Goal: Task Accomplishment & Management: Manage account settings

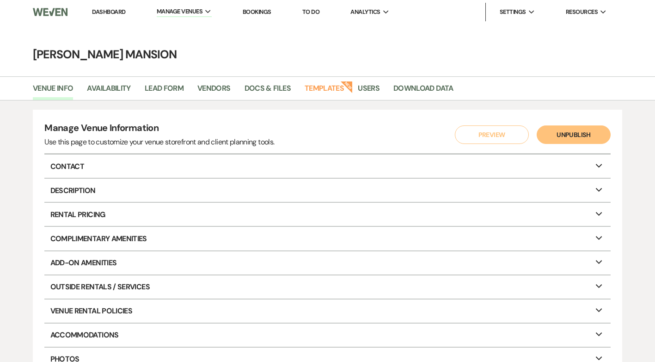
click at [106, 8] on link "Dashboard" at bounding box center [108, 12] width 33 height 8
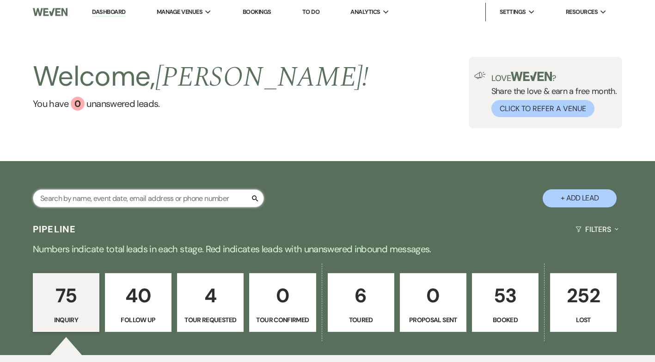
click at [133, 199] on input "text" at bounding box center [148, 198] width 231 height 18
type input "alma"
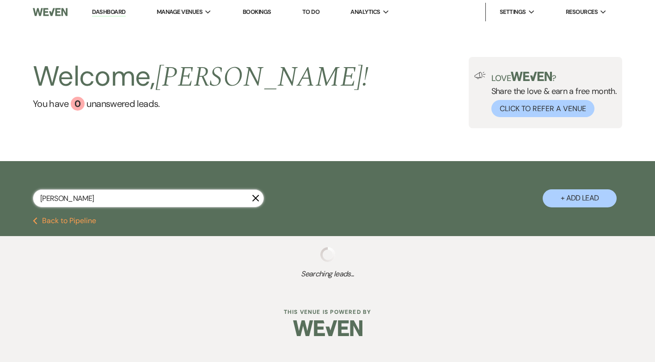
select select "8"
select select "5"
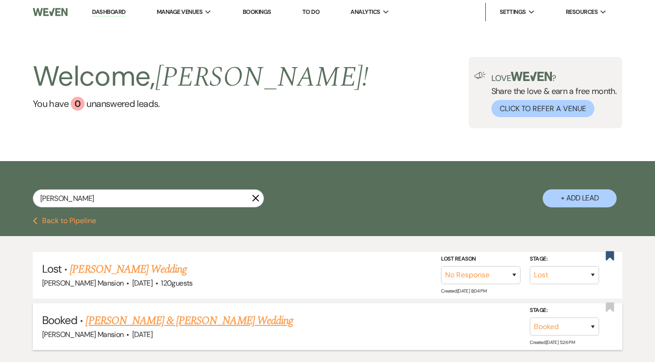
click at [179, 322] on link "Alma Garcia & Michael Small's Wedding" at bounding box center [189, 320] width 207 height 17
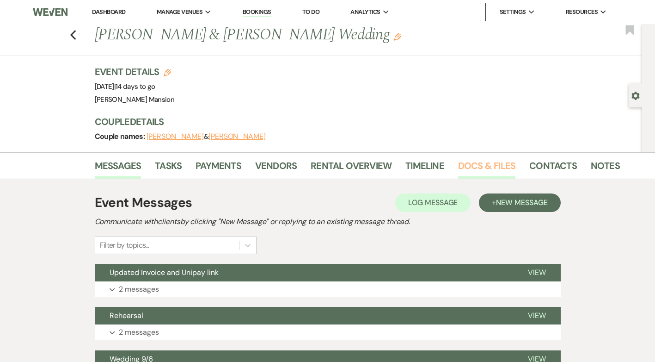
click at [484, 165] on link "Docs & Files" at bounding box center [486, 168] width 57 height 20
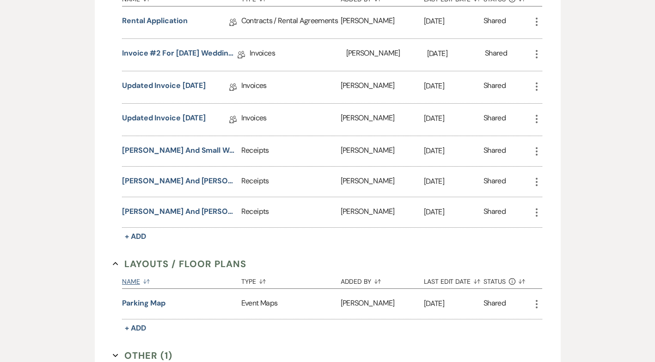
scroll to position [324, 0]
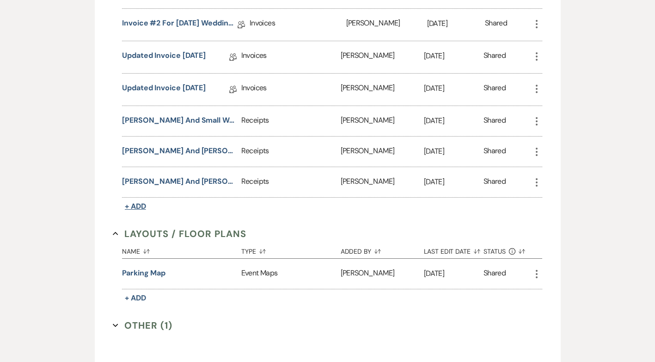
click at [136, 207] on span "+ Add" at bounding box center [135, 206] width 21 height 10
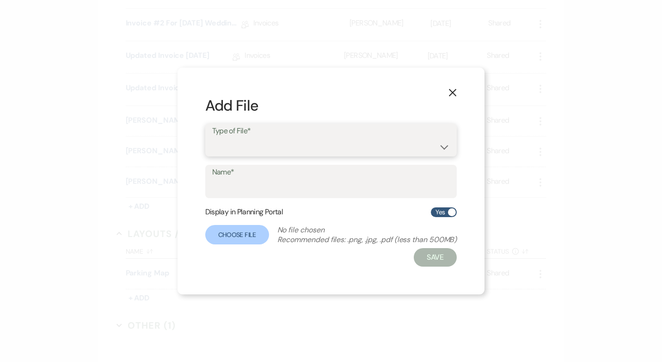
click at [440, 141] on select "Contracts / Rental Agreements Invoices Receipts" at bounding box center [331, 146] width 238 height 18
select select "11"
click at [212, 137] on select "Contracts / Rental Agreements Invoices Receipts" at bounding box center [331, 146] width 238 height 18
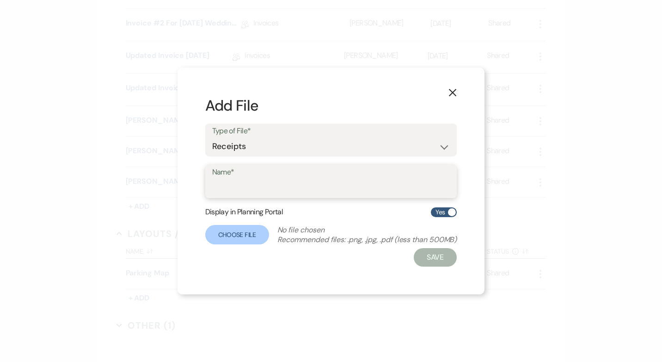
click at [375, 187] on input "Name*" at bounding box center [331, 188] width 238 height 18
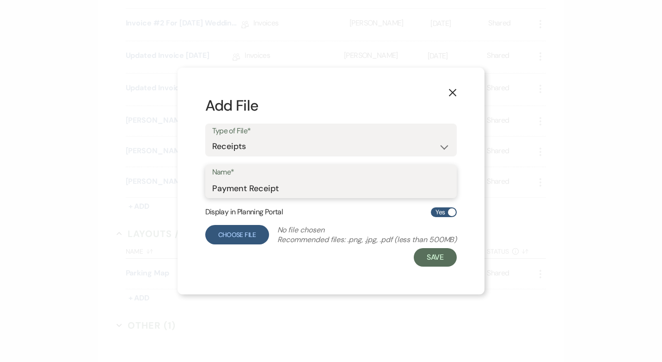
type input "Payment Receipt"
click at [213, 232] on label "Choose File" at bounding box center [237, 234] width 64 height 19
click at [0, 0] on input "Choose File" at bounding box center [0, 0] width 0 height 0
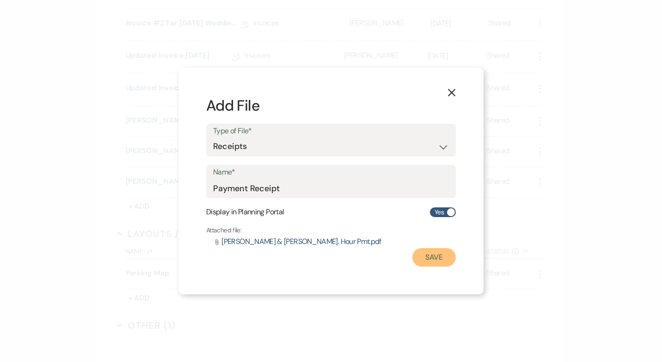
click at [431, 258] on button "Save" at bounding box center [433, 257] width 43 height 18
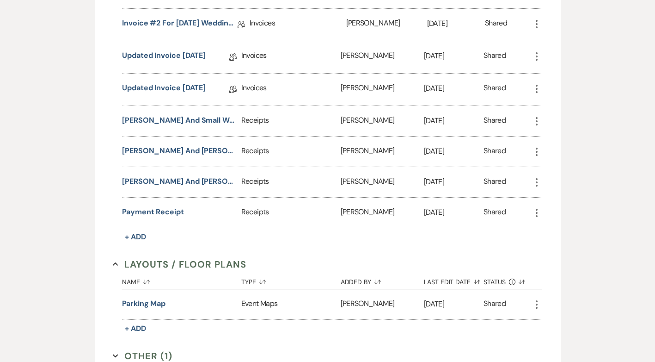
click at [168, 210] on button "Payment Receipt" at bounding box center [153, 211] width 62 height 11
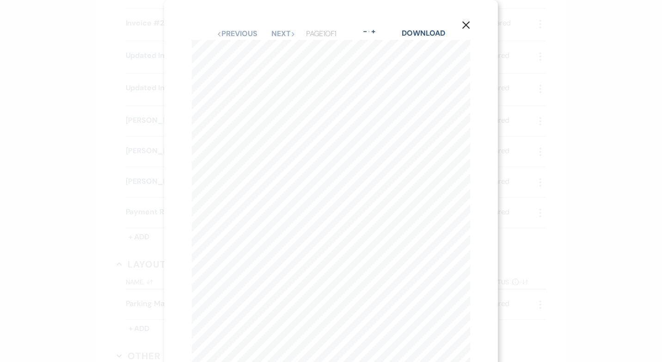
click at [463, 23] on use "button" at bounding box center [465, 24] width 7 height 7
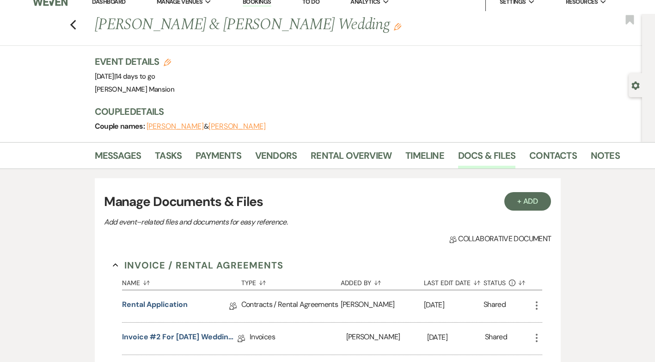
scroll to position [0, 0]
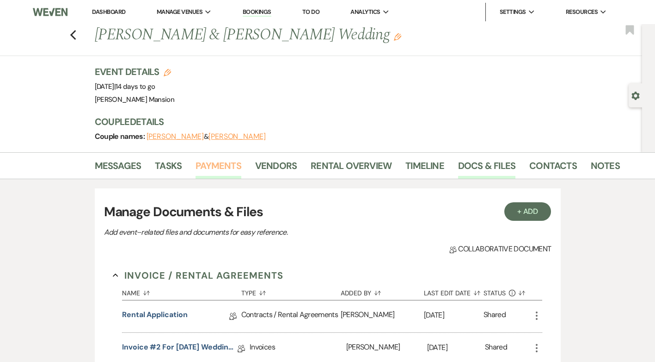
click at [225, 166] on link "Payments" at bounding box center [219, 168] width 46 height 20
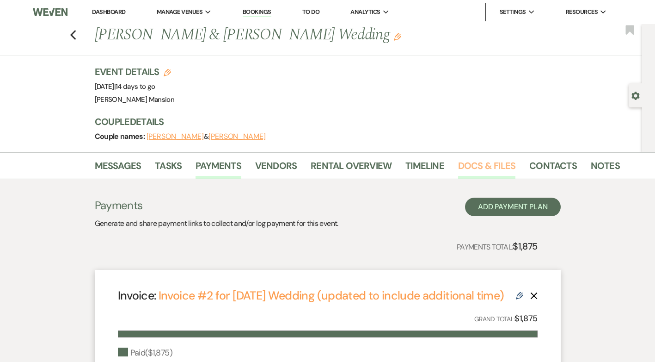
click at [473, 169] on link "Docs & Files" at bounding box center [486, 168] width 57 height 20
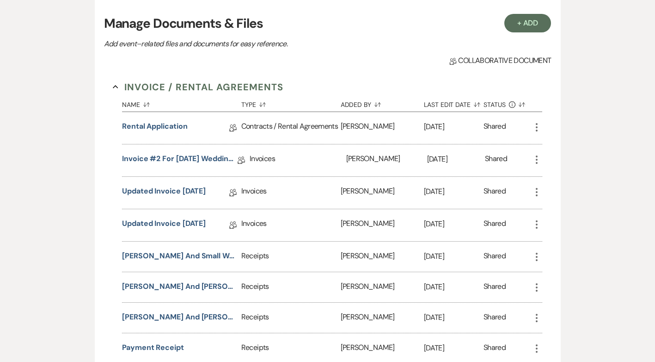
scroll to position [231, 0]
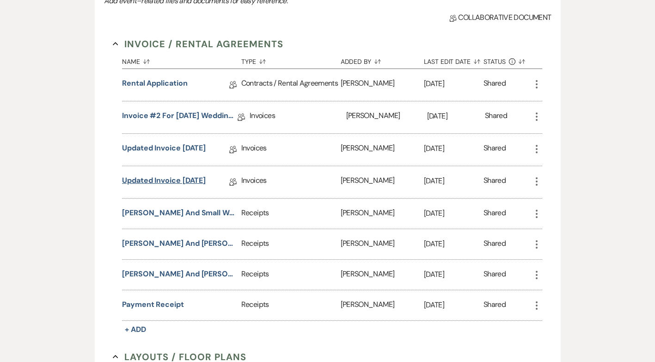
click at [175, 180] on link "Updated invoice 8/20/25" at bounding box center [164, 182] width 84 height 14
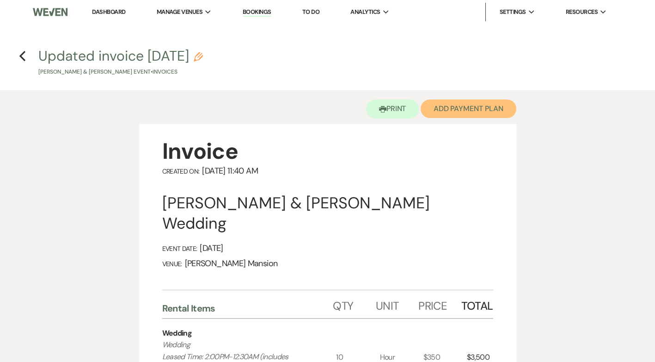
click at [476, 109] on button "Add Payment Plan" at bounding box center [469, 108] width 96 height 18
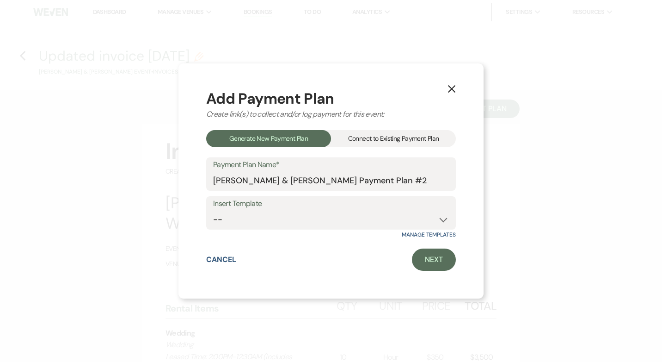
click at [399, 138] on div "Connect to Existing Payment Plan" at bounding box center [393, 138] width 125 height 17
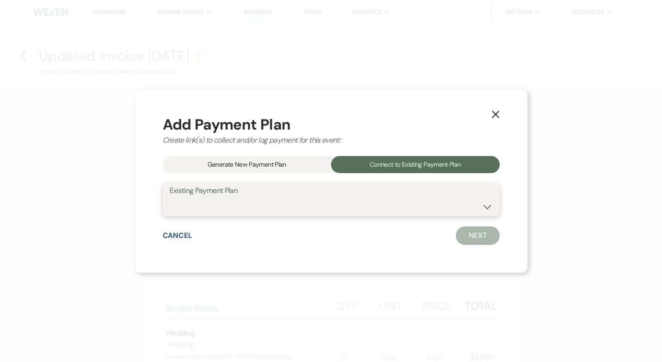
click at [474, 208] on select "Alma Garcia & Michael Small's Payment Plan (adjusted with additional time)" at bounding box center [331, 206] width 323 height 18
select select "21564"
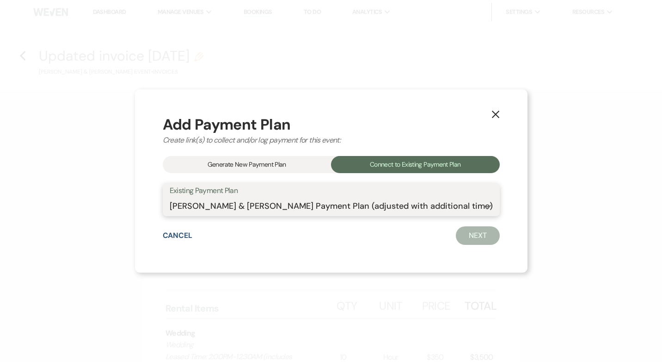
click at [183, 197] on select "Alma Garcia & Michael Small's Payment Plan (adjusted with additional time)" at bounding box center [331, 206] width 323 height 18
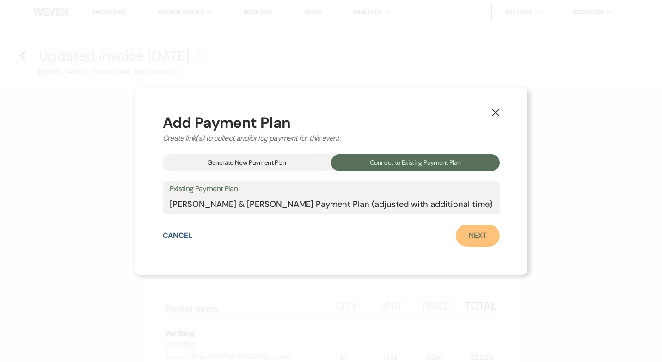
click at [457, 236] on link "Next" at bounding box center [478, 235] width 44 height 22
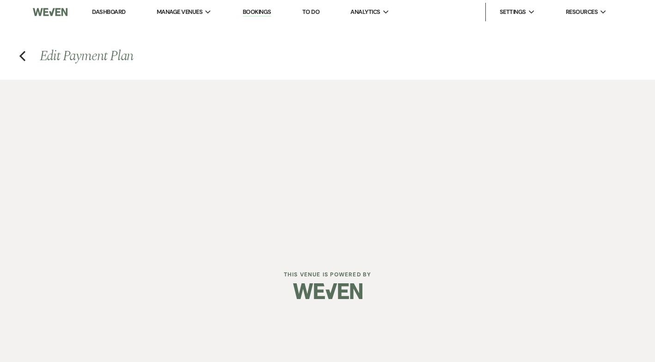
select select "27660"
select select "1"
select select "true"
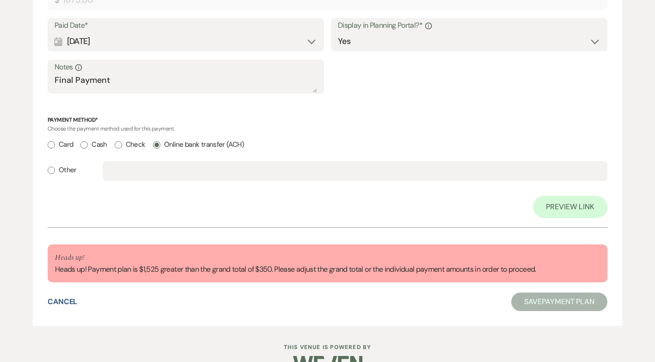
scroll to position [413, 0]
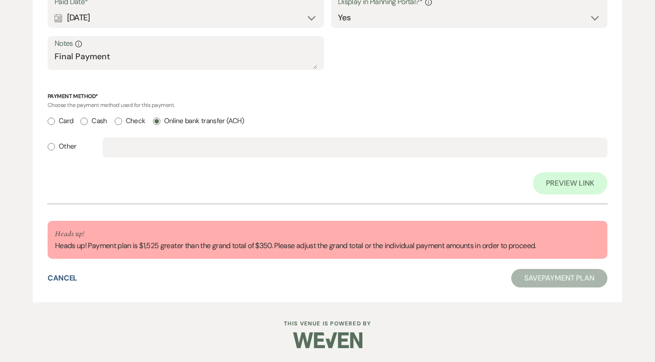
click at [416, 244] on div "Heads up! Heads up! Payment plan is $1,525 greater than the grand total of $350…" at bounding box center [295, 239] width 481 height 23
click at [137, 149] on input "text" at bounding box center [355, 147] width 491 height 18
type input "UniBank"
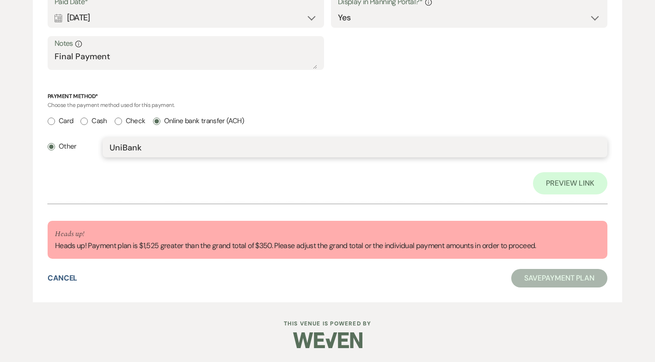
radio input "false"
radio input "true"
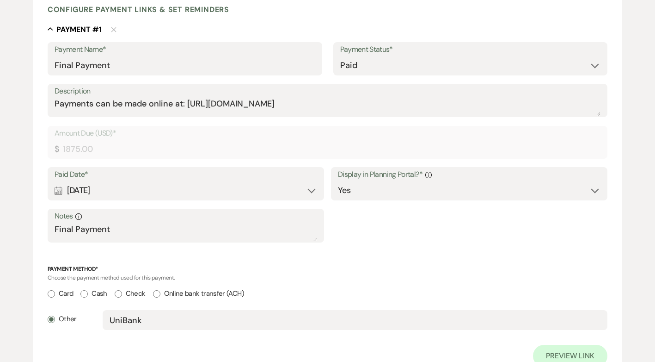
scroll to position [0, 0]
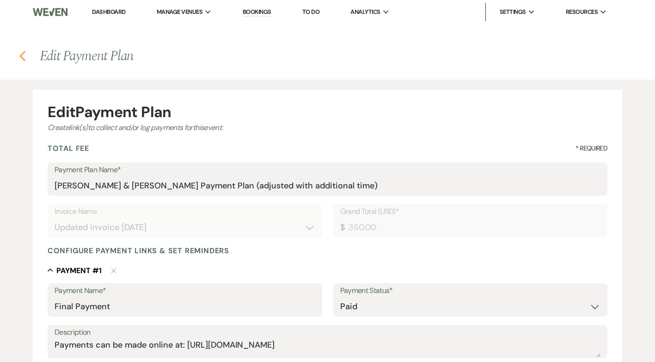
click at [24, 56] on icon "Previous" at bounding box center [22, 55] width 7 height 11
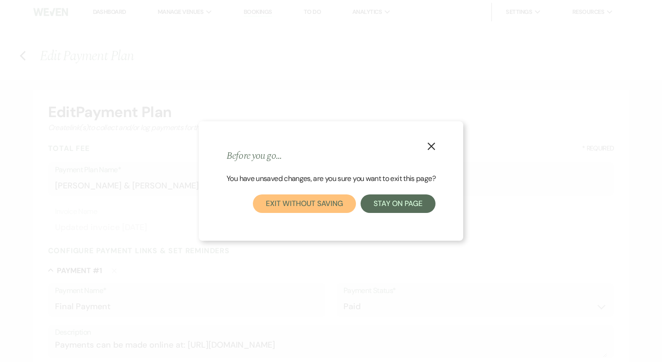
click at [317, 206] on button "Exit without saving" at bounding box center [304, 203] width 103 height 18
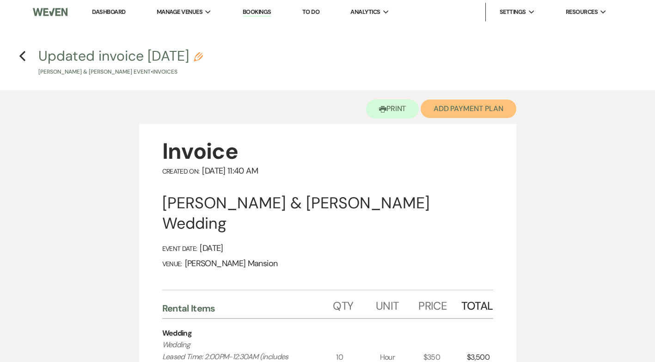
click at [464, 109] on button "Add Payment Plan" at bounding box center [469, 108] width 96 height 18
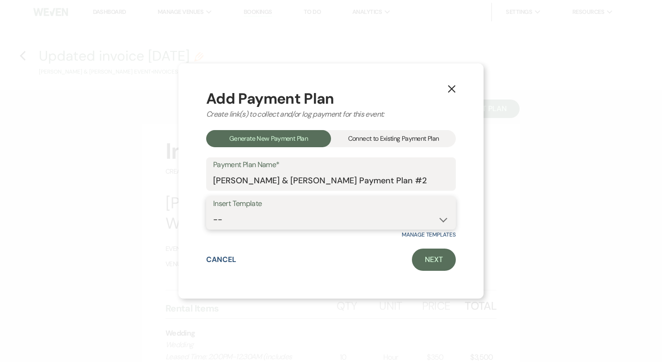
click at [442, 220] on select "-- Wedding Invoice Wedding Deposit Event Deposit Event Invoice" at bounding box center [331, 219] width 236 height 18
select select "185"
click at [213, 210] on select "-- Wedding Invoice Wedding Deposit Event Deposit Event Invoice" at bounding box center [331, 219] width 236 height 18
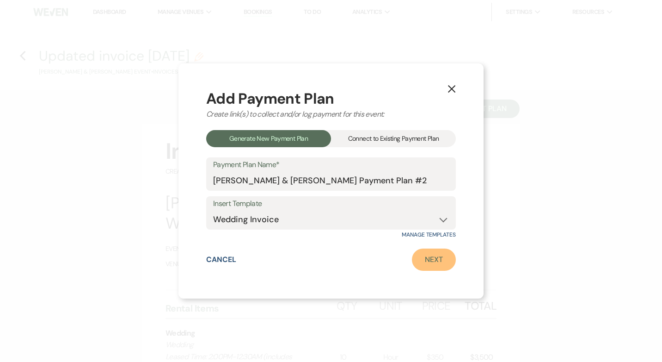
click at [439, 258] on link "Next" at bounding box center [434, 259] width 44 height 22
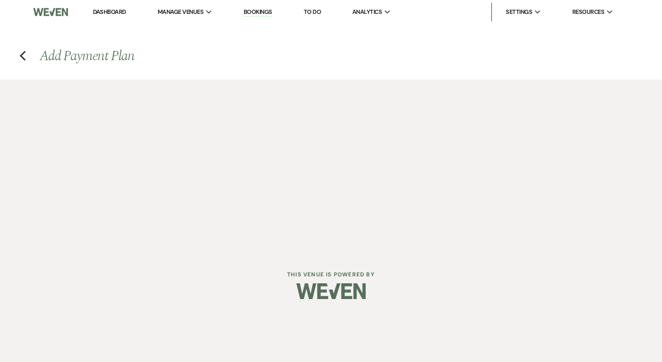
select select "27660"
select select "2"
select select "percentage"
select select "true"
select select "host"
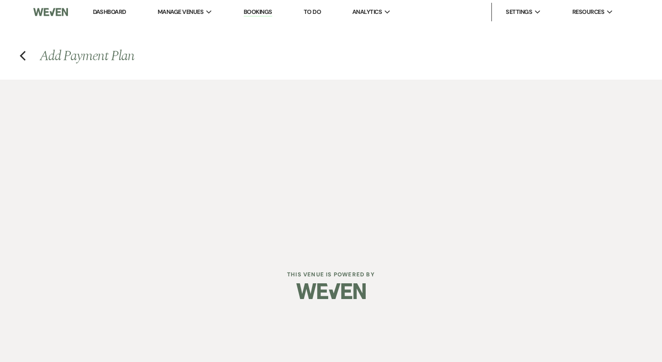
select select "days"
select select "2"
select select "percentage"
select select "true"
select select "client"
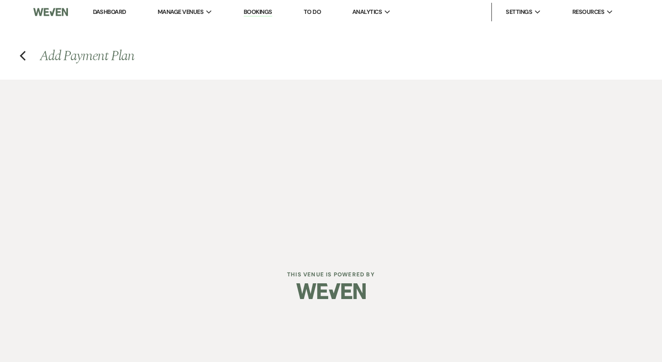
select select "days"
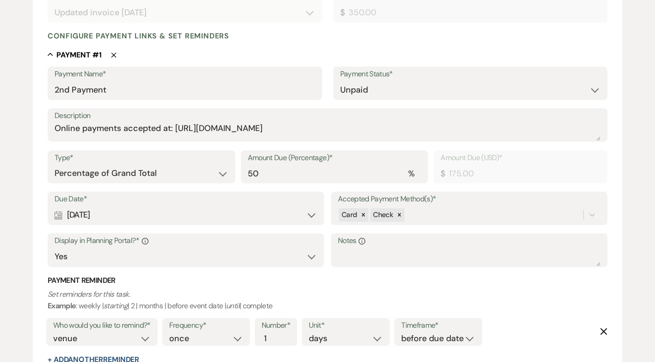
scroll to position [231, 0]
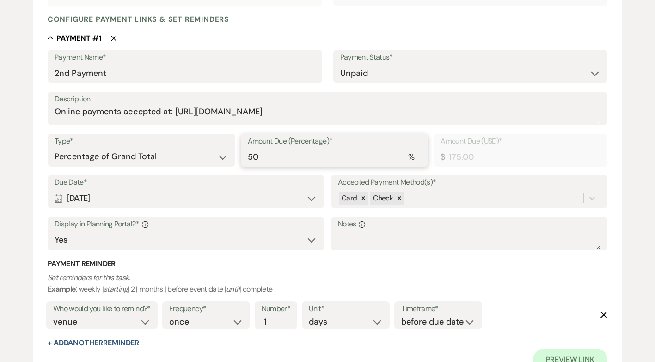
drag, startPoint x: 298, startPoint y: 160, endPoint x: 202, endPoint y: 161, distance: 96.2
click at [219, 161] on div "Type* Dollar Amount Percentage of Grand Total Amount Due (Percentage)* % 50 Amo…" at bounding box center [328, 155] width 560 height 42
type input "1"
type input "3.50"
type input "10"
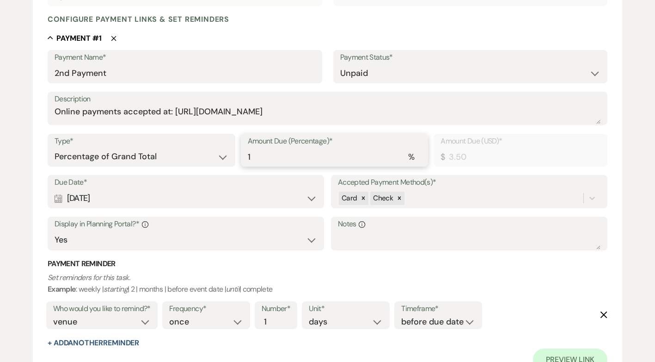
type input "35.00"
type input "100"
type input "350.00"
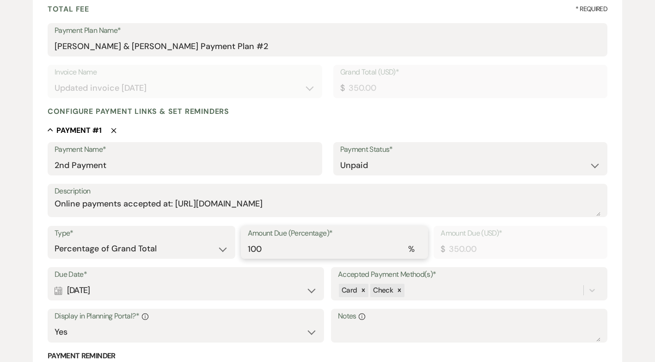
scroll to position [139, 0]
type input "100"
click at [309, 295] on div "Calendar May 09, 2025 Expand" at bounding box center [186, 291] width 263 height 18
select select "day"
select select "beforeEventDate"
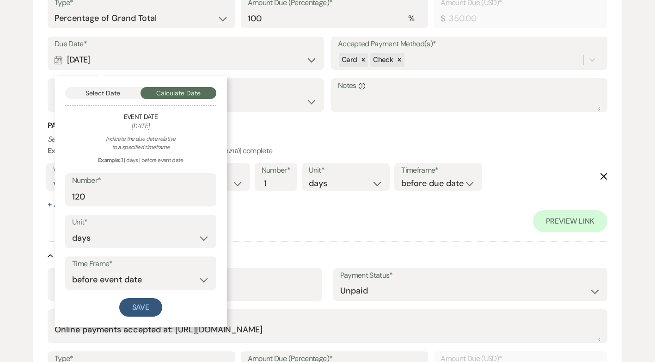
scroll to position [370, 0]
click at [111, 90] on button "Select Date" at bounding box center [103, 92] width 76 height 12
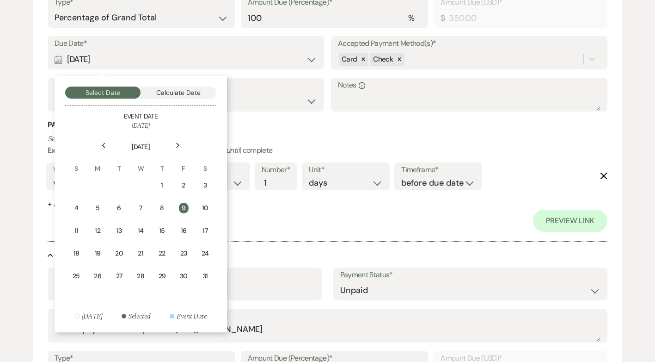
click at [180, 142] on div "Next" at bounding box center [178, 145] width 15 height 15
click at [180, 256] on div "22" at bounding box center [182, 254] width 13 height 12
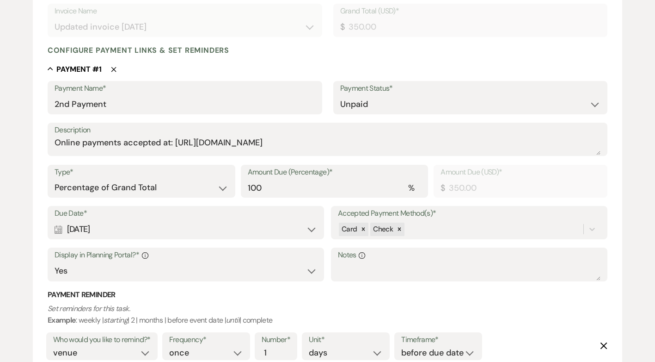
scroll to position [185, 0]
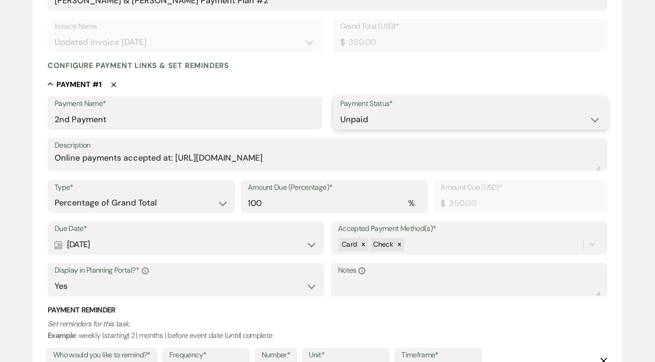
click at [593, 117] on select "Paid Unpaid" at bounding box center [470, 120] width 261 height 18
select select "1"
click at [340, 111] on select "Paid Unpaid" at bounding box center [470, 120] width 261 height 18
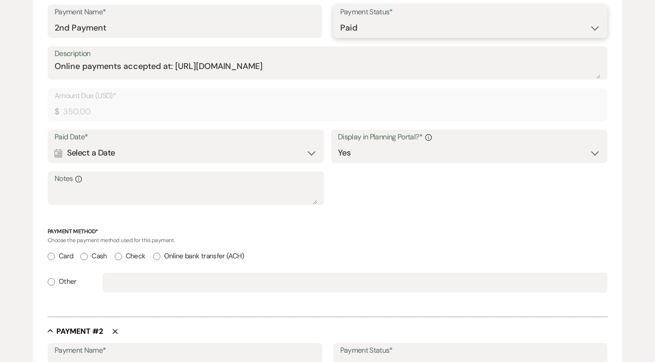
scroll to position [277, 0]
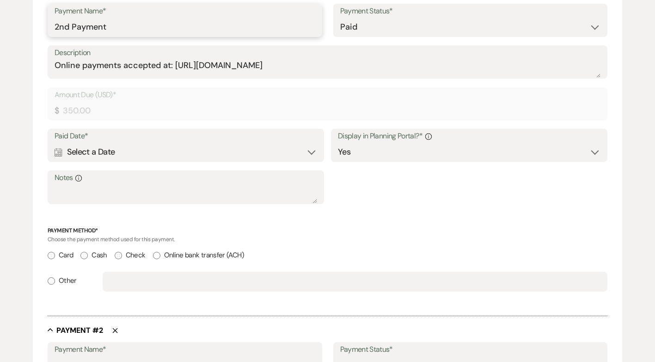
drag, startPoint x: 141, startPoint y: 26, endPoint x: 36, endPoint y: 34, distance: 105.3
click at [42, 35] on form "Add Payment Plan Create link(s) to collect and/or log payments for this event: …" at bounding box center [328, 279] width 590 height 935
type input "Additional Hour"
click at [312, 152] on div "Calendar Select a Date Expand" at bounding box center [186, 152] width 263 height 18
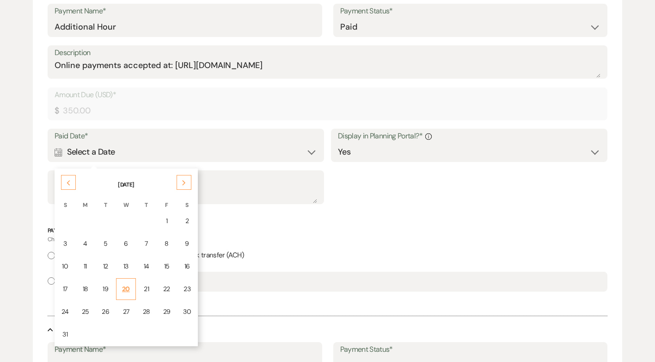
click at [126, 288] on div "20" at bounding box center [126, 289] width 8 height 10
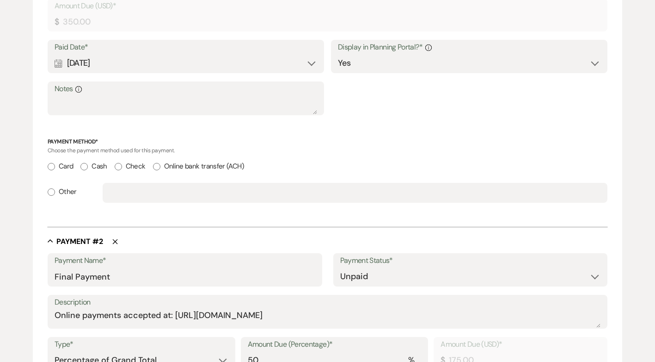
scroll to position [370, 0]
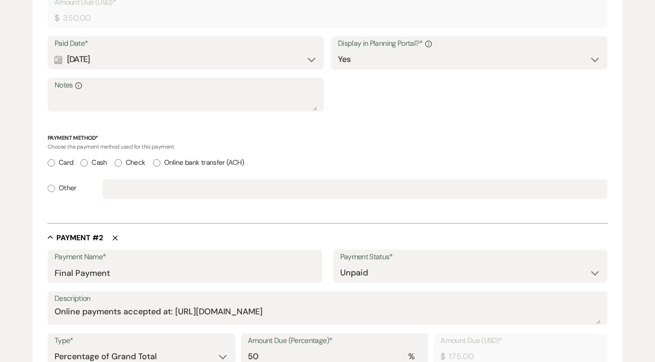
click at [155, 163] on input "Online bank transfer (ACH)" at bounding box center [156, 162] width 7 height 7
radio input "true"
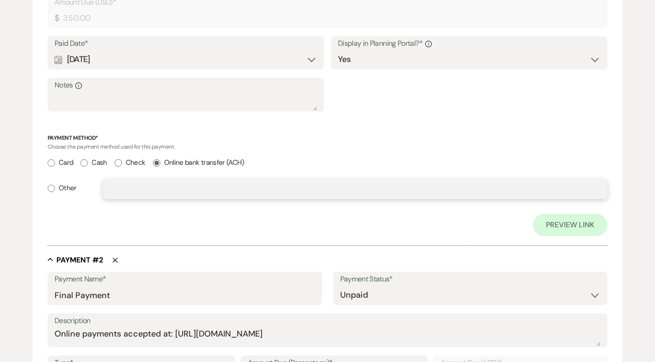
click at [158, 198] on input "text" at bounding box center [355, 189] width 491 height 18
type input "UniBank"
radio input "false"
radio input "true"
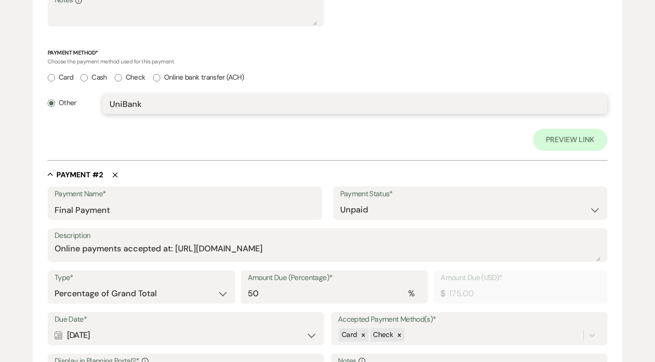
scroll to position [462, 0]
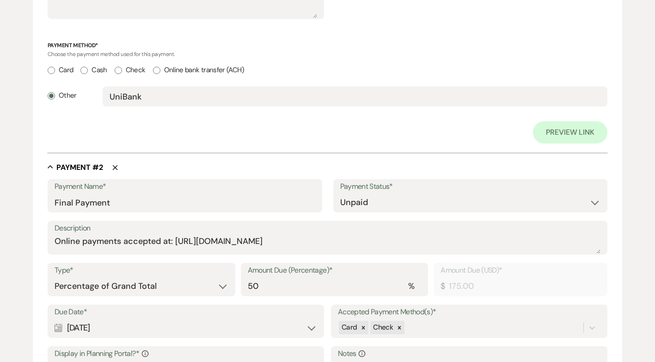
click at [113, 167] on icon "Delete" at bounding box center [115, 168] width 6 height 6
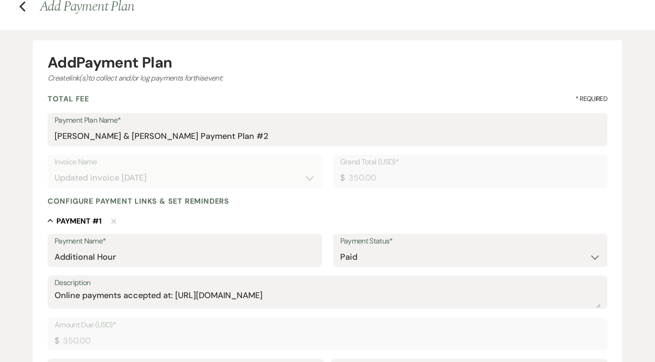
scroll to position [0, 0]
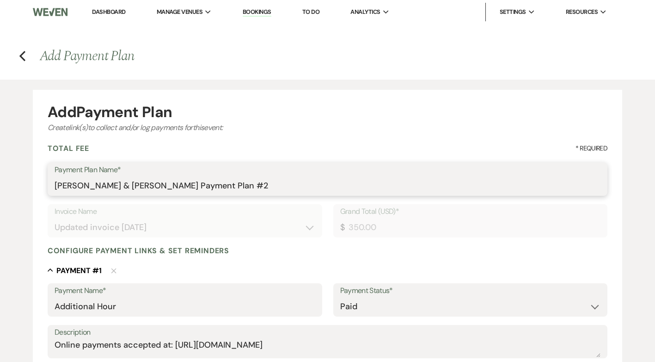
click at [268, 183] on input "Alma Garcia & Michael Small's Payment Plan #2" at bounding box center [328, 186] width 546 height 18
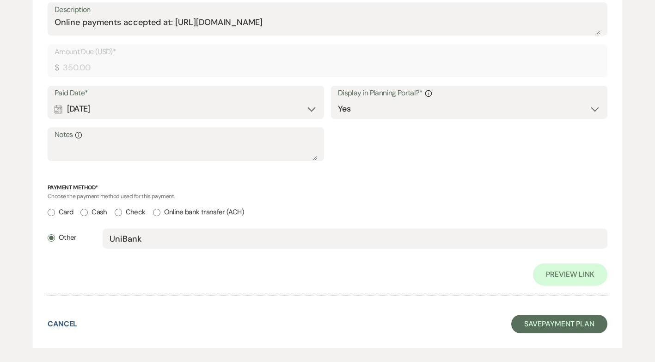
scroll to position [324, 0]
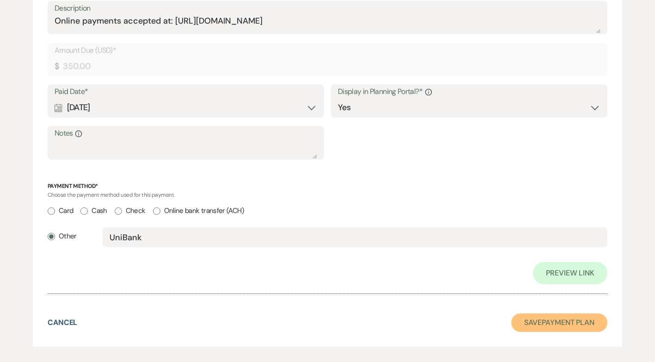
click at [574, 324] on button "Save Payment Plan" at bounding box center [559, 322] width 96 height 18
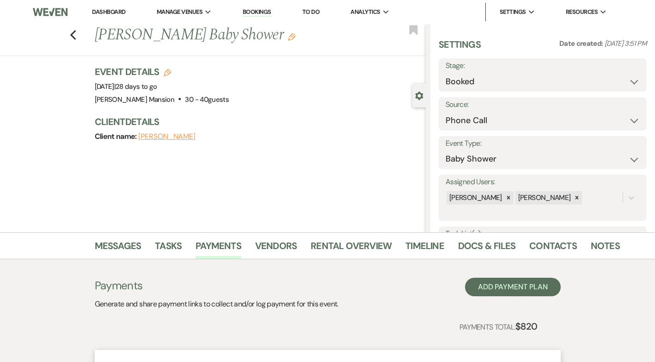
select select "22"
select select "3"
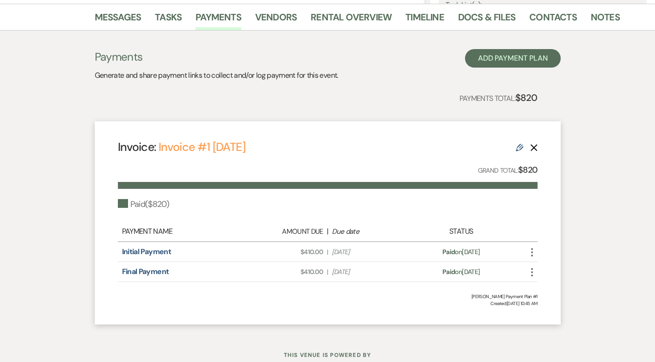
scroll to position [214, 0]
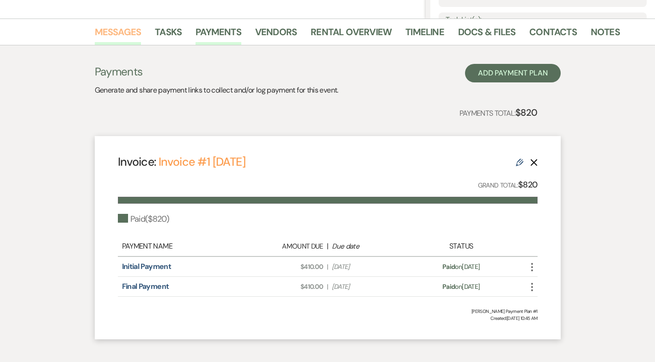
click at [107, 31] on link "Messages" at bounding box center [118, 35] width 47 height 20
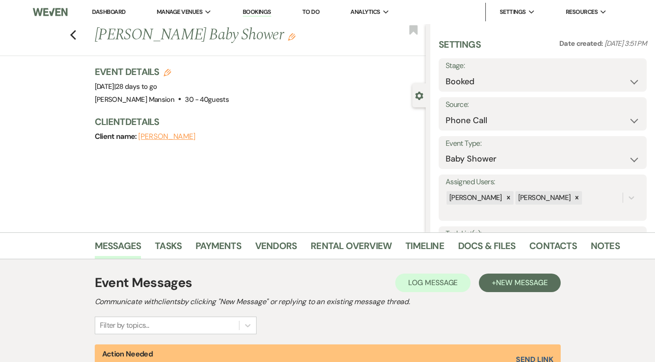
click at [80, 37] on div "Previous Marissa Kirby's Baby Shower Edit Bookmark" at bounding box center [210, 40] width 430 height 32
click at [76, 37] on use "button" at bounding box center [73, 35] width 6 height 10
select select "8"
select select "5"
select select "8"
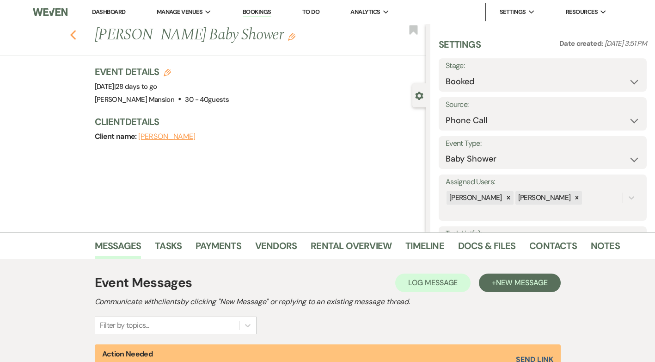
select select "6"
select select "8"
select select "5"
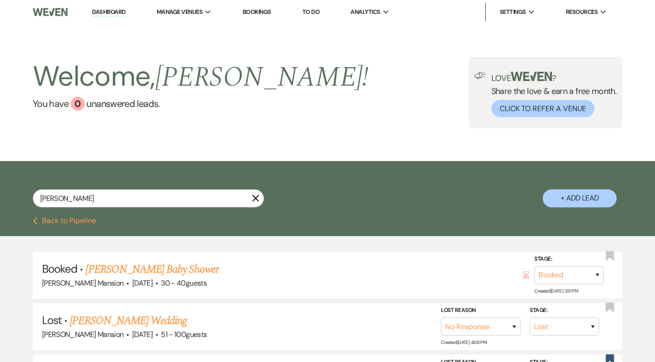
click at [254, 195] on icon "X" at bounding box center [255, 197] width 7 height 7
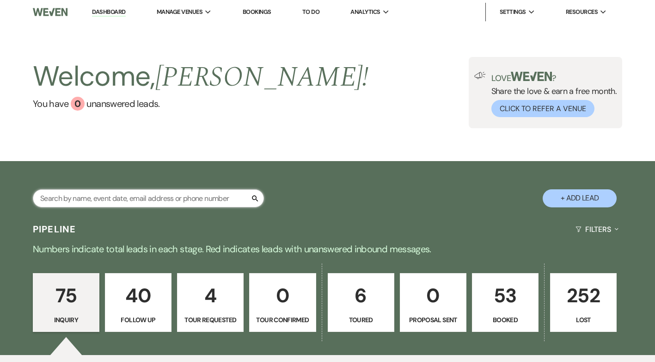
click at [146, 197] on input "text" at bounding box center [148, 198] width 231 height 18
click at [366, 303] on p "6" at bounding box center [361, 295] width 55 height 31
select select "5"
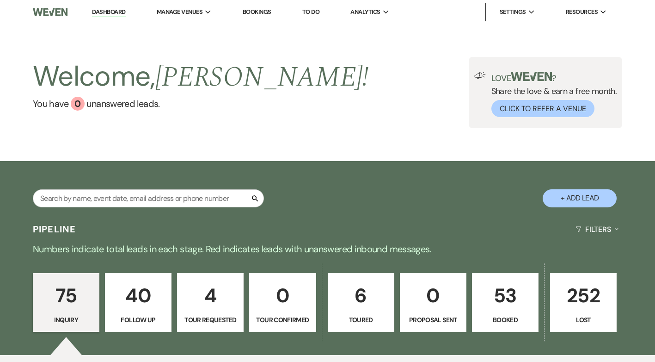
select select "5"
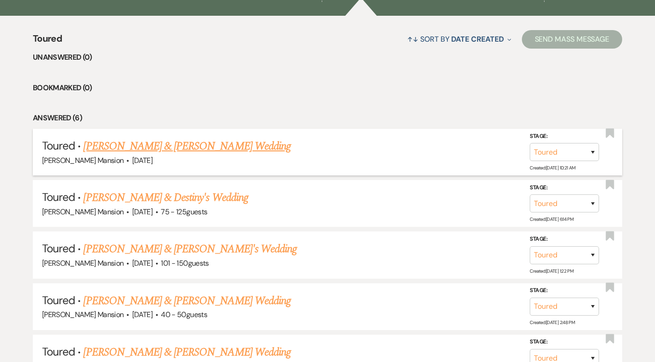
scroll to position [324, 0]
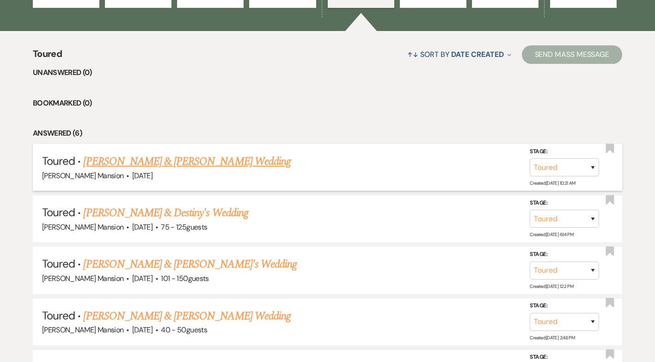
click at [133, 162] on link "[PERSON_NAME] & [PERSON_NAME] Wedding" at bounding box center [186, 161] width 207 height 17
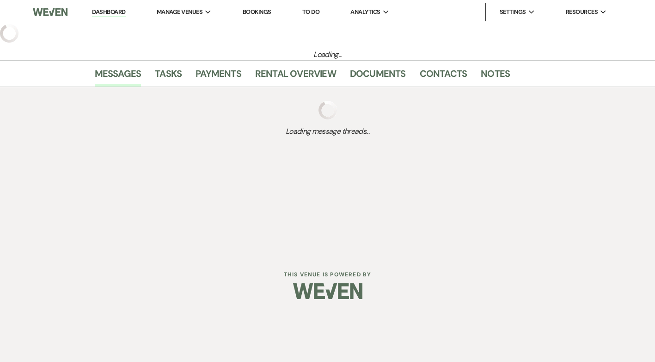
select select "5"
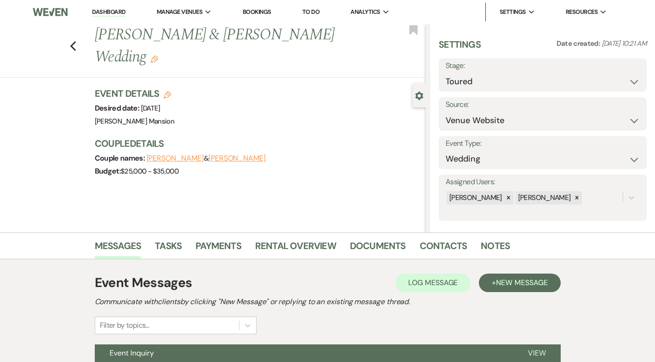
scroll to position [89, 0]
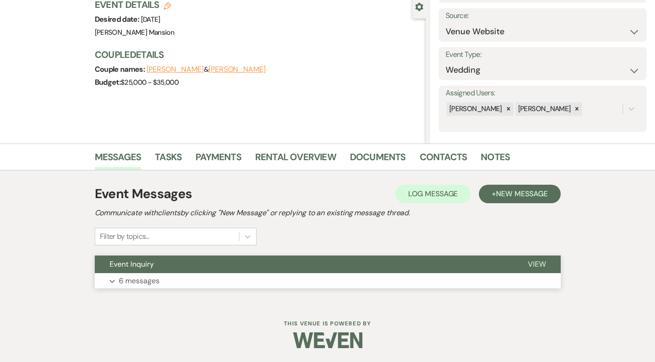
click at [121, 276] on p "6 messages" at bounding box center [139, 281] width 41 height 12
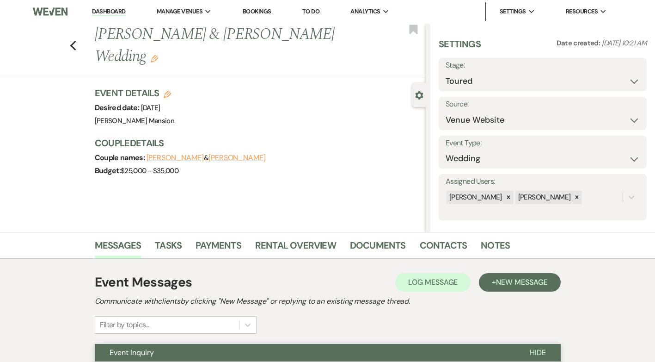
scroll to position [0, 0]
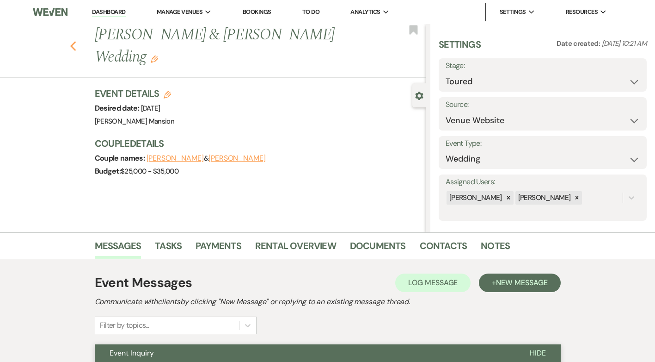
click at [76, 46] on icon "Previous" at bounding box center [73, 46] width 7 height 11
select select "5"
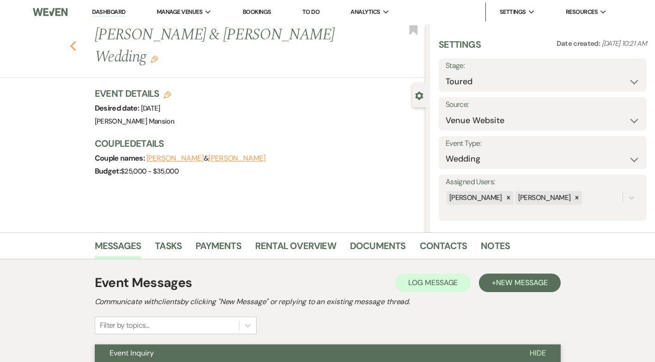
select select "5"
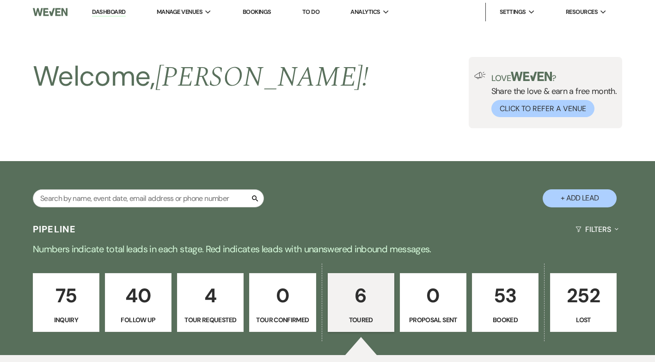
scroll to position [324, 0]
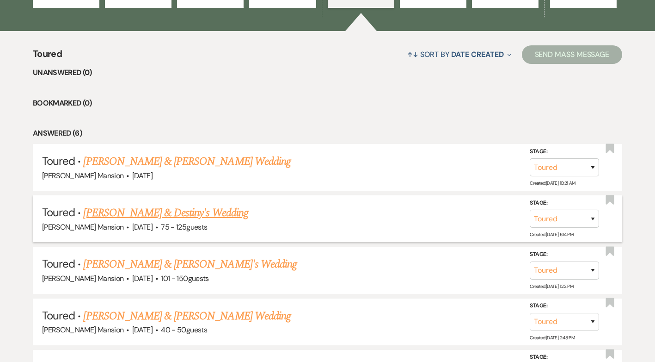
click at [124, 216] on link "[PERSON_NAME] & Destiny's Wedding" at bounding box center [165, 212] width 165 height 17
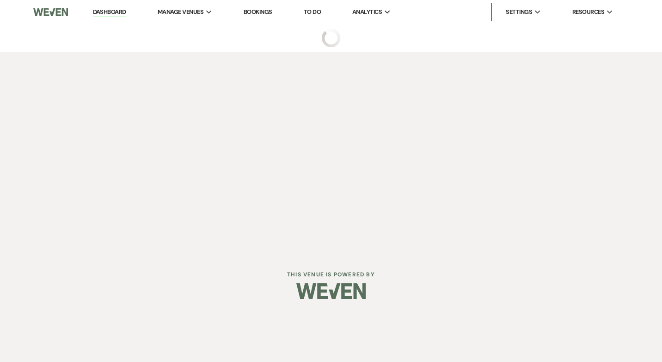
select select "5"
select select "3"
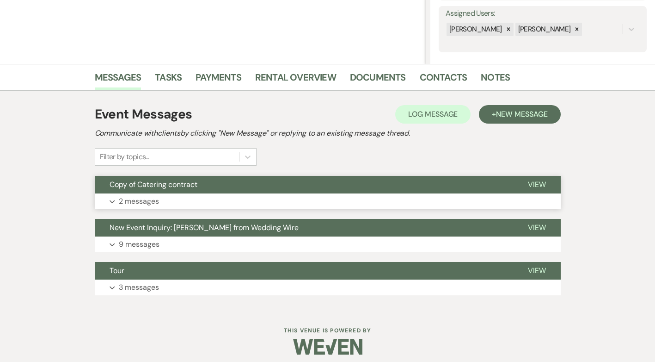
scroll to position [175, 0]
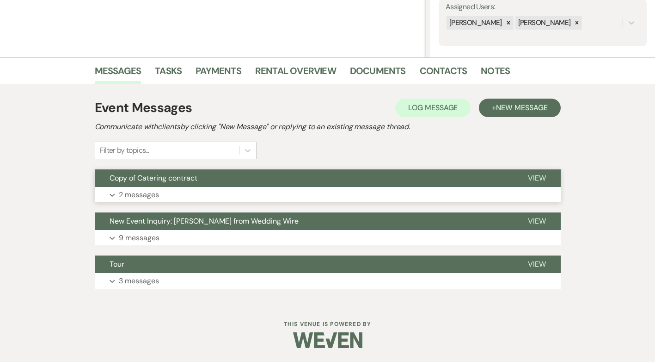
click at [116, 194] on button "Expand 2 messages" at bounding box center [328, 195] width 466 height 16
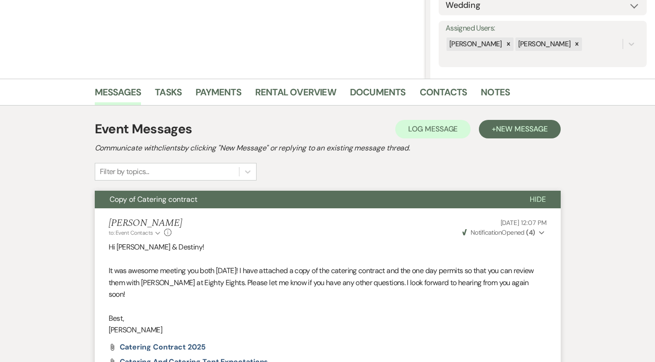
scroll to position [0, 0]
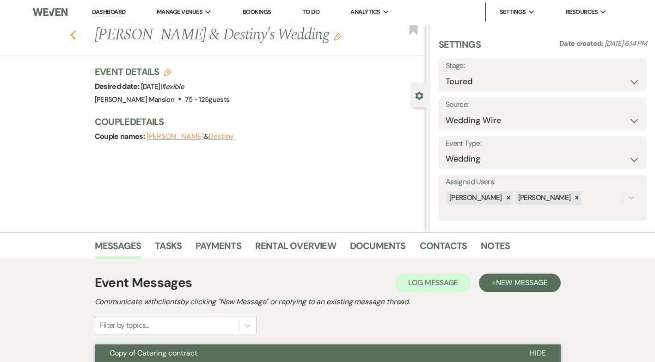
click at [76, 34] on use "button" at bounding box center [73, 35] width 6 height 10
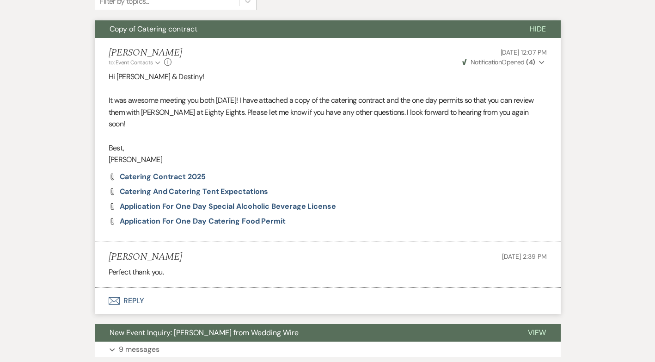
select select "5"
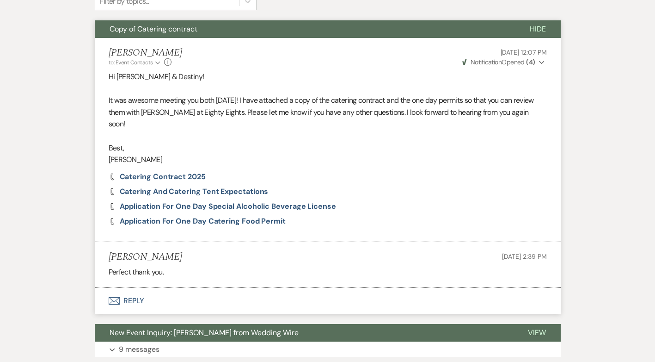
select select "5"
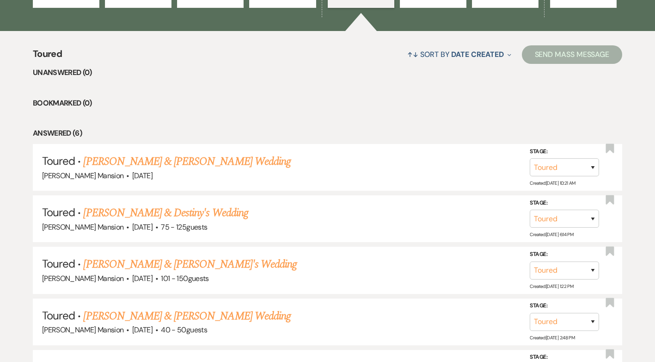
scroll to position [0, 0]
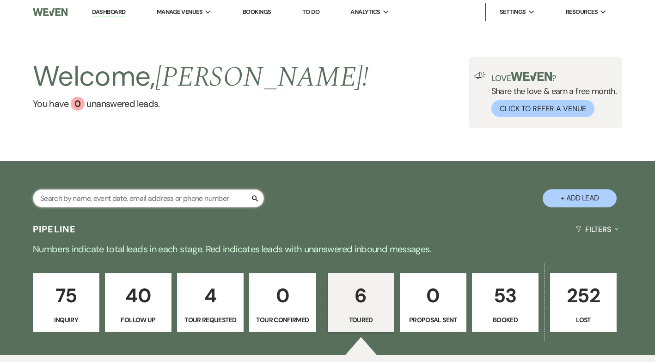
click at [114, 200] on input "text" at bounding box center [148, 198] width 231 height 18
type input "sam"
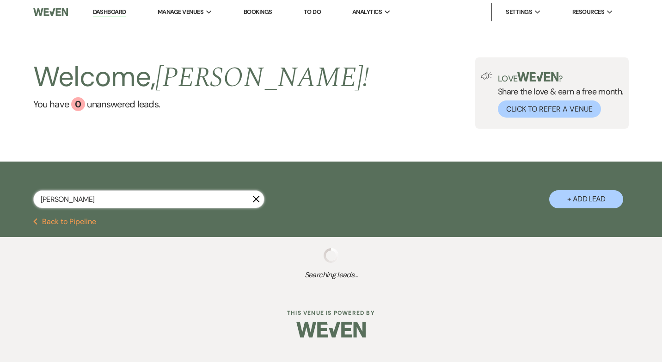
select select "9"
select select "8"
select select "5"
select select "8"
select select "5"
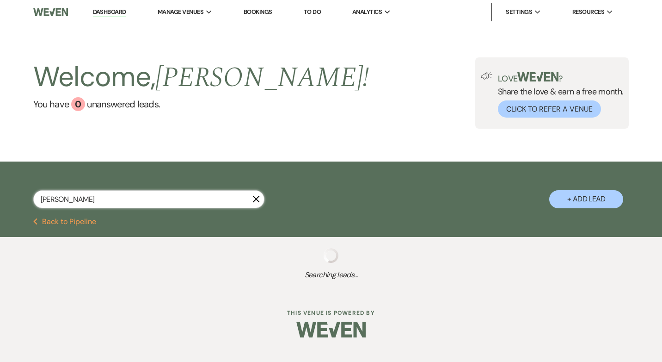
select select "8"
select select "5"
select select "8"
select select "5"
select select "8"
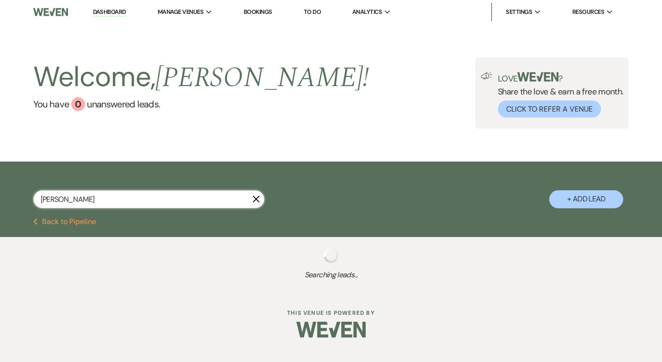
select select "5"
select select "8"
select select "5"
select select "8"
select select "4"
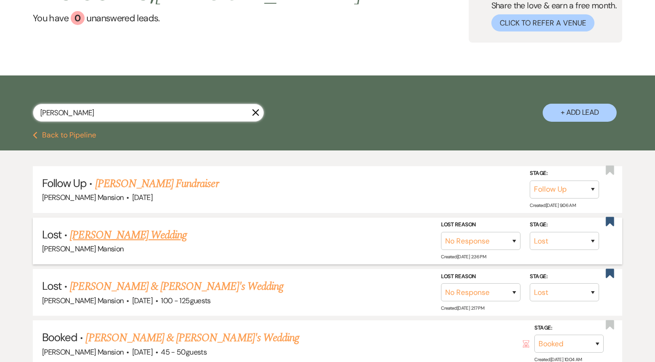
scroll to position [92, 0]
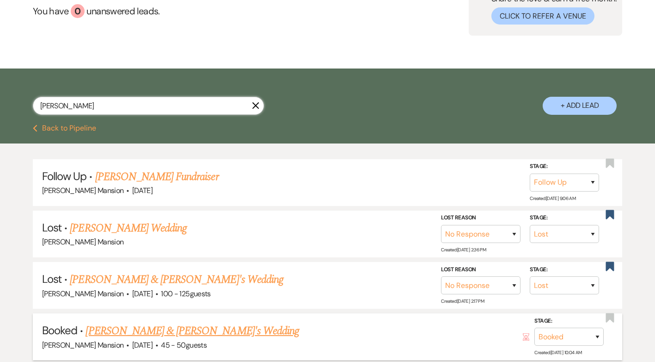
type input "sam"
click at [153, 333] on link "[PERSON_NAME] & [PERSON_NAME]'s Wedding" at bounding box center [193, 330] width 214 height 17
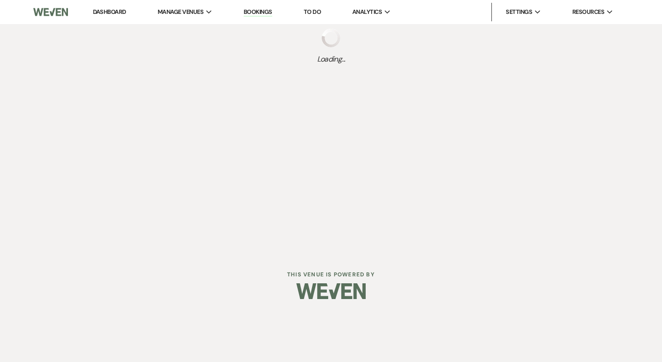
select select "22"
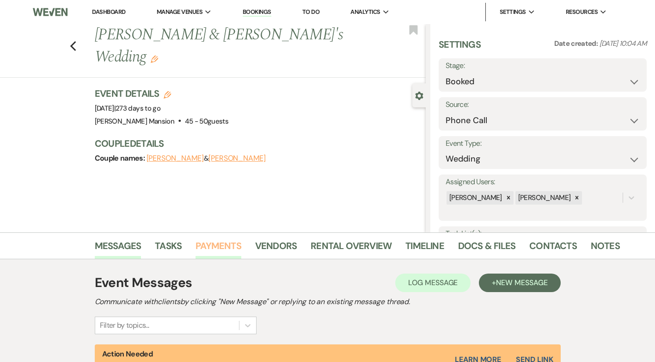
click at [227, 245] on link "Payments" at bounding box center [219, 248] width 46 height 20
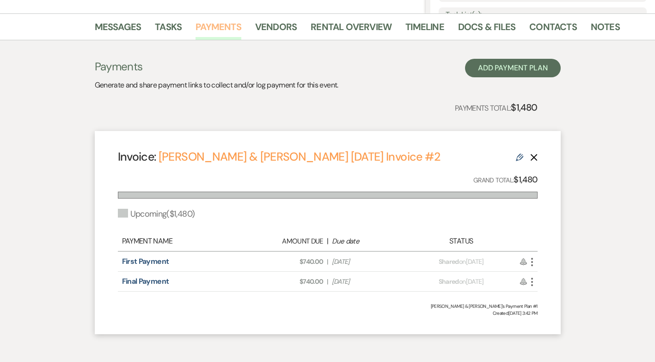
scroll to position [260, 0]
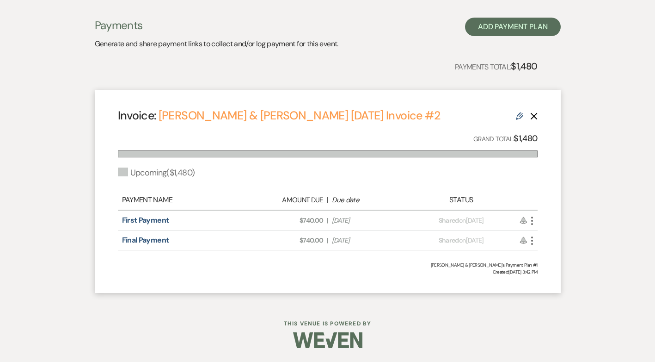
click at [530, 221] on icon "More" at bounding box center [532, 220] width 11 height 11
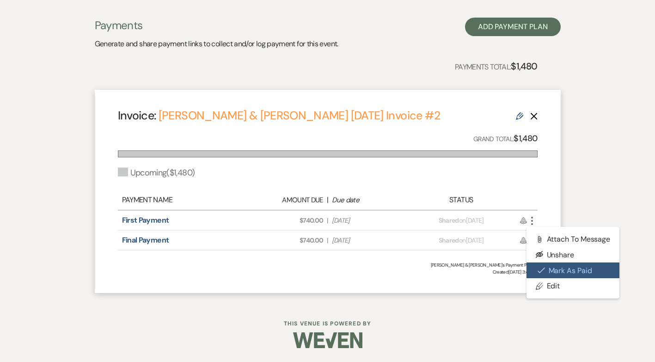
click at [554, 271] on button "Check Mark Mark as Paid" at bounding box center [573, 270] width 93 height 16
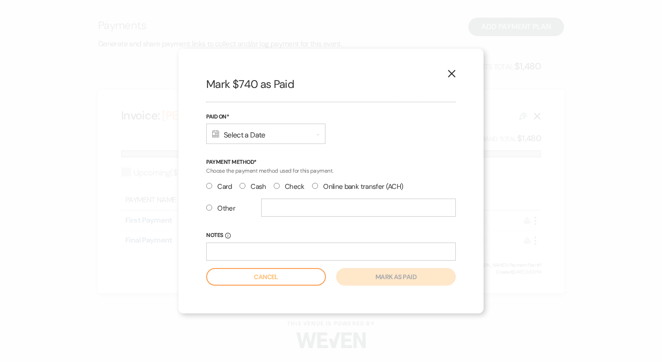
click at [316, 135] on div "Calendar Select a Date Expand" at bounding box center [265, 133] width 119 height 20
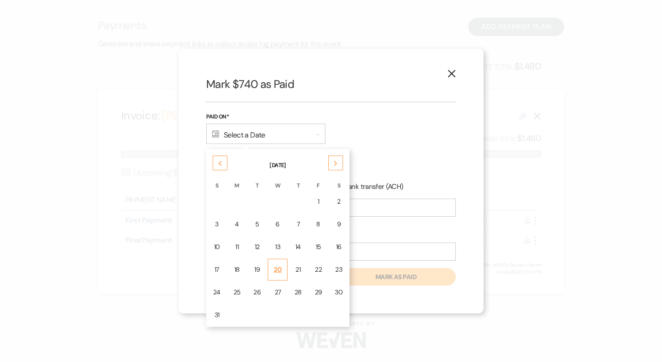
click at [283, 267] on td "20" at bounding box center [278, 269] width 20 height 22
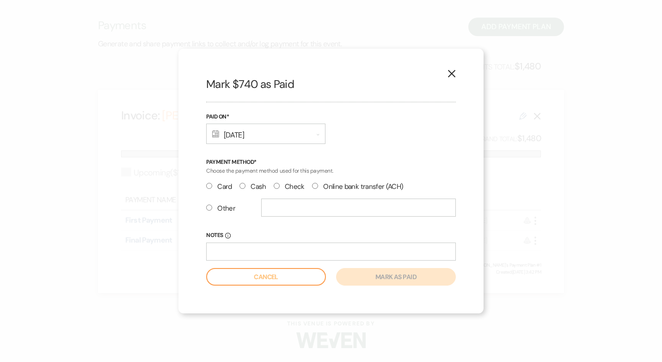
click at [312, 185] on input "Online bank transfer (ACH)" at bounding box center [315, 186] width 6 height 6
radio input "true"
click at [318, 209] on input "text" at bounding box center [358, 207] width 195 height 18
click at [235, 254] on input "Notes Info" at bounding box center [331, 251] width 250 height 18
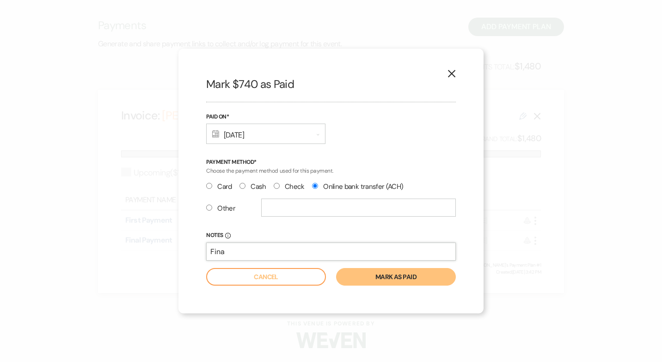
type input "Final Payment"
click at [399, 280] on button "Mark as paid" at bounding box center [396, 277] width 120 height 18
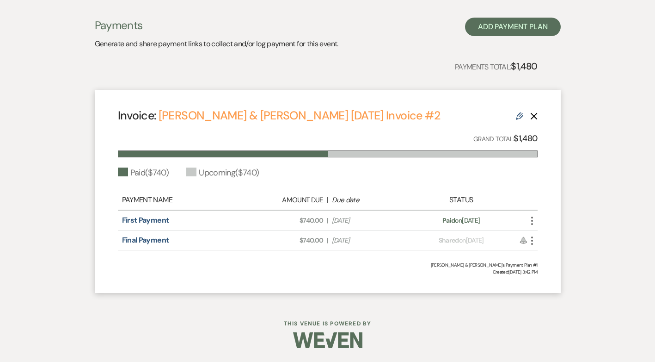
click at [532, 241] on use "button" at bounding box center [532, 240] width 2 height 8
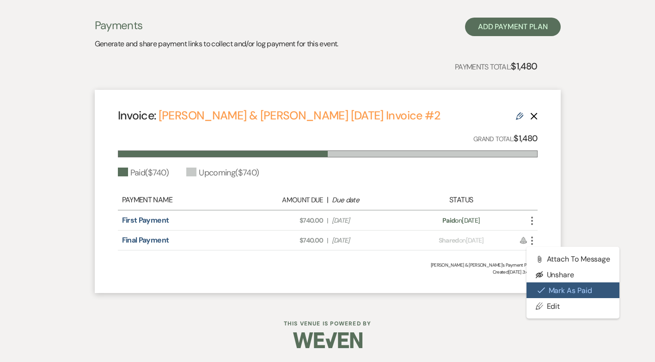
click at [572, 292] on button "Check Mark Mark as Paid" at bounding box center [573, 290] width 93 height 16
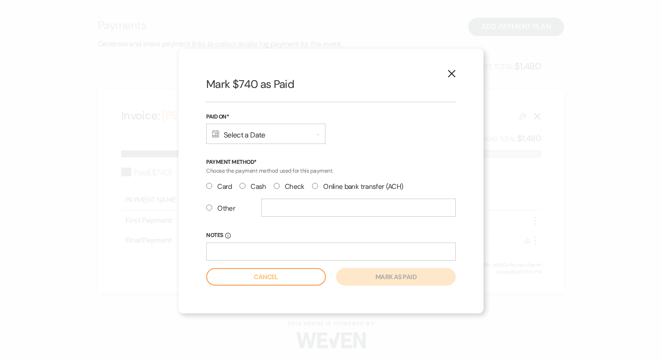
click at [319, 137] on div "Calendar Select a Date Expand" at bounding box center [265, 133] width 119 height 20
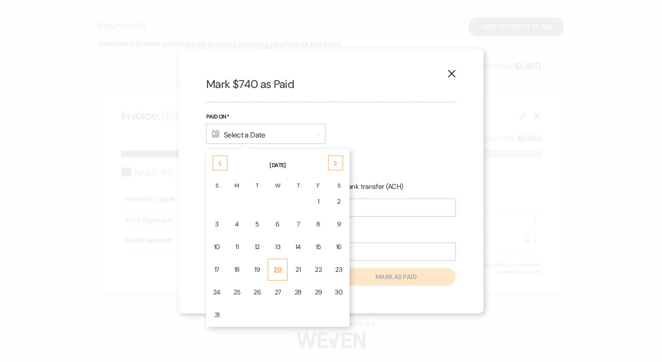
click at [277, 270] on div "20" at bounding box center [278, 269] width 8 height 10
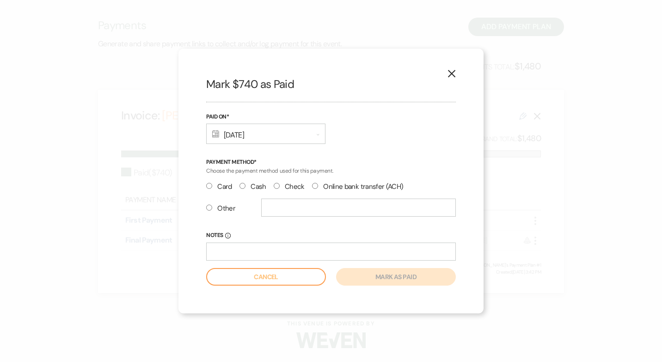
click at [314, 186] on input "Online bank transfer (ACH)" at bounding box center [315, 186] width 6 height 6
radio input "true"
click at [275, 248] on input "Notes Info" at bounding box center [331, 251] width 250 height 18
type input "Final Payment"
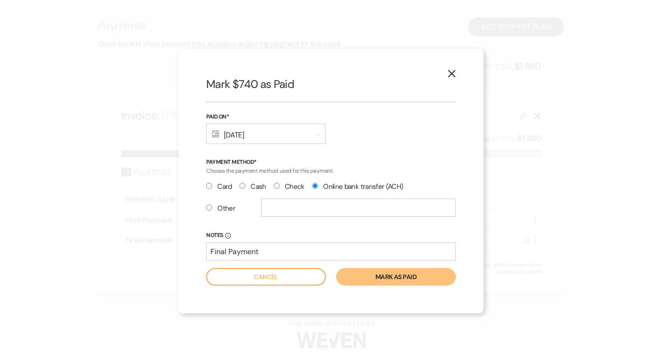
click at [403, 277] on button "Mark as paid" at bounding box center [396, 277] width 120 height 18
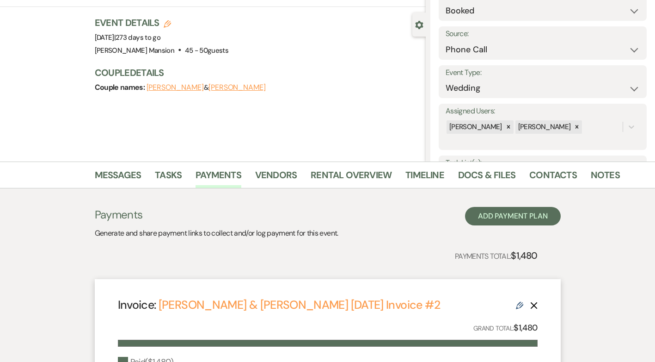
scroll to position [0, 0]
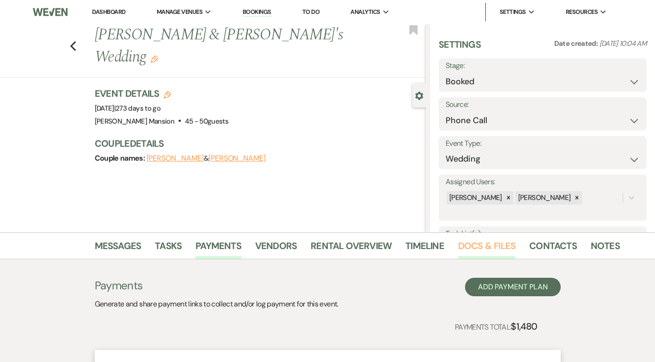
click at [476, 245] on link "Docs & Files" at bounding box center [486, 248] width 57 height 20
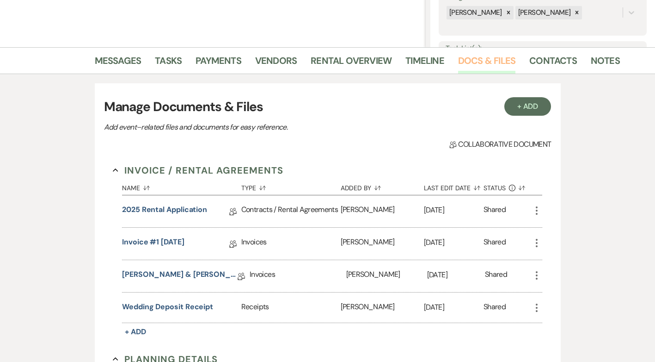
scroll to position [231, 0]
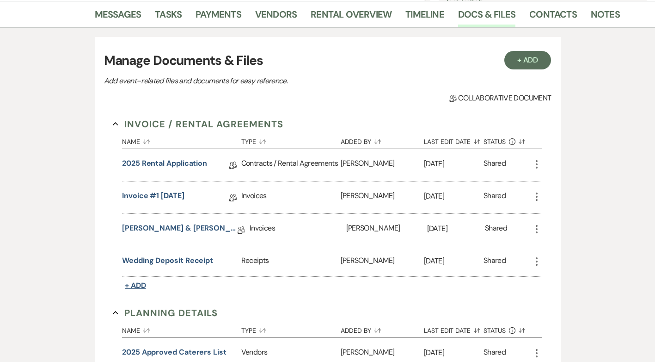
click at [138, 283] on span "+ Add" at bounding box center [135, 285] width 21 height 10
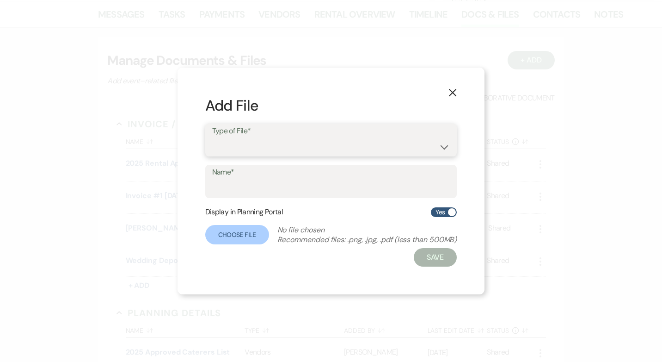
click at [426, 146] on select "Contracts / Rental Agreements Invoices Receipts" at bounding box center [331, 146] width 238 height 18
select select "11"
click at [212, 137] on select "Contracts / Rental Agreements Invoices Receipts" at bounding box center [331, 146] width 238 height 18
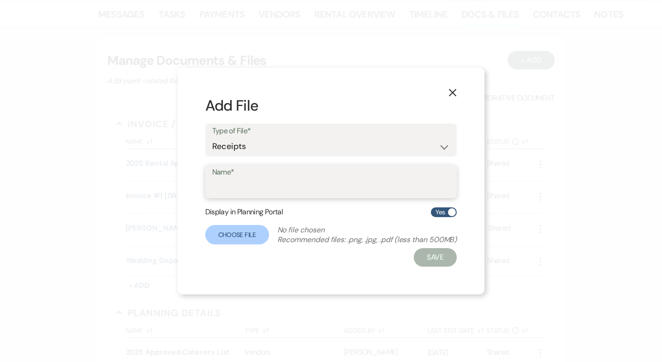
click at [284, 187] on input "Name*" at bounding box center [331, 188] width 238 height 18
type input "Payment Receipt"
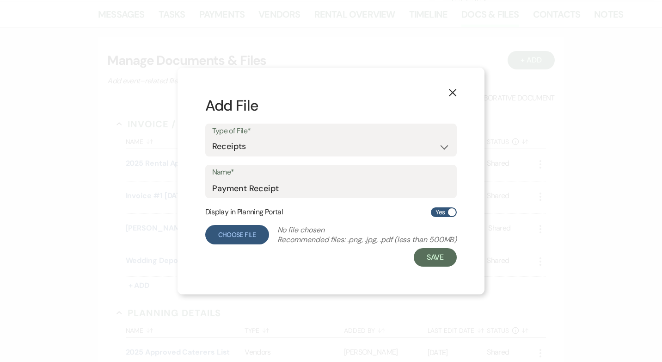
click at [246, 225] on label "Choose File" at bounding box center [237, 234] width 64 height 19
click at [0, 0] on input "Choose File" at bounding box center [0, 0] width 0 height 0
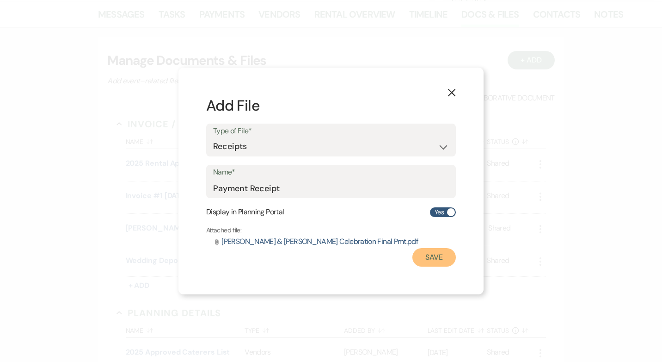
click at [435, 258] on button "Save" at bounding box center [433, 257] width 43 height 18
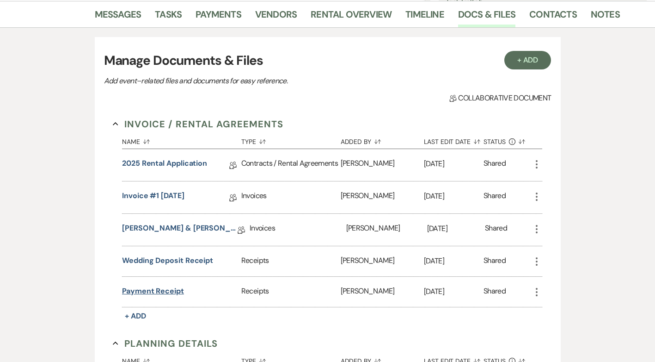
click at [156, 291] on button "Payment Receipt" at bounding box center [153, 290] width 62 height 11
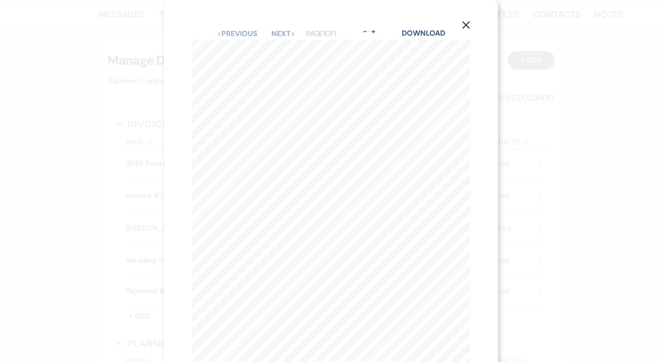
click at [465, 25] on icon "X" at bounding box center [466, 25] width 8 height 8
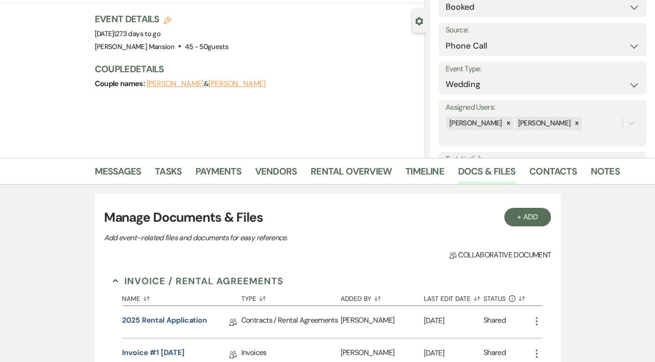
scroll to position [0, 0]
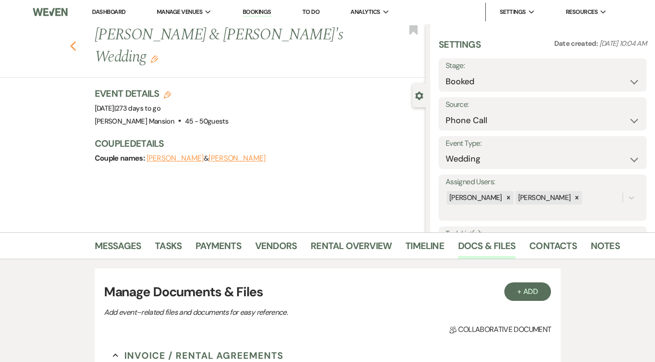
click at [76, 41] on use "button" at bounding box center [73, 46] width 6 height 10
select select "9"
select select "8"
select select "5"
select select "8"
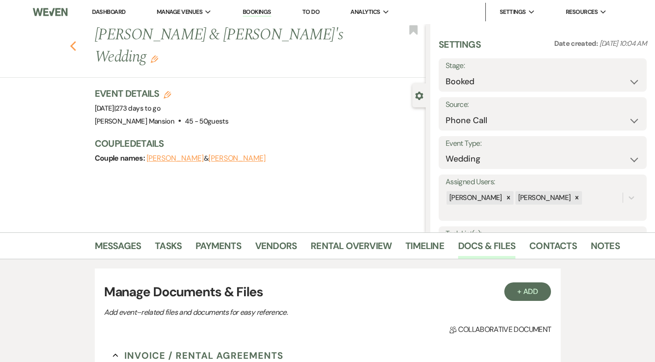
select select "5"
select select "8"
select select "5"
select select "8"
select select "5"
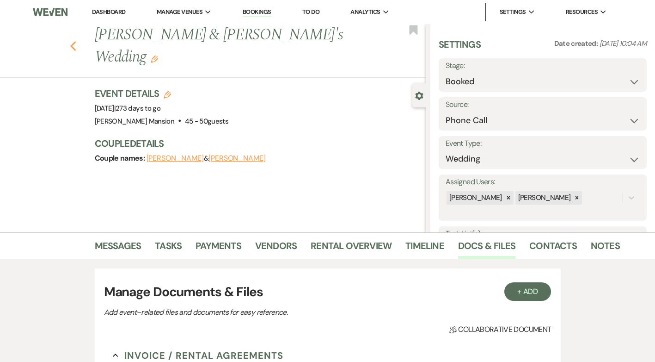
select select "8"
select select "5"
select select "8"
select select "5"
select select "8"
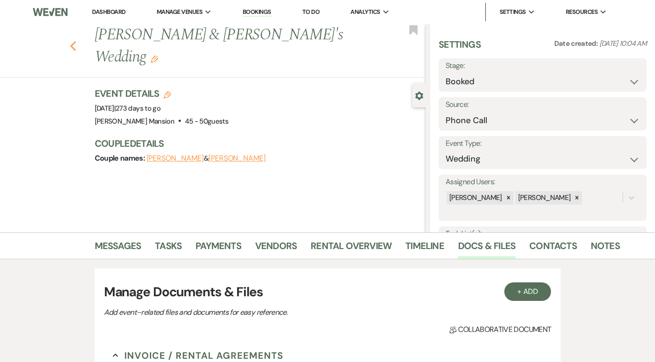
select select "4"
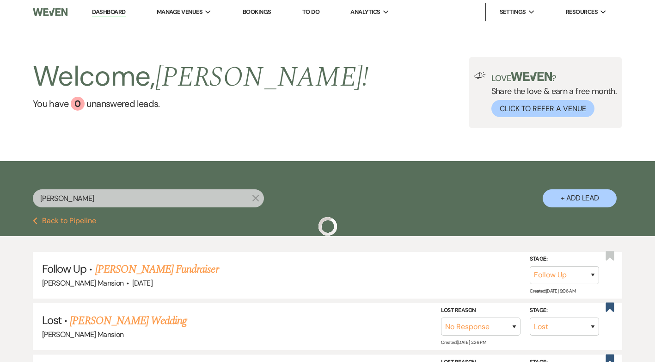
scroll to position [92, 0]
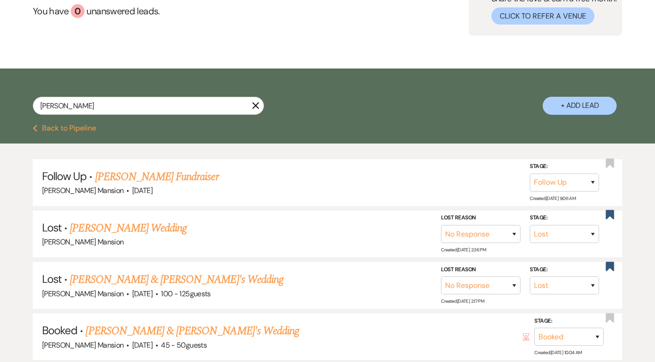
click at [254, 107] on use "button" at bounding box center [255, 105] width 7 height 7
select select "5"
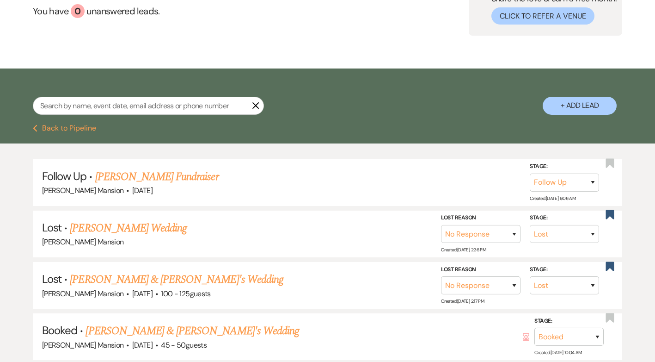
select select "5"
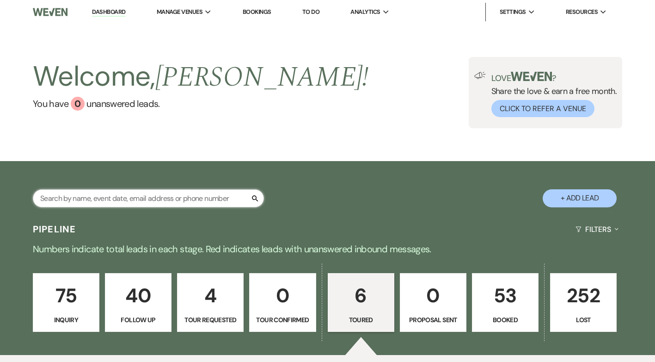
click at [162, 199] on input "text" at bounding box center [148, 198] width 231 height 18
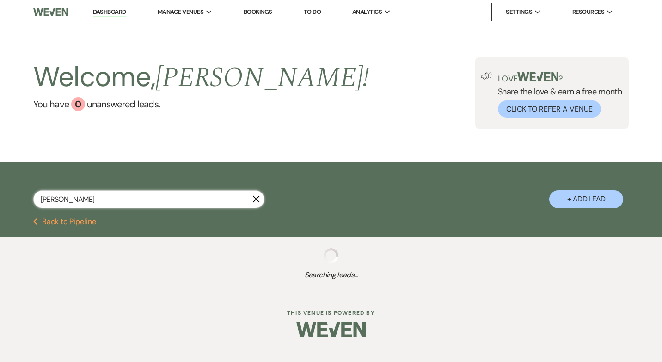
type input "tina"
select select "2"
select select "5"
select select "8"
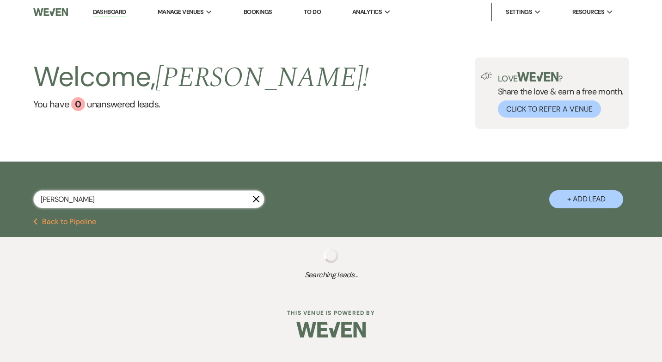
select select "10"
select select "8"
select select "6"
select select "8"
select select "4"
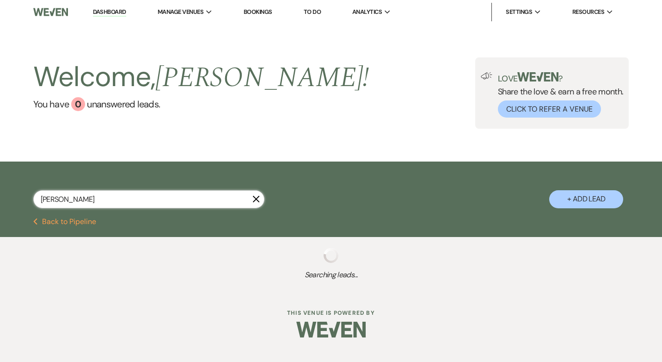
select select "5"
select select "8"
select select "2"
select select "5"
select select "8"
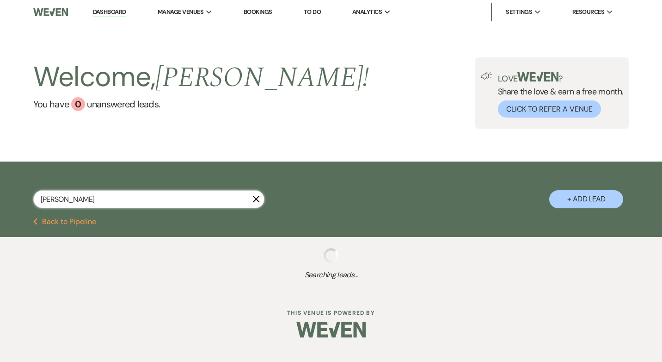
select select "4"
select select "9"
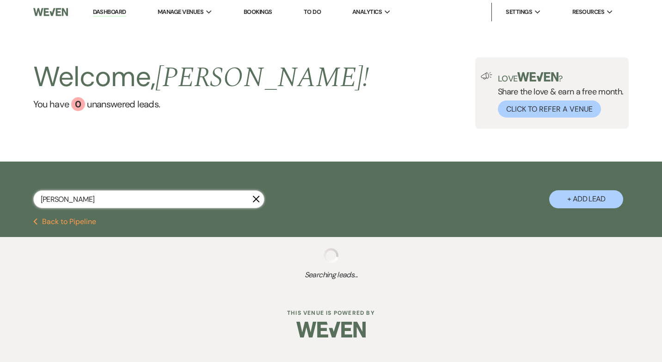
select select "8"
select select "5"
select select "9"
select select "8"
select select "2"
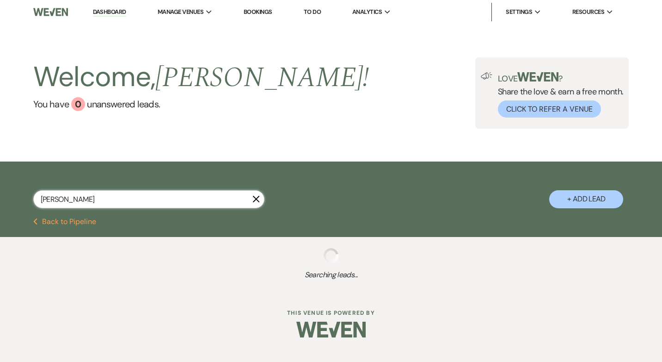
select select "9"
select select "8"
select select "4"
select select "9"
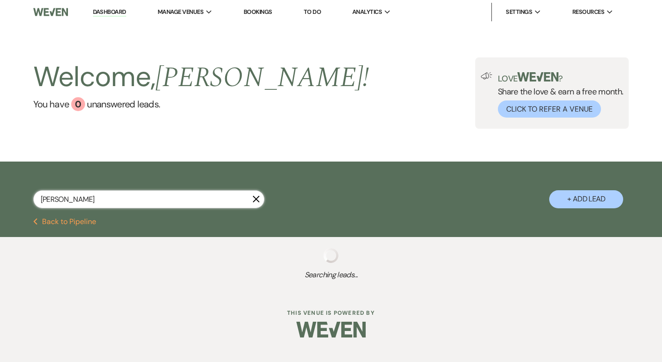
select select "8"
select select "5"
select select "8"
select select "10"
select select "8"
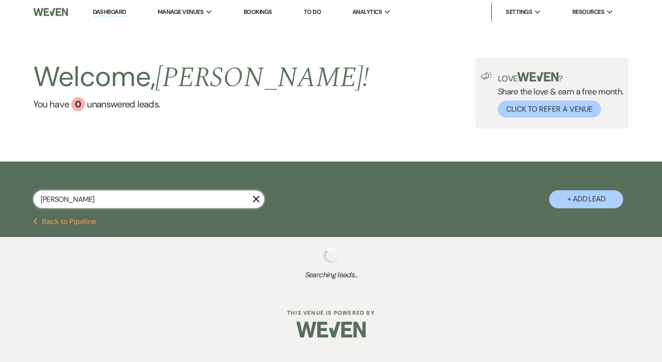
select select "10"
select select "9"
select select "8"
select select "2"
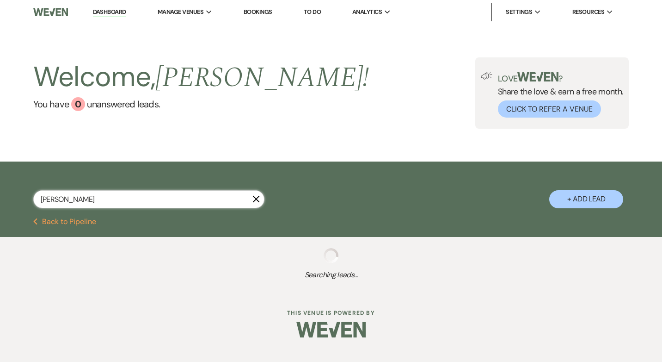
select select "8"
select select "6"
select select "9"
select select "8"
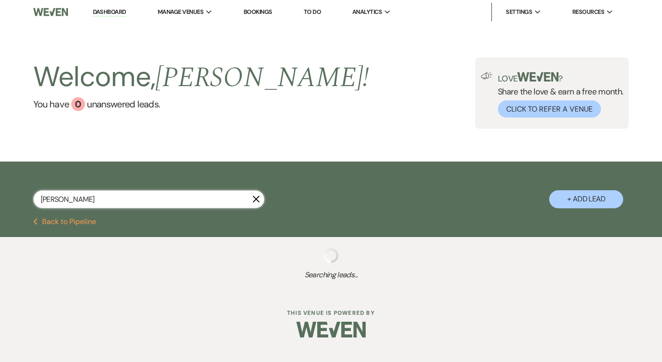
select select "9"
select select "8"
select select "4"
select select "8"
select select "5"
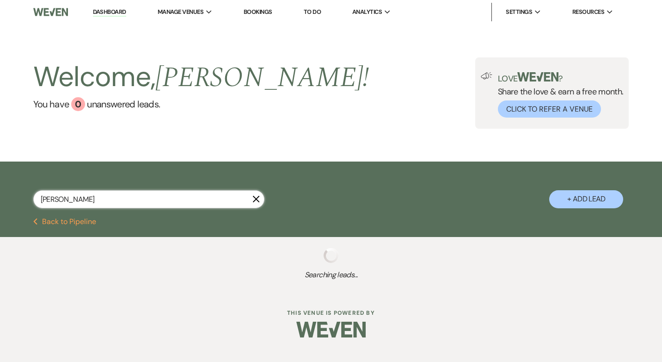
select select "8"
select select "6"
select select "9"
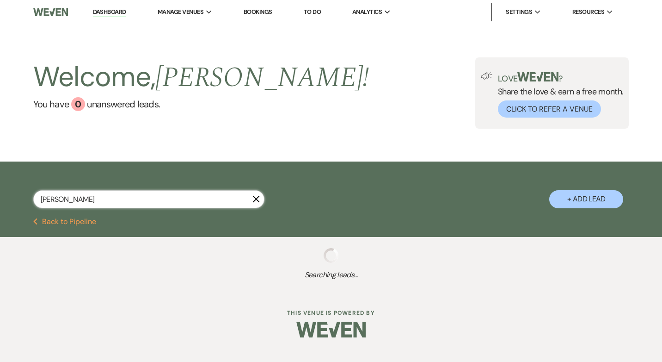
select select "8"
select select "5"
select select "9"
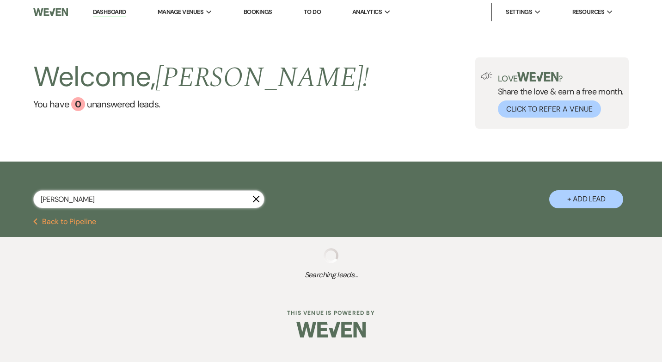
select select "9"
select select "8"
select select "3"
select select "8"
select select "5"
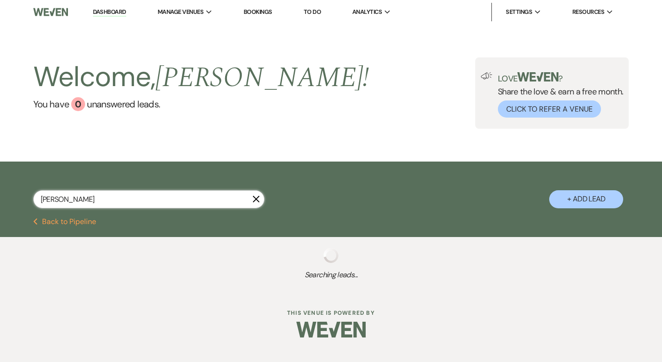
select select "8"
select select "5"
select select "8"
select select "1"
select select "9"
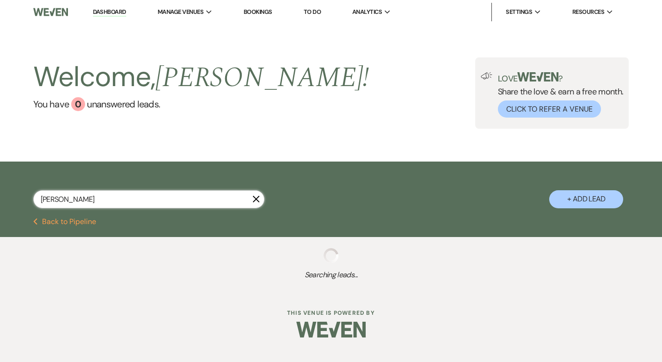
select select "8"
select select "5"
select select "8"
select select "5"
select select "8"
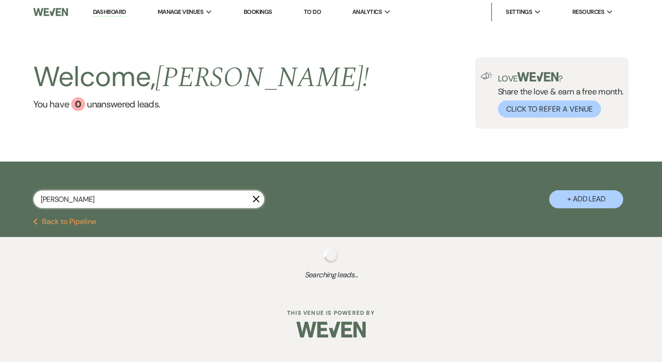
select select "5"
select select "8"
select select "5"
select select "8"
select select "5"
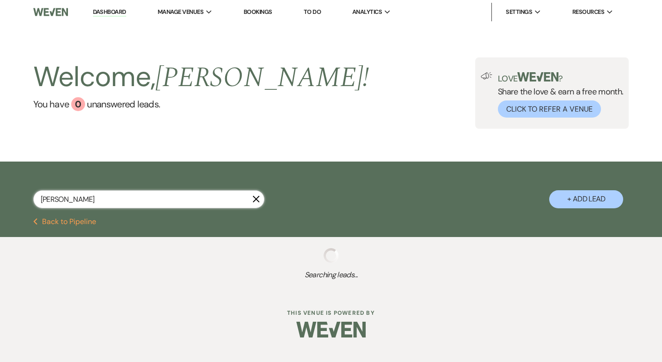
select select "8"
select select "5"
select select "8"
select select "2"
select select "8"
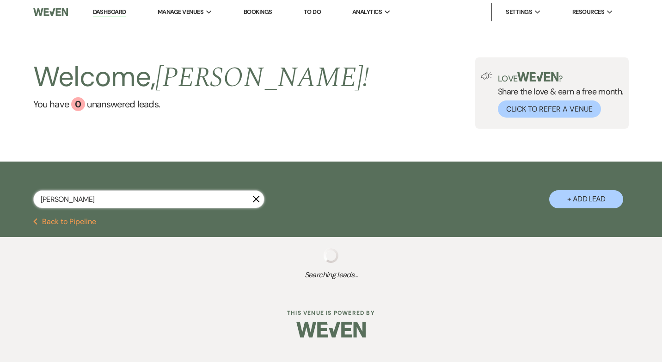
select select "6"
select select "8"
select select "5"
select select "8"
select select "5"
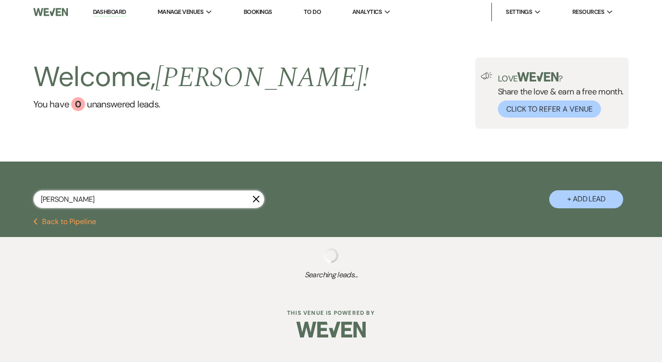
select select "8"
select select "5"
select select "8"
select select "6"
select select "8"
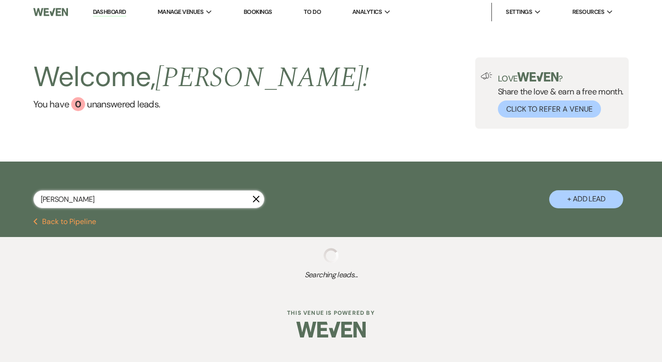
select select "5"
select select "9"
select select "8"
select select "5"
select select "9"
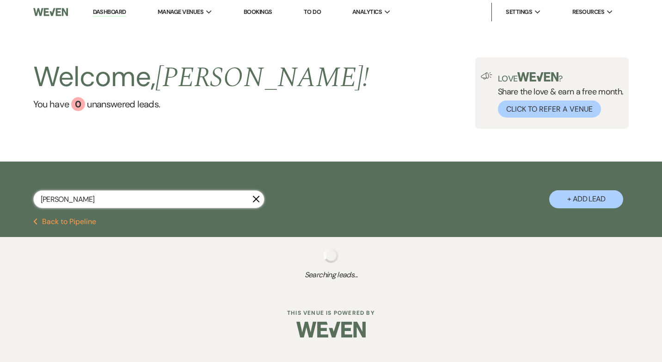
select select "8"
select select "5"
select select "8"
select select "5"
select select "8"
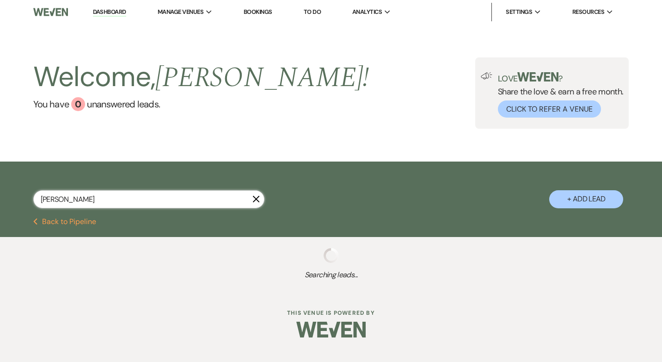
select select "5"
select select "8"
select select "5"
select select "8"
select select "4"
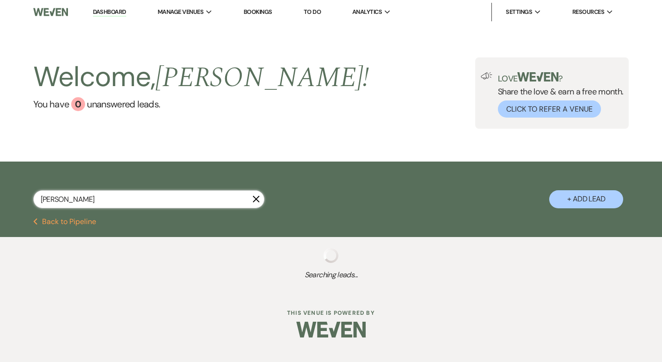
select select "8"
select select "2"
select select "8"
select select "5"
select select "8"
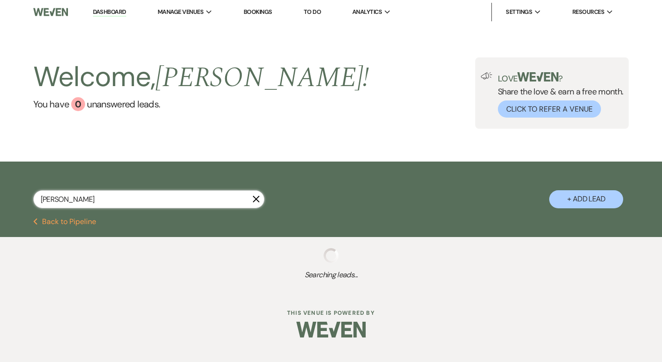
select select "5"
select select "8"
select select "5"
select select "8"
select select "5"
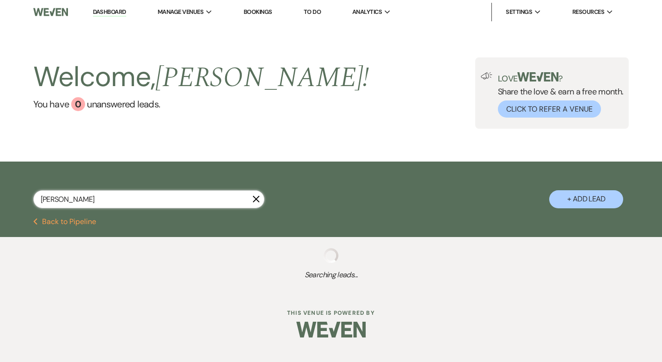
select select "8"
select select "5"
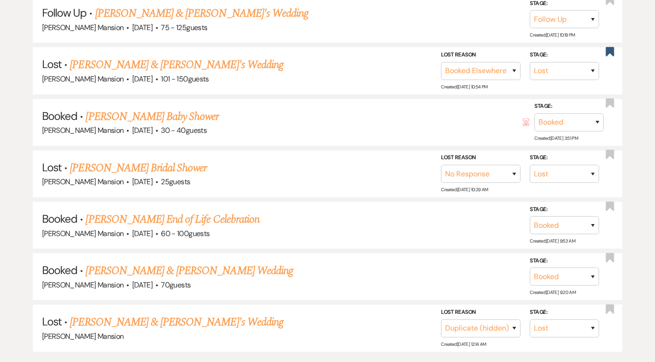
scroll to position [474, 0]
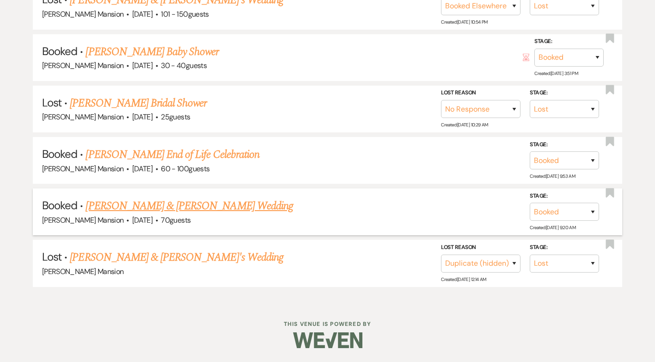
click at [196, 207] on link "Tina Cummings & Lazarus's Wedding" at bounding box center [189, 205] width 207 height 17
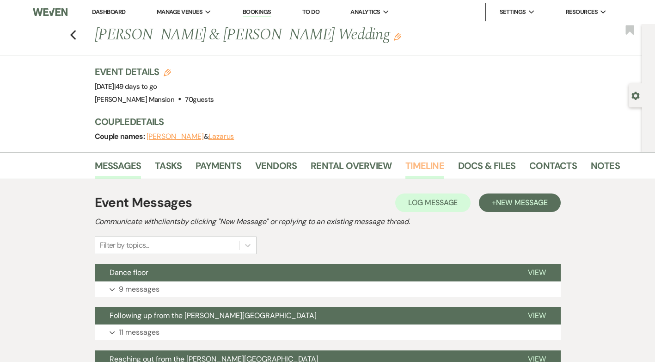
click at [423, 162] on link "Timeline" at bounding box center [424, 168] width 39 height 20
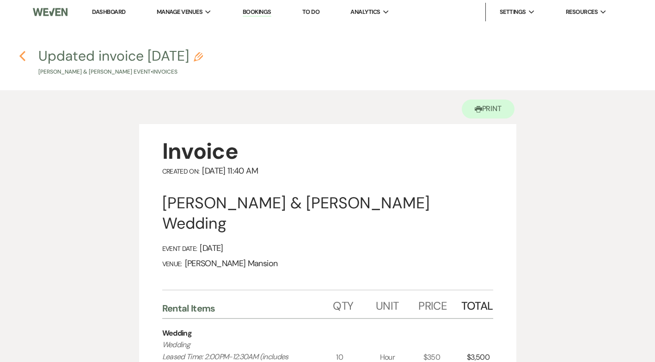
click at [25, 54] on icon "Previous" at bounding box center [22, 55] width 7 height 11
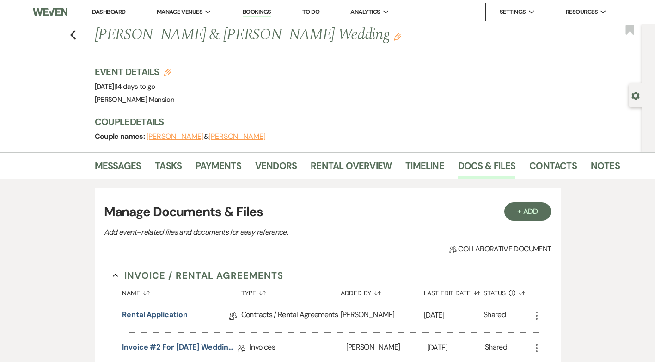
click at [98, 13] on link "Dashboard" at bounding box center [108, 12] width 33 height 8
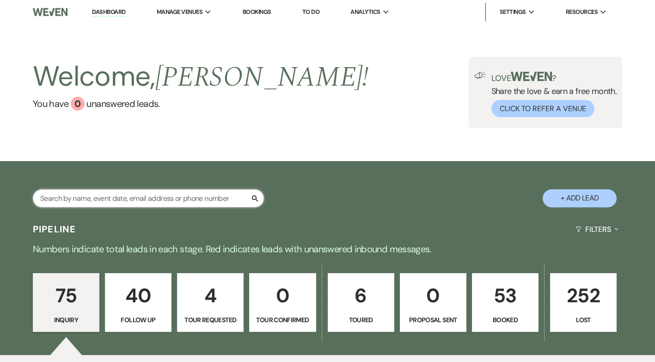
click at [57, 203] on input "text" at bounding box center [148, 198] width 231 height 18
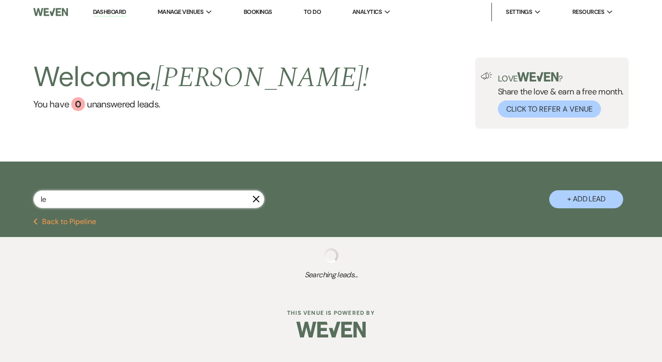
type input "lea"
select select "8"
select select "4"
select select "5"
select select "8"
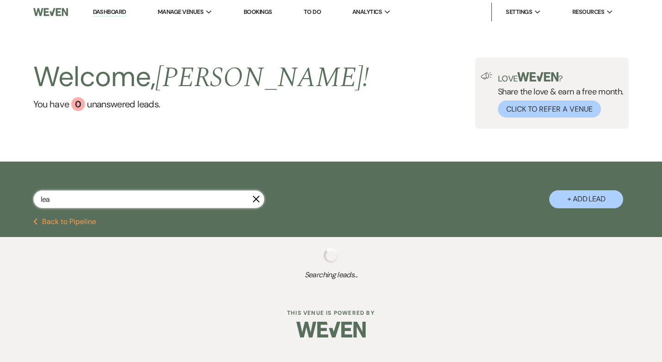
select select "5"
select select "8"
select select "4"
select select "8"
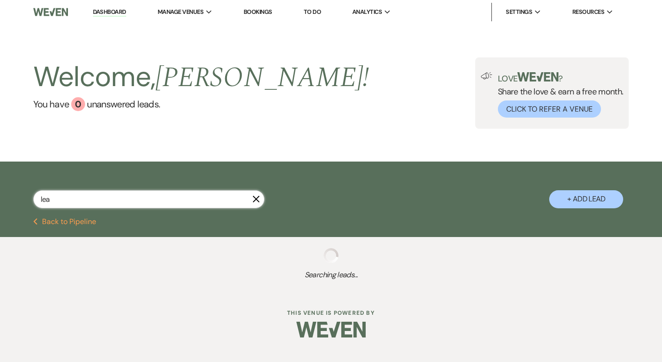
select select "4"
select select "9"
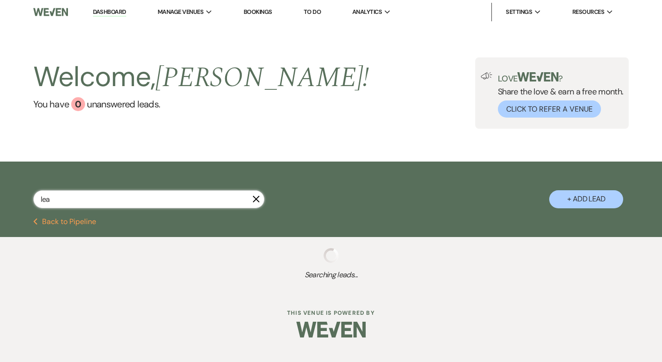
select select "9"
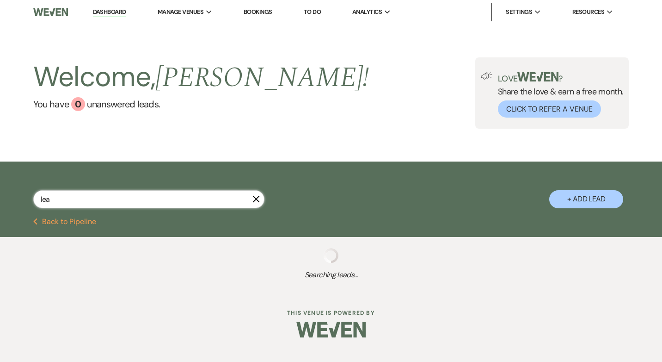
select select "8"
select select "1"
select select "8"
select select "5"
select select "8"
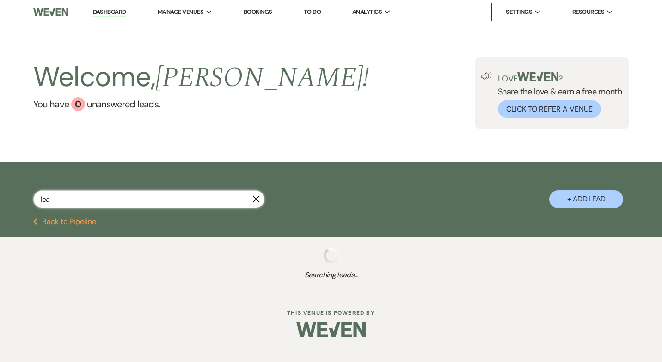
select select "6"
select select "8"
select select "5"
select select "8"
select select "5"
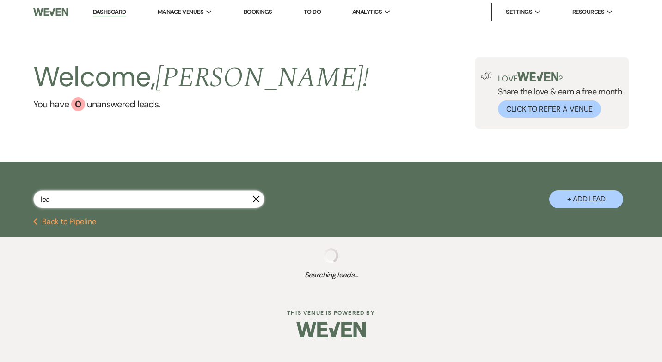
select select "8"
select select "5"
select select "8"
select select "2"
select select "8"
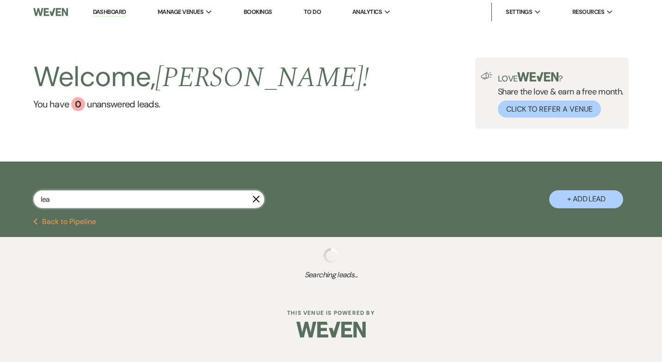
select select "5"
select select "9"
select select "8"
select select "4"
select select "8"
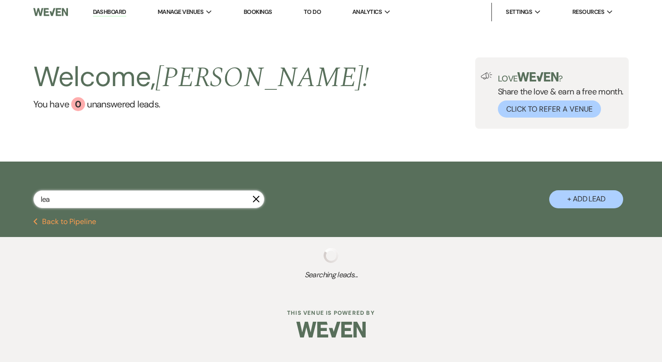
select select "2"
select select "8"
select select "5"
select select "8"
select select "6"
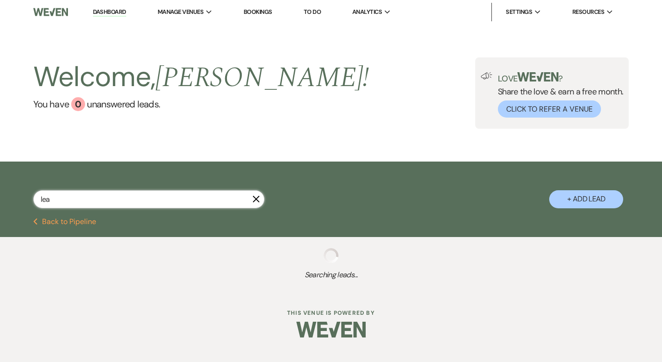
select select "8"
select select "5"
select select "8"
select select "5"
select select "8"
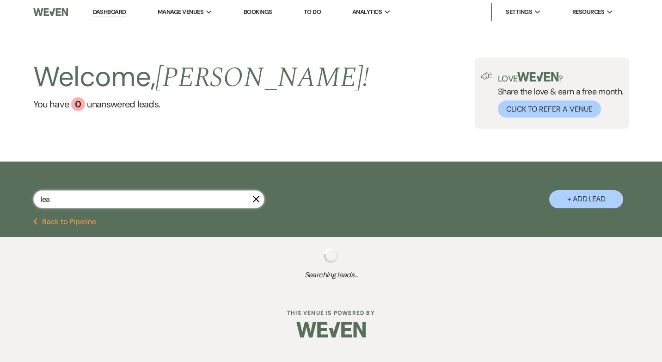
select select "5"
select select "8"
select select "5"
select select "8"
select select "5"
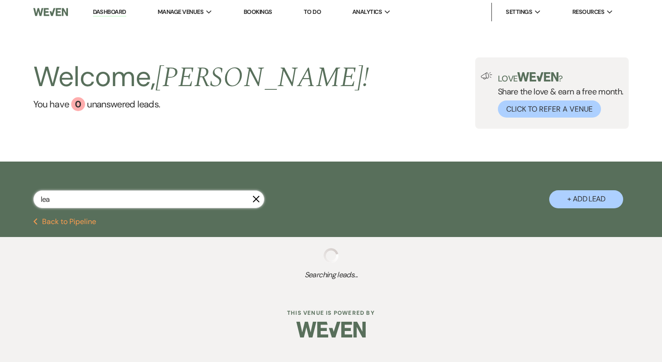
select select "8"
select select "6"
select select "8"
select select "5"
select select "8"
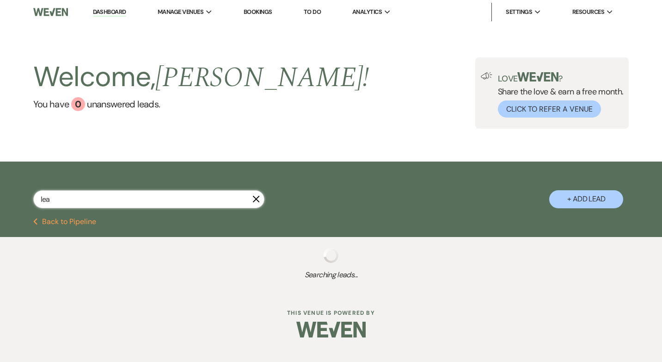
select select "5"
select select "8"
select select "5"
select select "8"
select select "5"
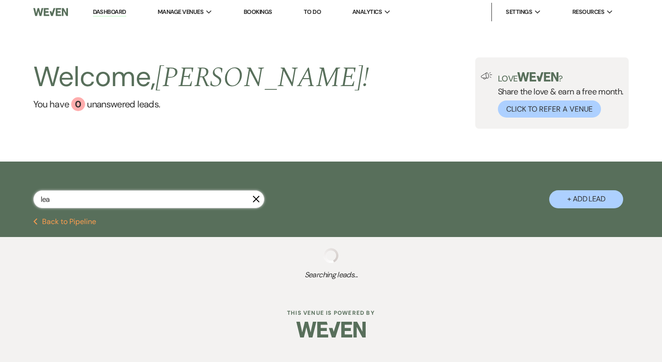
select select "8"
select select "5"
select select "8"
select select "5"
select select "8"
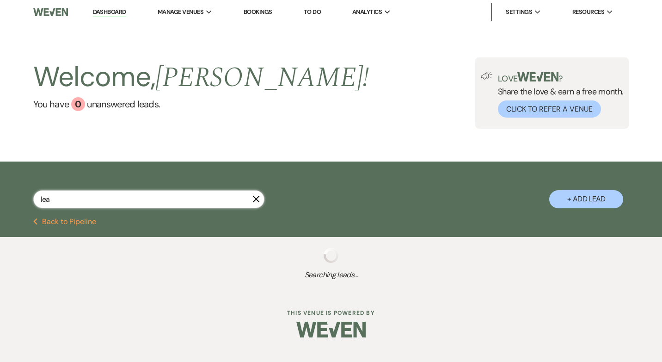
select select "5"
select select "8"
select select "5"
select select "8"
select select "5"
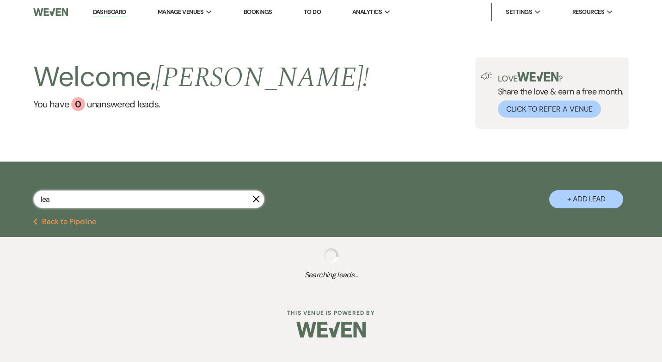
select select "8"
select select "5"
select select "8"
select select "5"
select select "8"
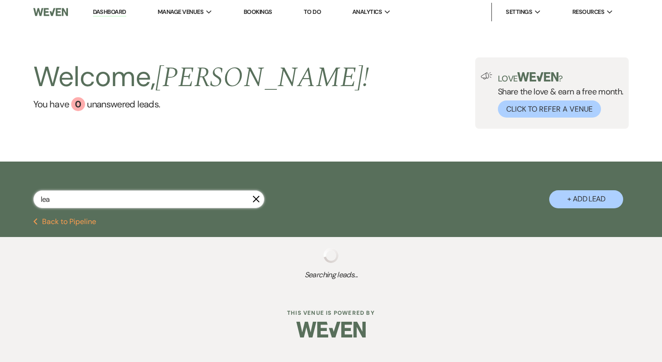
select select "5"
select select "8"
select select "5"
select select "8"
select select "2"
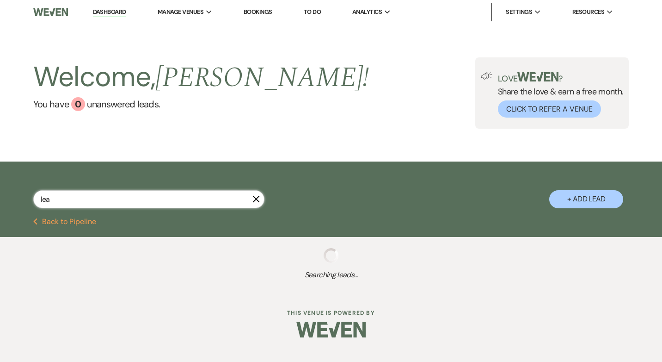
select select "8"
select select "5"
select select "8"
select select "6"
select select "8"
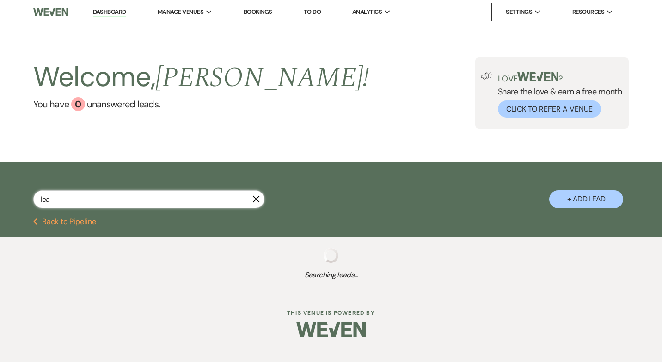
select select "5"
select select "8"
select select "9"
select select "8"
select select "5"
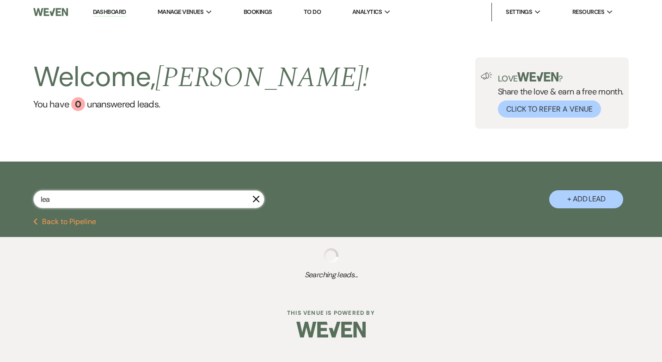
select select "8"
select select "5"
select select "8"
select select "5"
select select "8"
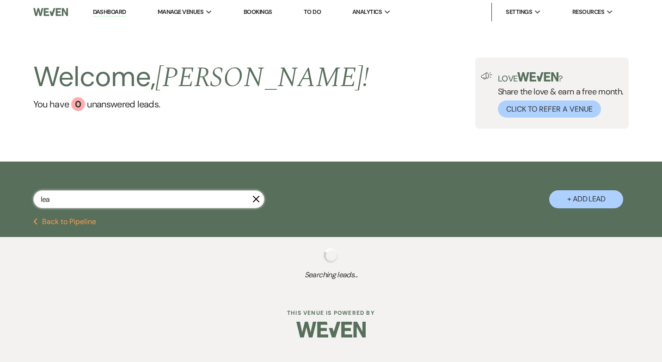
select select "5"
select select "8"
select select "6"
select select "8"
select select "5"
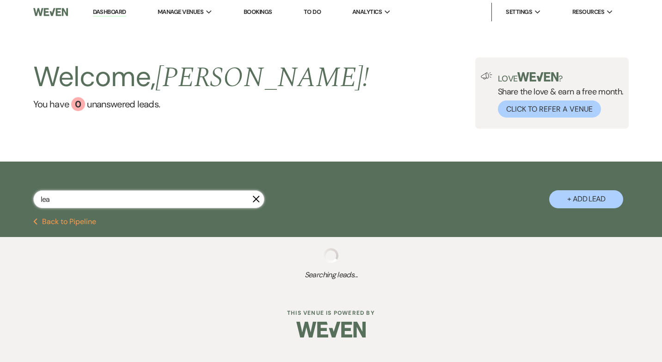
select select "8"
select select "5"
select select "8"
select select "5"
select select "8"
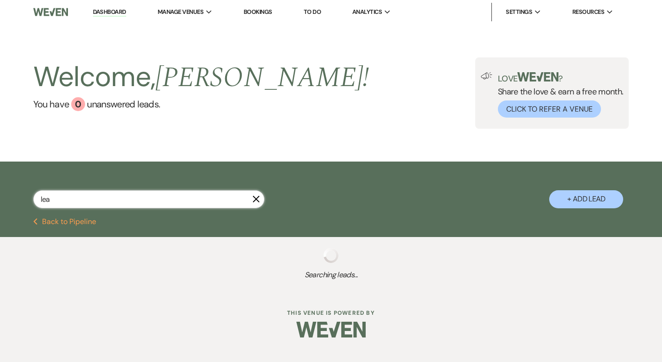
select select "5"
select select "8"
select select "5"
select select "9"
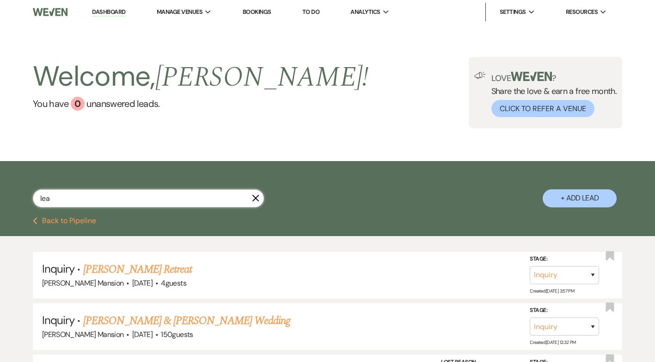
select select "8"
select select "5"
select select "8"
select select "5"
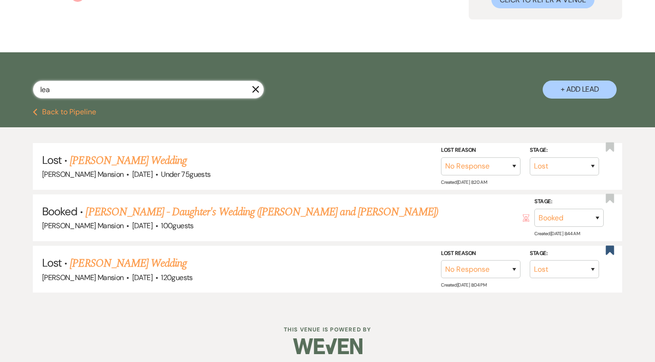
scroll to position [115, 0]
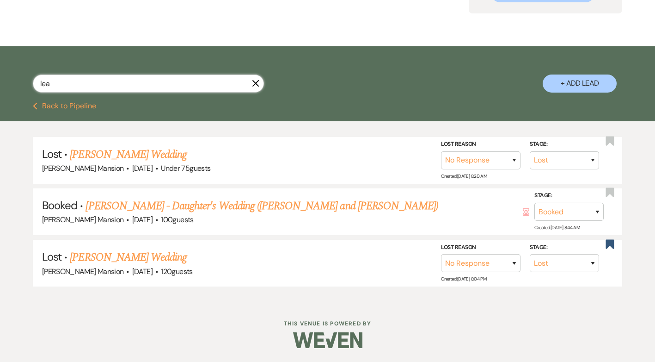
drag, startPoint x: 61, startPoint y: 86, endPoint x: -2, endPoint y: 78, distance: 63.3
click at [0, 78] on html "Dashboard Manage Venues Expand Asa Waters Mansion Bookings To Do Analytics Expa…" at bounding box center [327, 123] width 655 height 476
type input "lei"
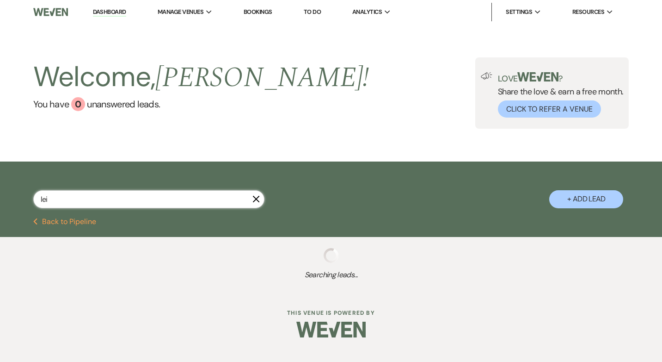
select select "8"
select select "4"
select select "8"
select select "5"
select select "8"
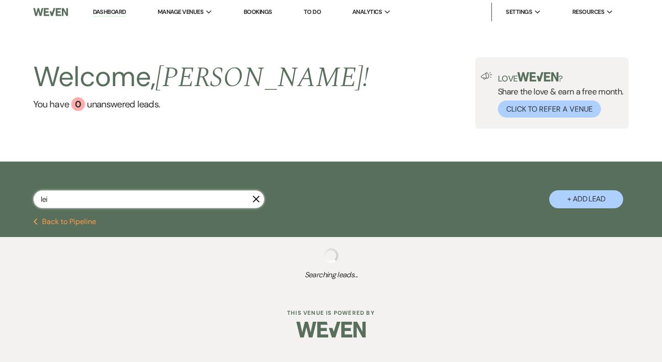
select select "5"
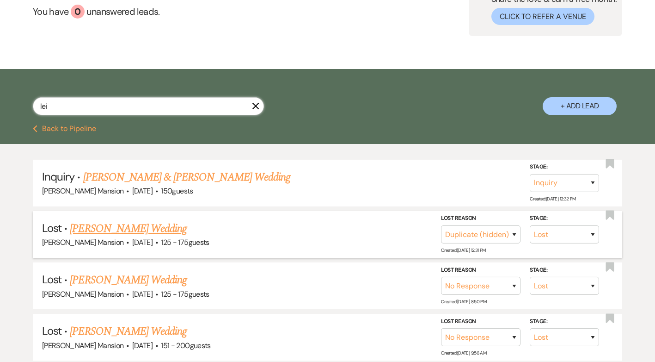
scroll to position [92, 0]
type input "lei"
click at [115, 227] on link "Leidiane DeOliveira's Wedding" at bounding box center [128, 228] width 117 height 17
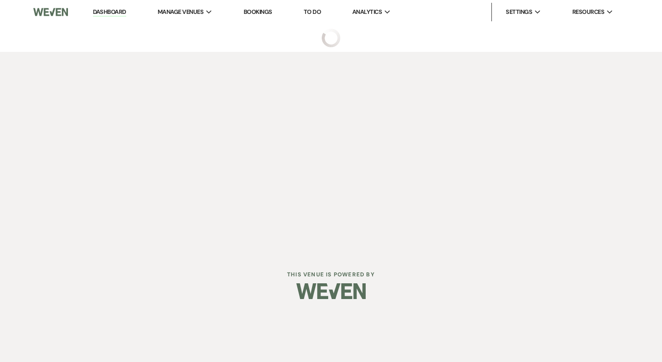
select select "8"
select select "4"
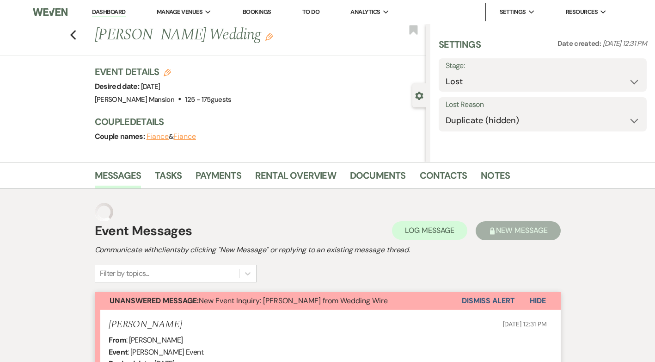
select select "3"
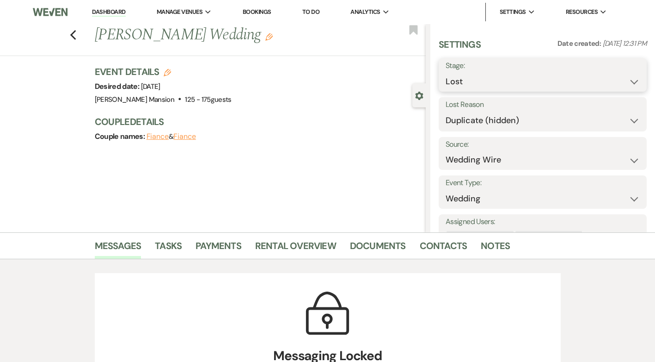
click at [627, 83] on select "Inquiry Follow Up Tour Requested Tour Confirmed Toured Proposal Sent Booked Lost" at bounding box center [543, 82] width 194 height 18
select select "1"
click at [446, 73] on select "Inquiry Follow Up Tour Requested Tour Confirmed Toured Proposal Sent Booked Lost" at bounding box center [543, 82] width 194 height 18
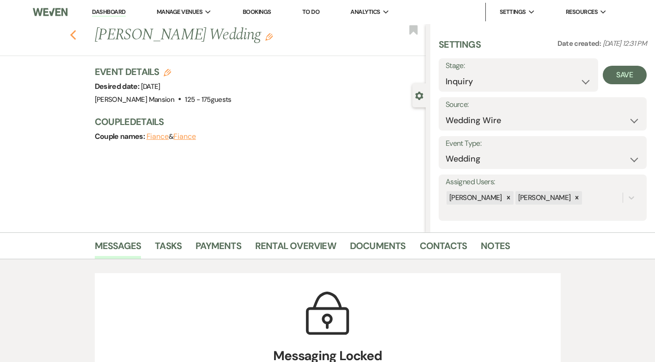
click at [77, 36] on icon "Previous" at bounding box center [73, 35] width 7 height 11
select select "8"
select select "4"
select select "8"
select select "5"
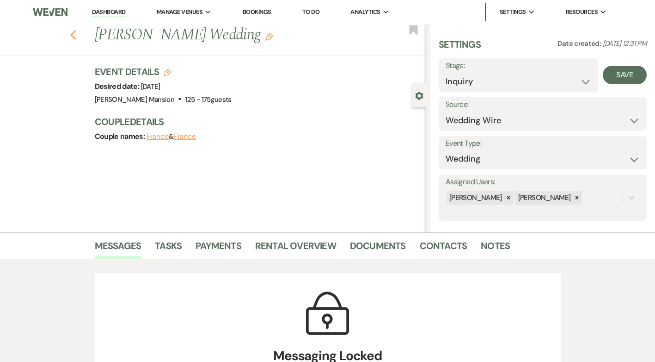
select select "8"
select select "5"
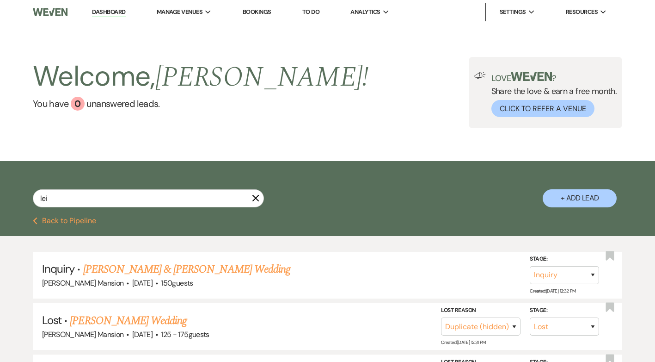
click at [114, 11] on link "Dashboard" at bounding box center [108, 12] width 33 height 9
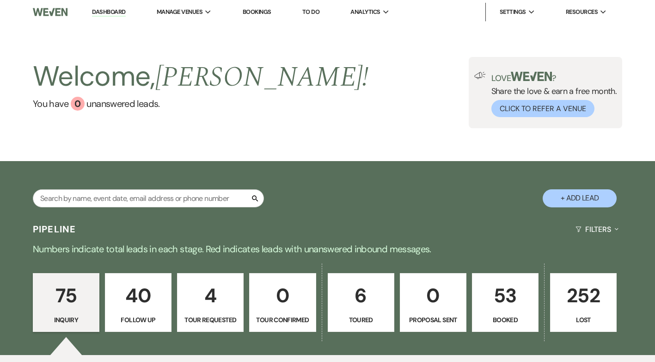
click at [362, 307] on p "6" at bounding box center [361, 295] width 55 height 31
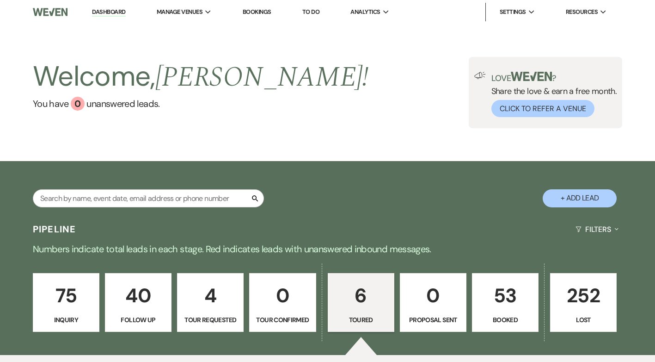
select select "5"
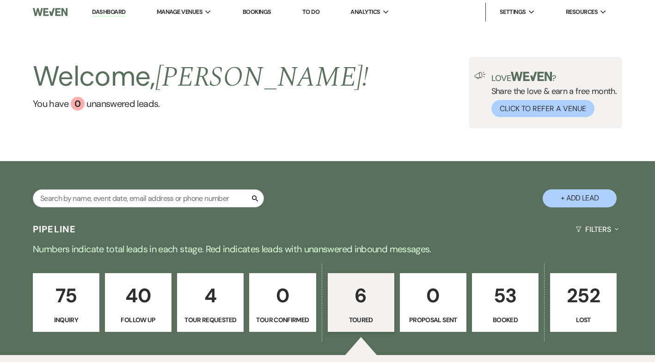
select select "5"
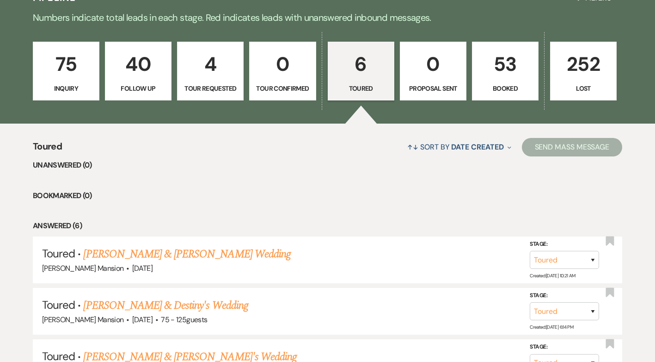
scroll to position [485, 0]
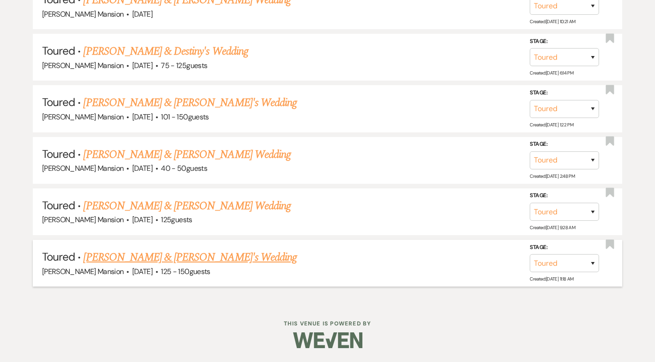
click at [149, 261] on link "[PERSON_NAME] & [PERSON_NAME]'s Wedding" at bounding box center [190, 257] width 214 height 17
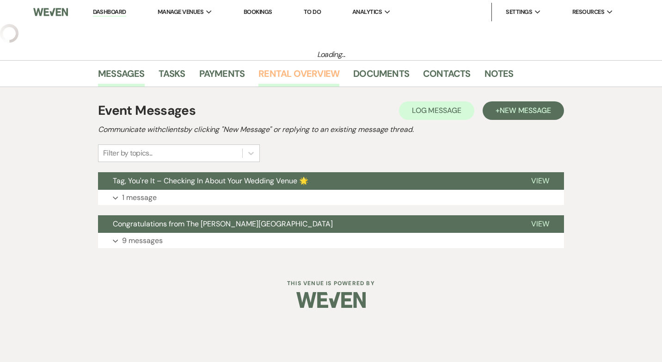
select select "5"
select select "4"
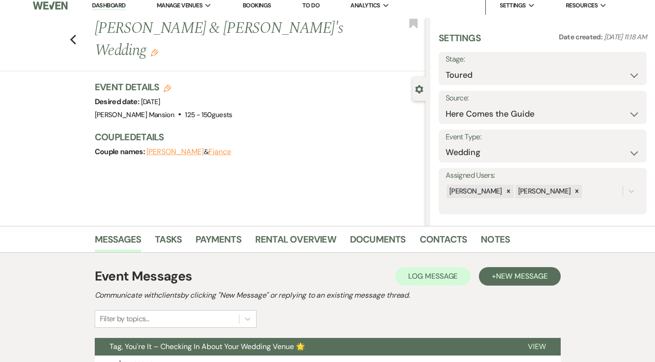
scroll to position [132, 0]
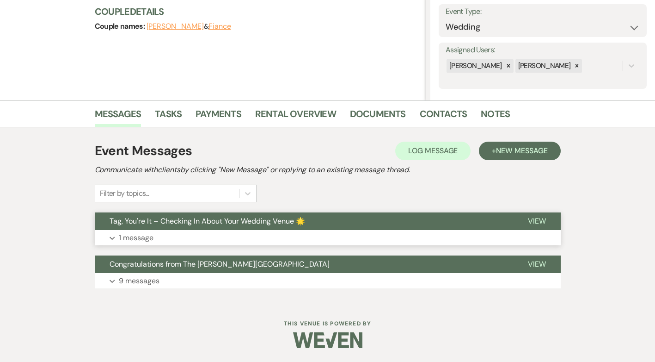
click at [146, 239] on p "1 message" at bounding box center [136, 238] width 35 height 12
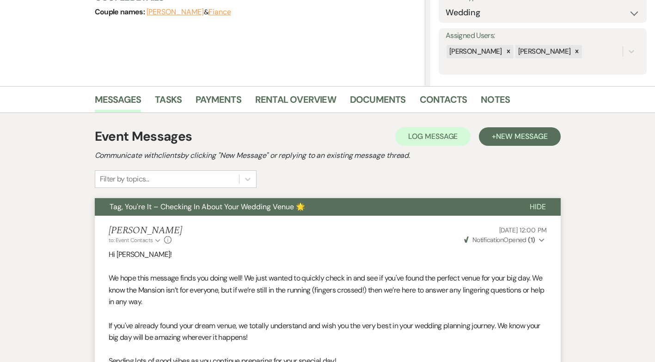
scroll to position [0, 0]
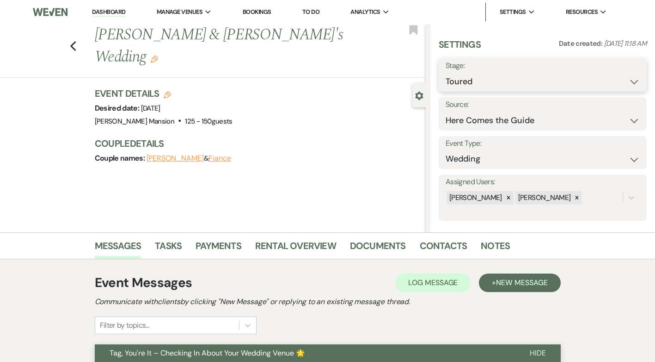
click at [631, 80] on select "Inquiry Follow Up Tour Requested Tour Confirmed Toured Proposal Sent Booked Lost" at bounding box center [543, 82] width 194 height 18
select select "8"
click at [446, 73] on select "Inquiry Follow Up Tour Requested Tour Confirmed Toured Proposal Sent Booked Lost" at bounding box center [543, 82] width 194 height 18
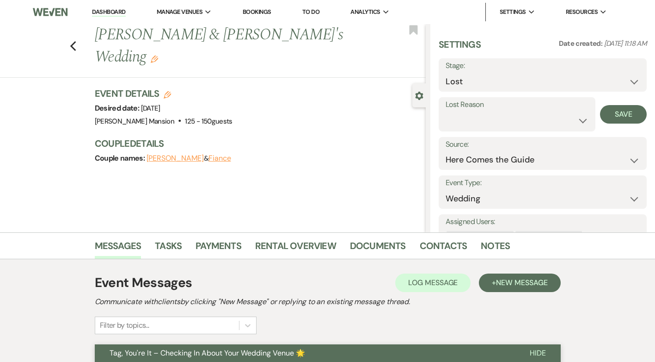
click at [586, 121] on div "Lost Reason Booked Elsewhere Budget Date Unavailable No Response Not a Good Mat…" at bounding box center [517, 114] width 157 height 34
click at [578, 120] on select "Booked Elsewhere Budget Date Unavailable No Response Not a Good Match Capacity …" at bounding box center [517, 120] width 143 height 18
select select "5"
click at [446, 111] on select "Booked Elsewhere Budget Date Unavailable No Response Not a Good Match Capacity …" at bounding box center [517, 120] width 143 height 18
click at [624, 115] on button "Save" at bounding box center [623, 114] width 47 height 18
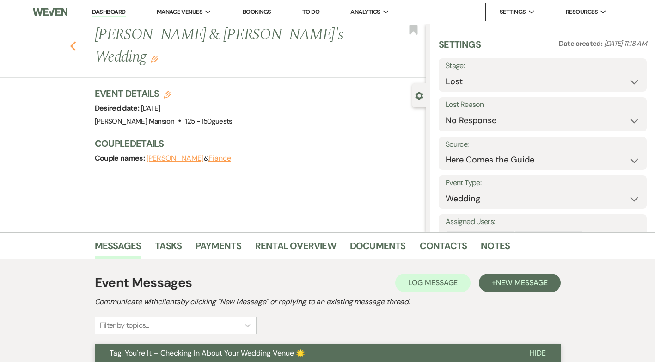
click at [74, 41] on icon "Previous" at bounding box center [73, 46] width 7 height 11
select select "5"
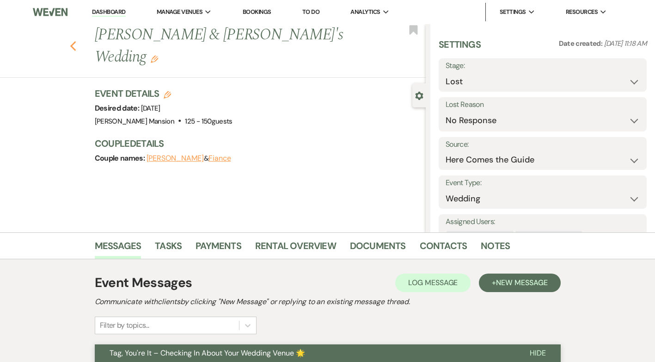
select select "5"
select select "8"
select select "5"
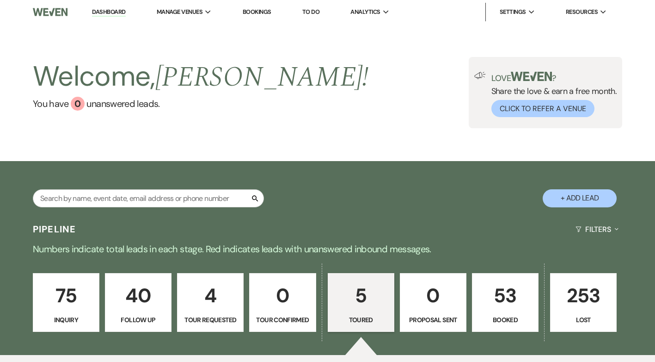
click at [70, 301] on p "75" at bounding box center [66, 295] width 55 height 31
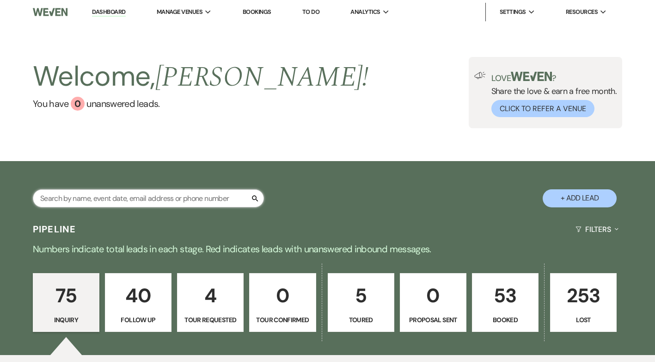
click at [111, 197] on input "text" at bounding box center [148, 198] width 231 height 18
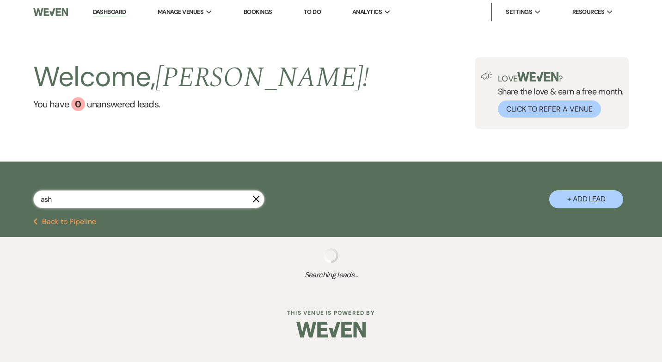
type input "ashl"
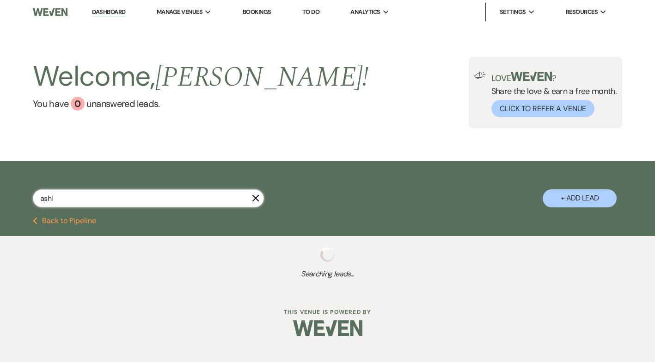
select select "9"
select select "8"
select select "5"
select select "8"
select select "5"
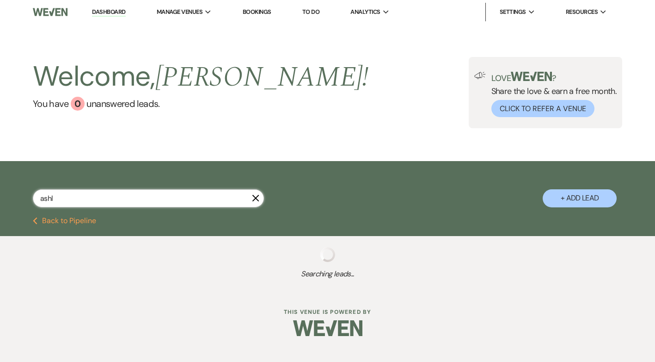
select select "8"
select select "5"
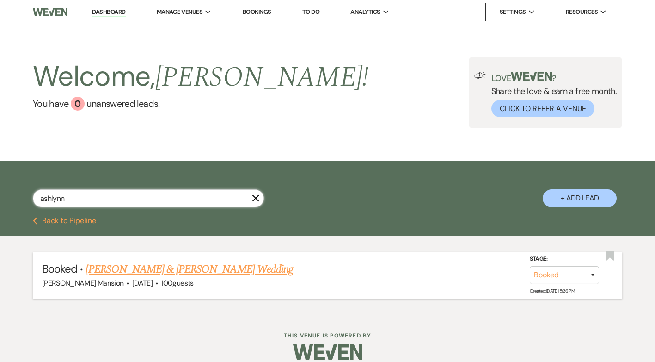
type input "ashlynn"
click at [221, 272] on link "[PERSON_NAME] & [PERSON_NAME] Wedding" at bounding box center [189, 269] width 207 height 17
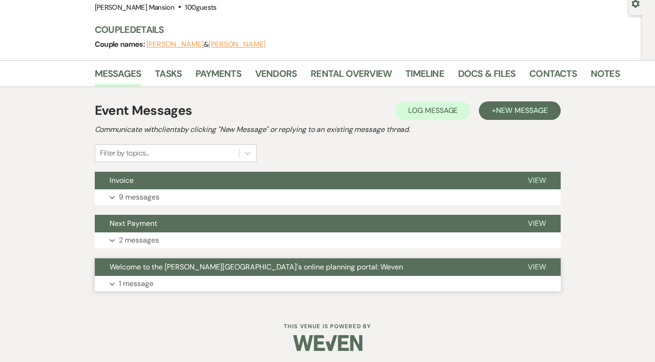
scroll to position [95, 0]
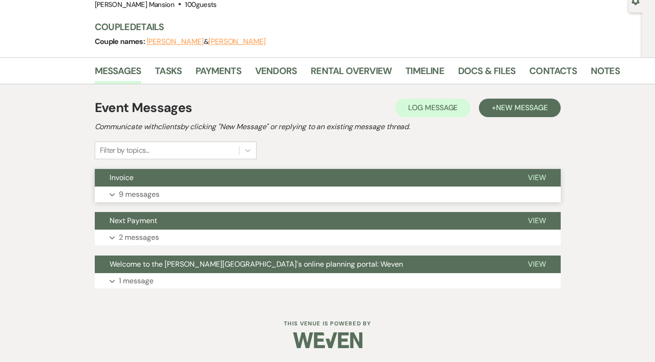
click at [135, 192] on p "9 messages" at bounding box center [139, 194] width 41 height 12
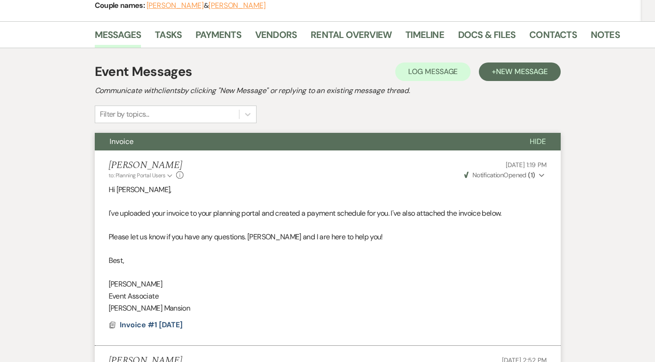
scroll to position [0, 0]
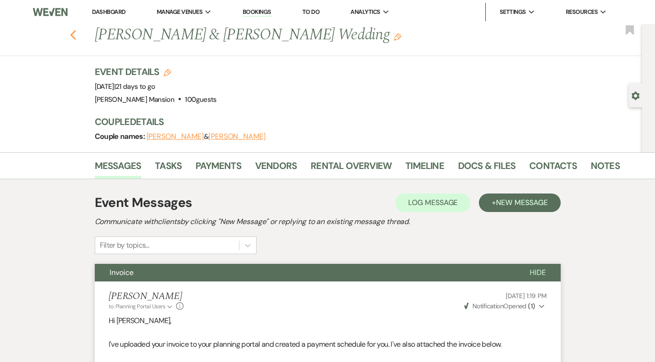
click at [77, 36] on icon "Previous" at bounding box center [73, 35] width 7 height 11
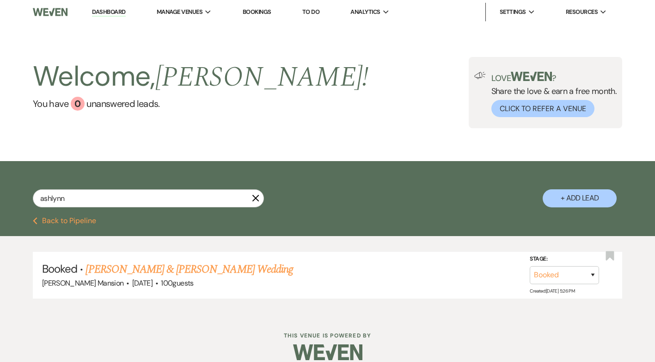
click at [254, 194] on icon "X" at bounding box center [255, 197] width 7 height 7
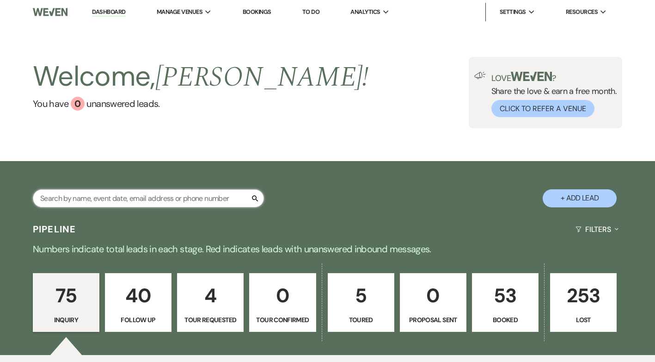
click at [121, 202] on input "text" at bounding box center [148, 198] width 231 height 18
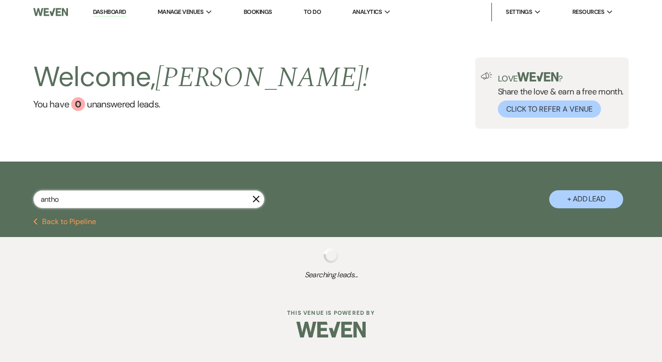
type input "anthon"
select select "8"
select select "5"
select select "8"
select select "5"
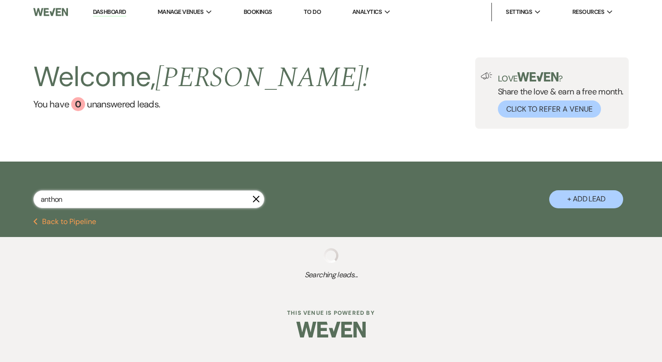
select select "8"
select select "5"
select select "8"
select select "4"
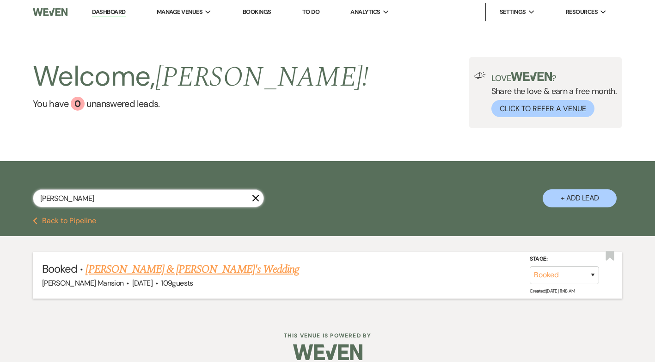
type input "anthony"
click at [191, 264] on link "Anthony Piltzecker & Fiance's Wedding" at bounding box center [193, 269] width 214 height 17
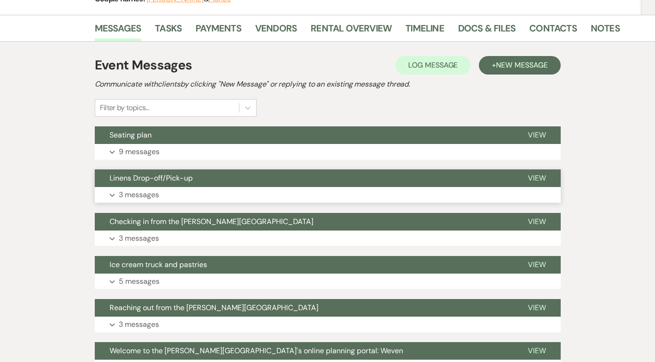
scroll to position [139, 0]
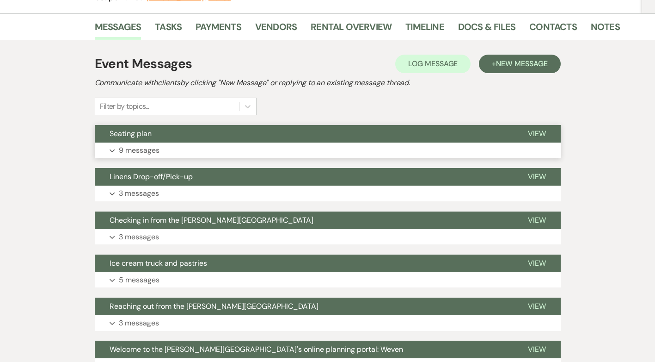
click at [125, 151] on p "9 messages" at bounding box center [139, 150] width 41 height 12
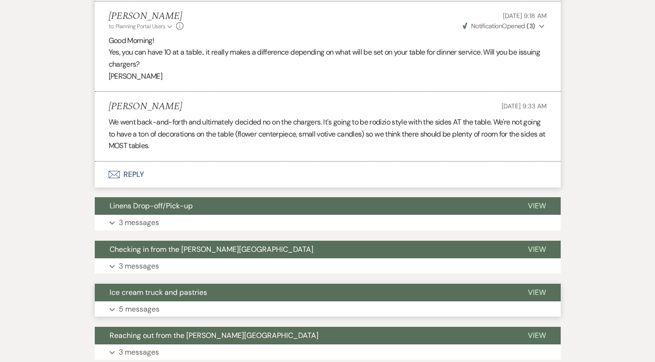
scroll to position [878, 0]
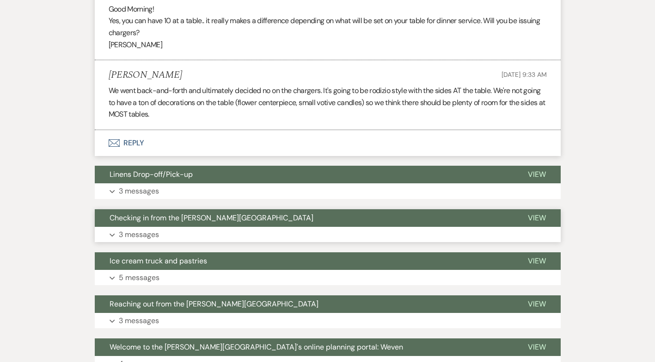
click at [128, 235] on p "3 messages" at bounding box center [139, 234] width 40 height 12
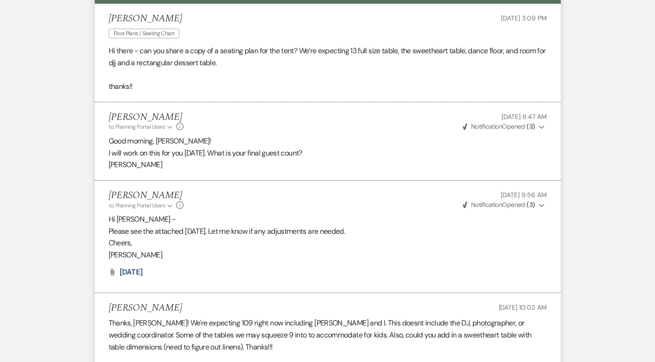
scroll to position [0, 0]
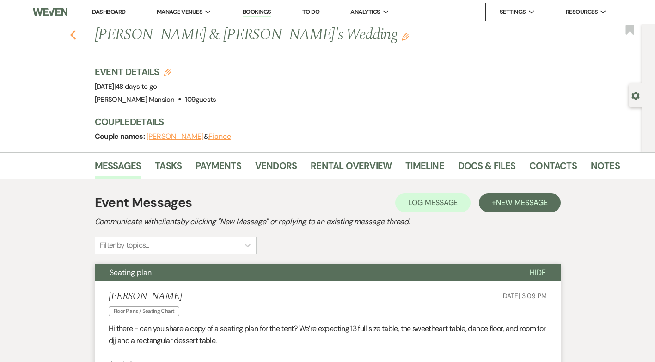
click at [75, 35] on use "button" at bounding box center [73, 35] width 6 height 10
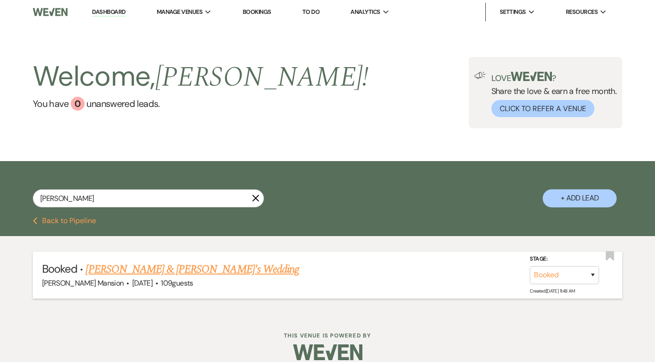
click at [140, 276] on link "Anthony Piltzecker & Fiance's Wedding" at bounding box center [193, 269] width 214 height 17
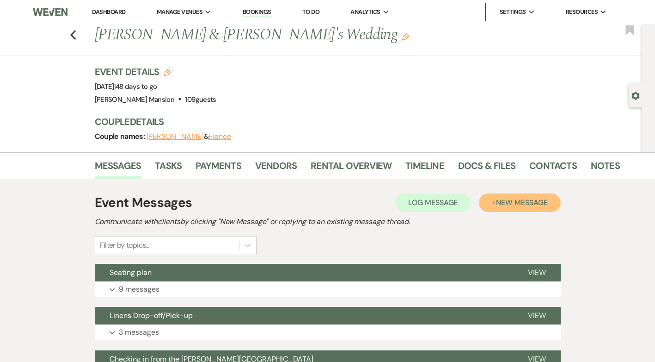
click at [502, 203] on span "New Message" at bounding box center [521, 202] width 51 height 10
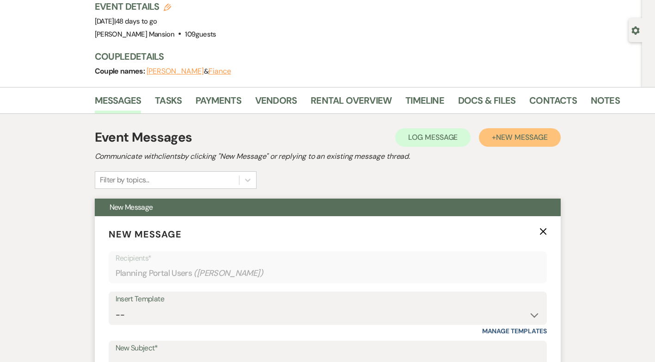
scroll to position [139, 0]
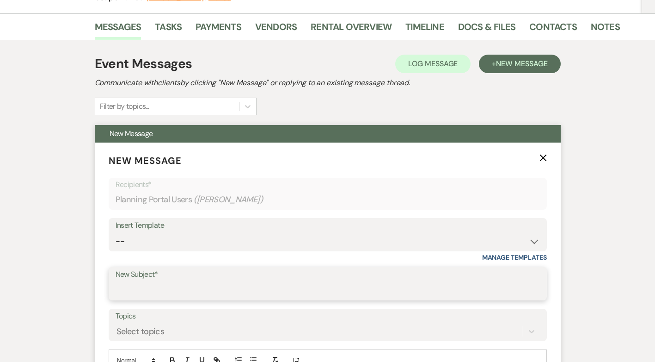
click at [213, 292] on input "New Subject*" at bounding box center [328, 290] width 424 height 18
type input "Checking in from the Asa Waters Mansion"
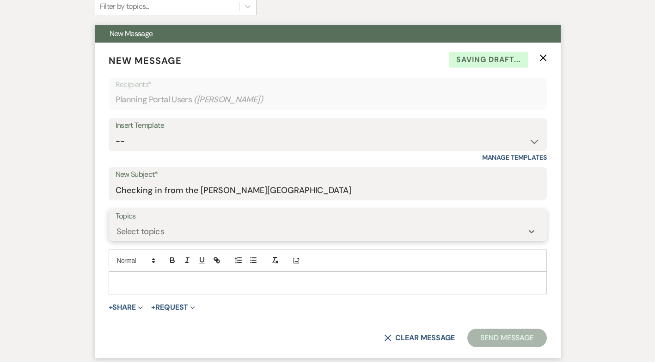
scroll to position [277, 0]
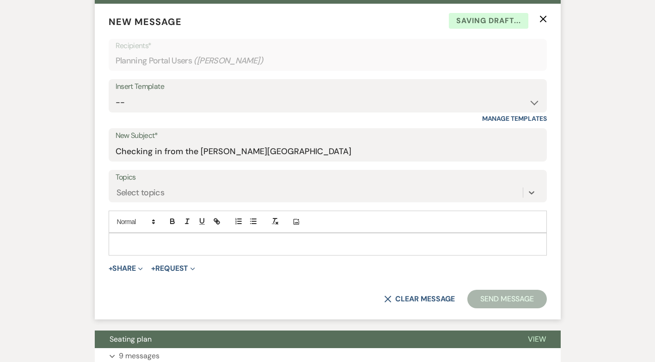
click at [136, 247] on p at bounding box center [328, 244] width 424 height 10
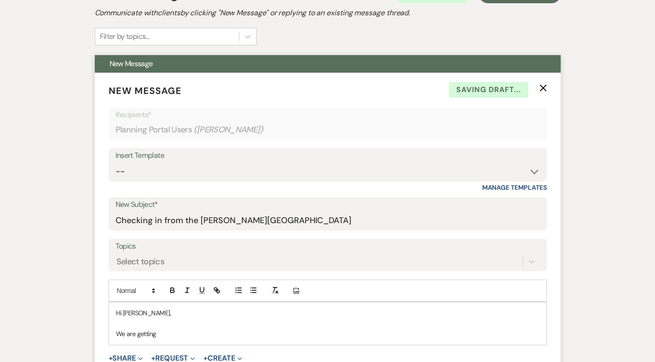
scroll to position [231, 0]
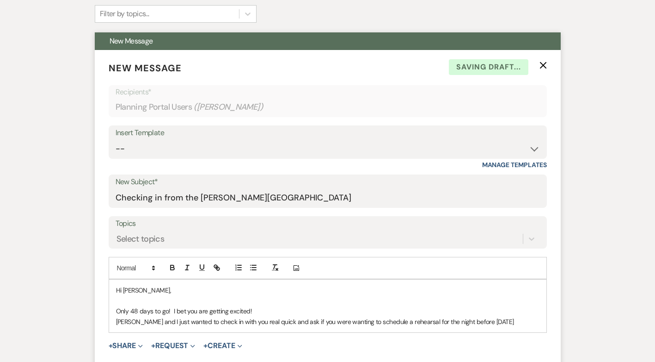
click at [515, 326] on p "Traci and I just wanted to check in with you real quick and ask if you were wan…" at bounding box center [328, 321] width 424 height 10
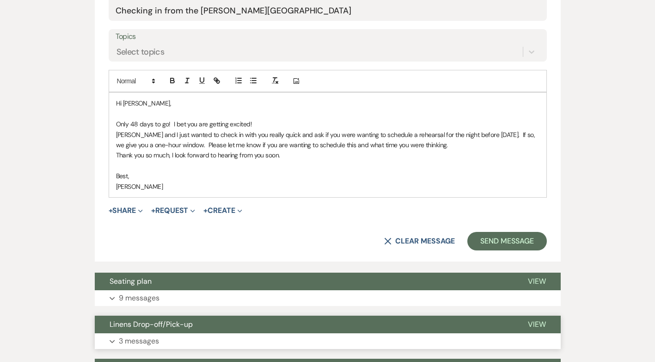
scroll to position [432, 0]
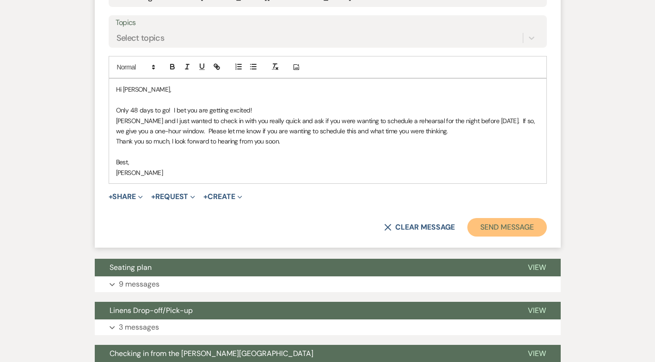
click at [498, 227] on button "Send Message" at bounding box center [506, 227] width 79 height 18
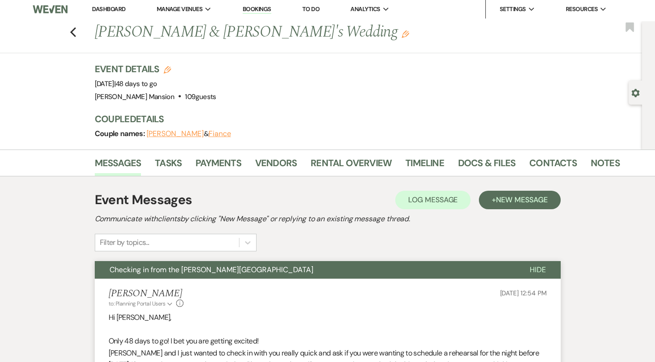
scroll to position [0, 0]
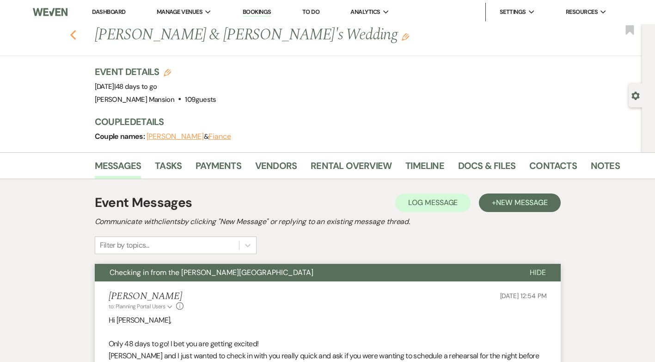
click at [76, 37] on use "button" at bounding box center [73, 35] width 6 height 10
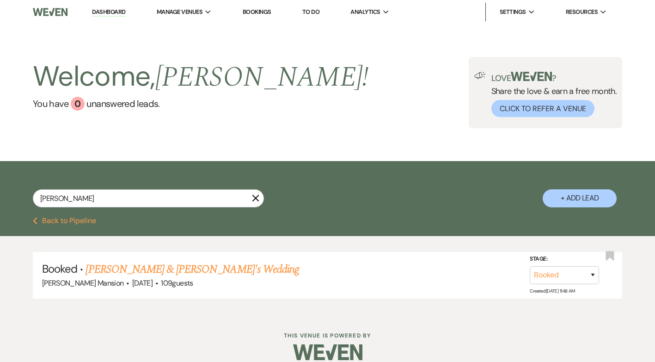
click at [256, 199] on icon "X" at bounding box center [255, 197] width 7 height 7
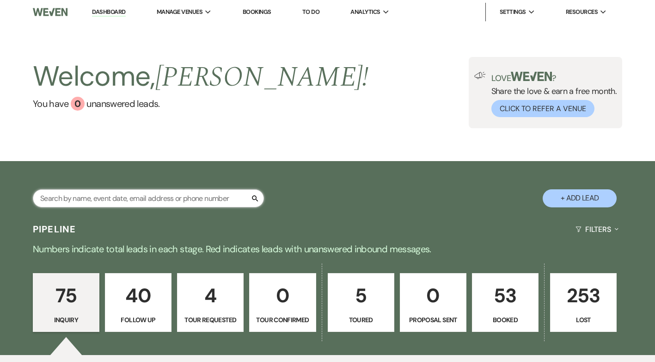
click at [125, 199] on input "text" at bounding box center [148, 198] width 231 height 18
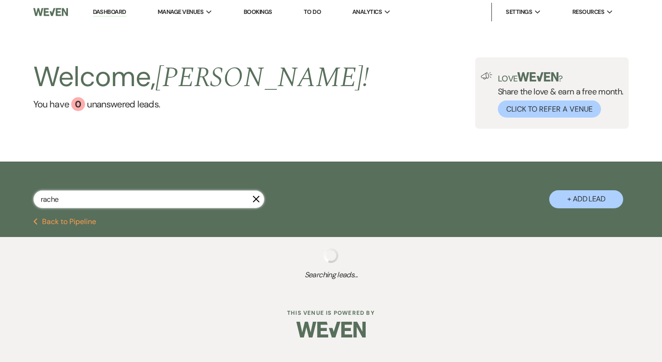
type input "rache"
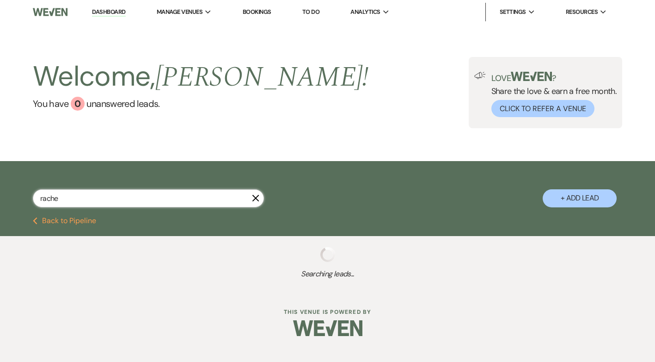
select select "9"
select select "8"
select select "4"
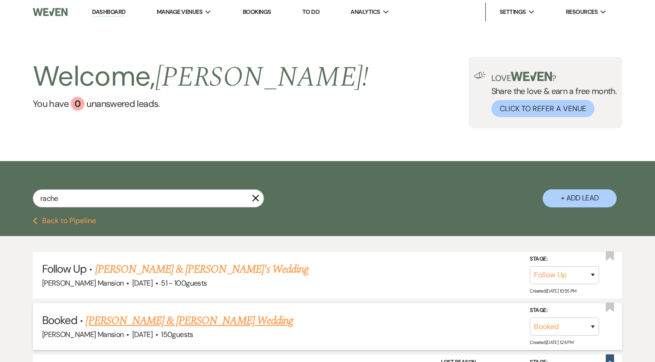
click at [108, 320] on link "Racheal Kemigisha & Patrick Wamala's Wedding" at bounding box center [189, 320] width 207 height 17
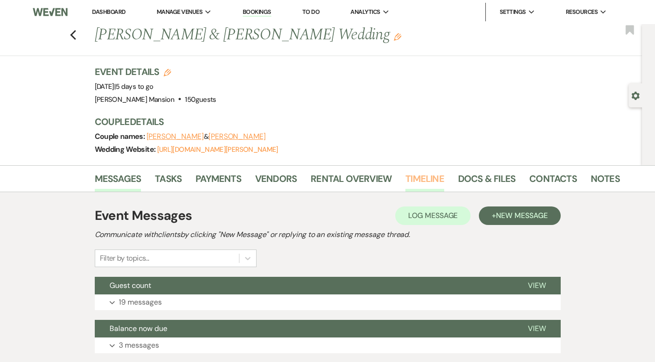
click at [430, 175] on link "Timeline" at bounding box center [424, 181] width 39 height 20
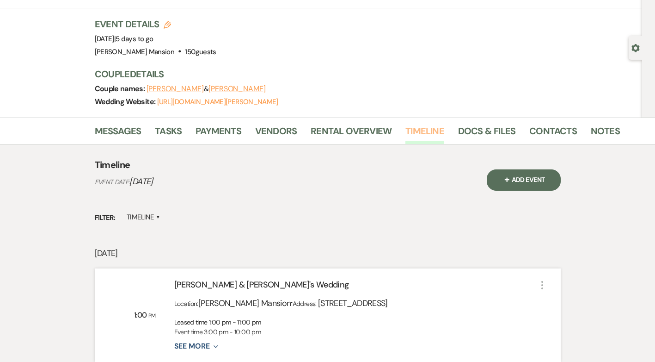
scroll to position [161, 0]
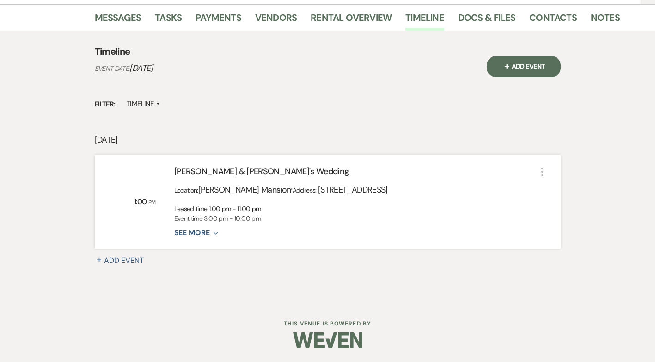
click at [203, 232] on button "See More Expand" at bounding box center [196, 233] width 44 height 8
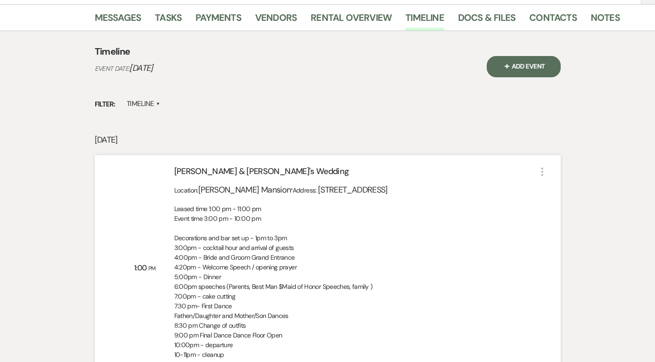
click at [572, 133] on div "Timeline Event Date: August 28, 2025 + Add Event Filter: Timeline ▲ Thursday, A…" at bounding box center [327, 233] width 527 height 404
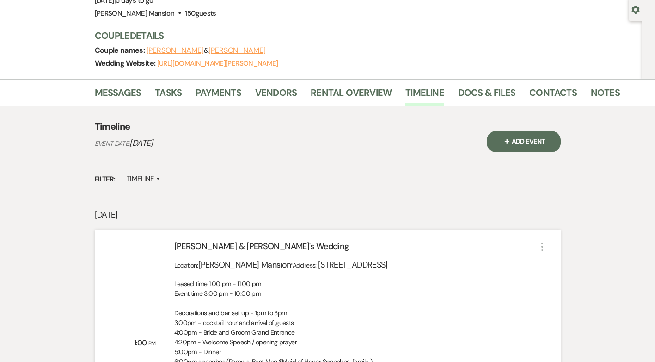
scroll to position [0, 0]
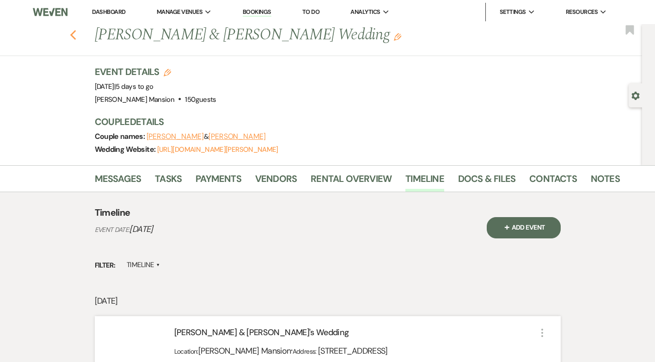
click at [74, 33] on icon "Previous" at bounding box center [73, 35] width 7 height 11
select select "9"
select select "8"
select select "4"
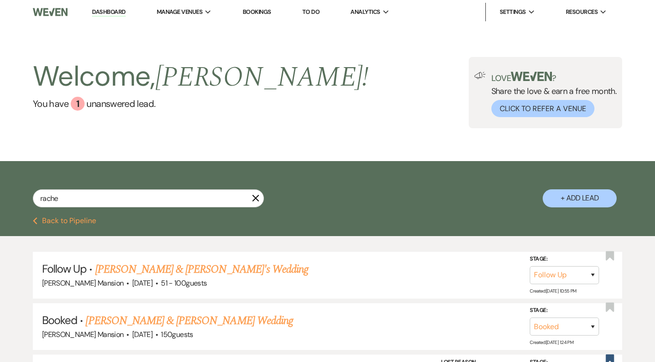
click at [257, 199] on use "button" at bounding box center [255, 197] width 7 height 7
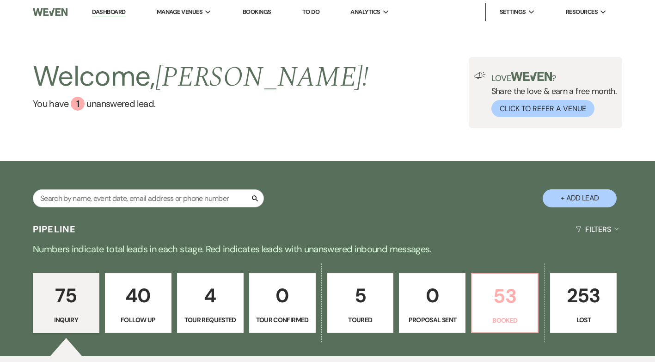
click at [499, 305] on p "53" at bounding box center [505, 295] width 55 height 31
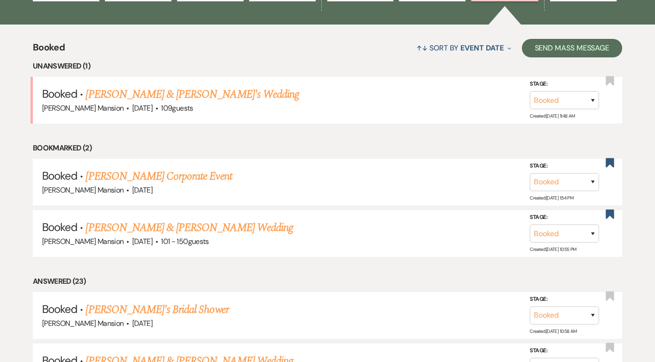
scroll to position [339, 0]
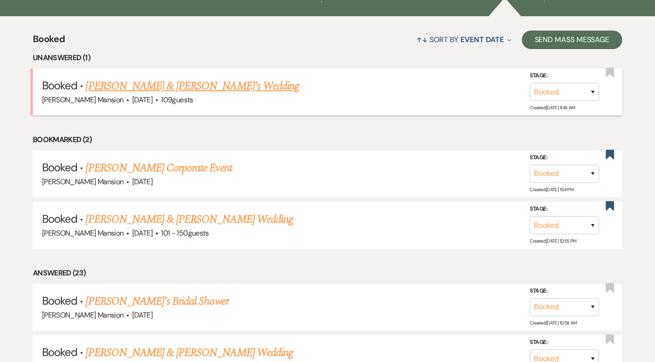
click at [117, 86] on link "Anthony Piltzecker & Fiance's Wedding" at bounding box center [193, 86] width 214 height 17
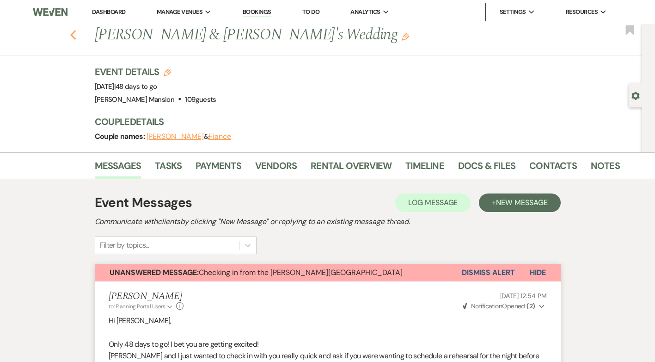
click at [76, 33] on use "button" at bounding box center [73, 35] width 6 height 10
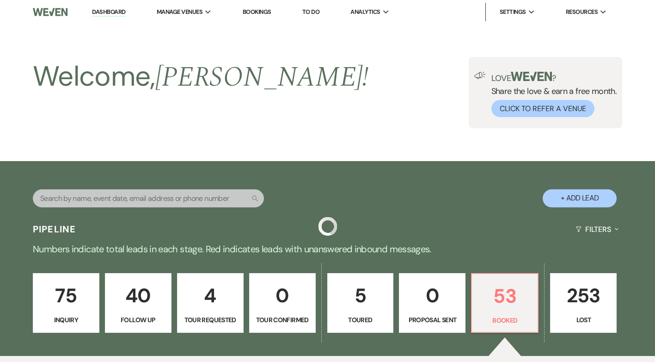
scroll to position [339, 0]
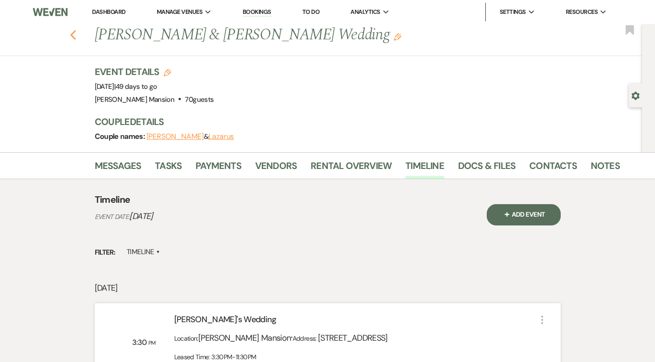
click at [77, 32] on icon "Previous" at bounding box center [73, 35] width 7 height 11
select select "8"
select select "4"
select select "9"
select select "8"
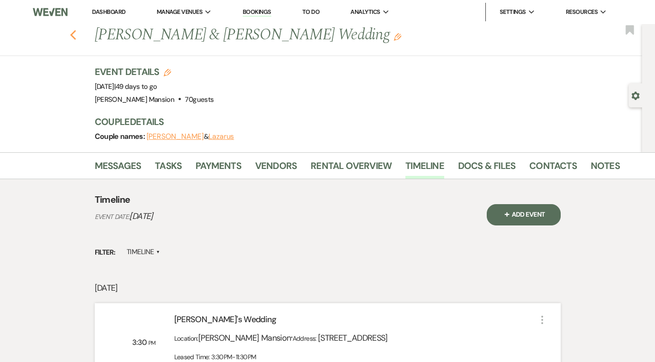
select select "6"
select select "8"
select select "5"
select select "8"
select select "4"
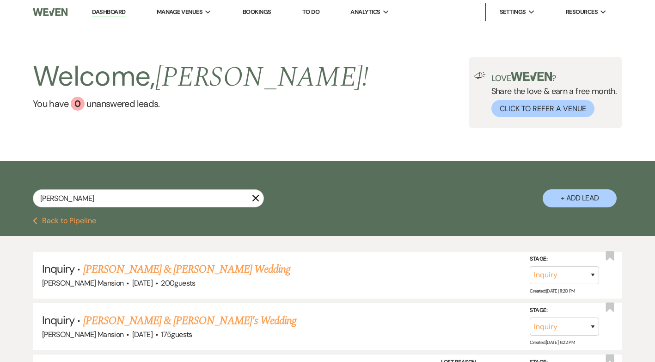
click at [257, 200] on icon "X" at bounding box center [255, 197] width 7 height 7
select select "5"
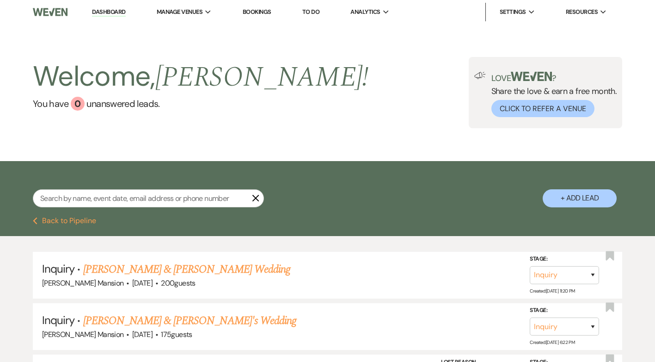
select select "5"
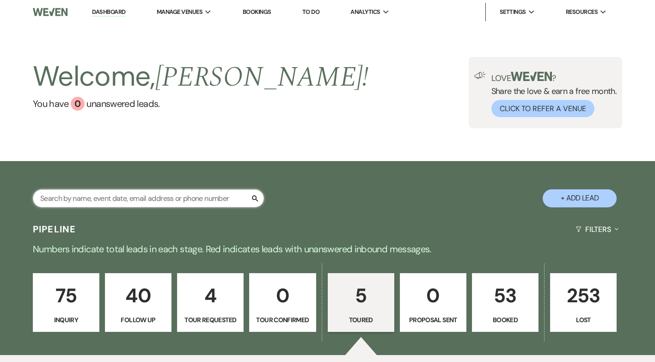
click at [148, 196] on input "text" at bounding box center [148, 198] width 231 height 18
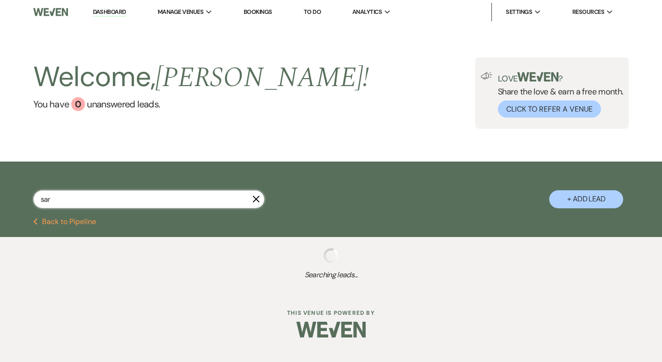
type input "[PERSON_NAME]"
select select "2"
select select "9"
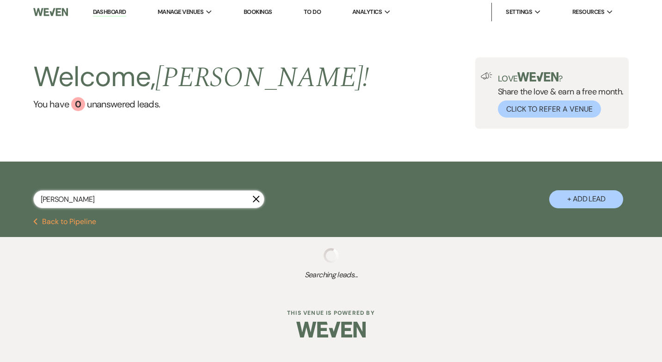
select select "8"
select select "5"
select select "8"
select select "5"
select select "8"
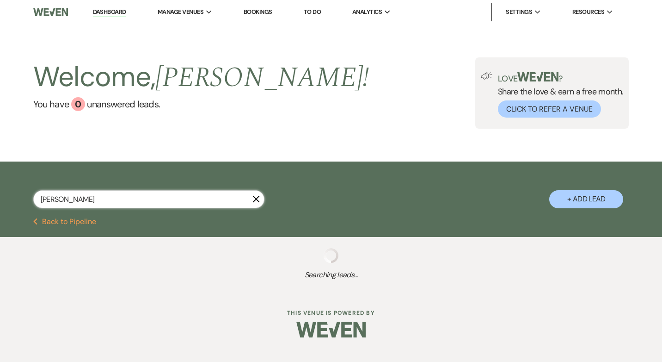
select select "6"
select select "8"
select select "4"
select select "8"
select select "5"
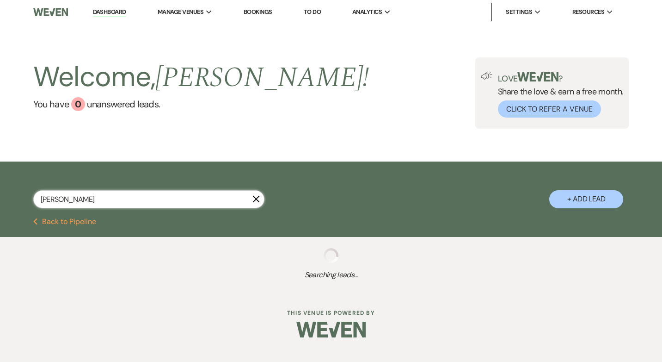
select select "8"
select select "5"
select select "8"
select select "6"
select select "8"
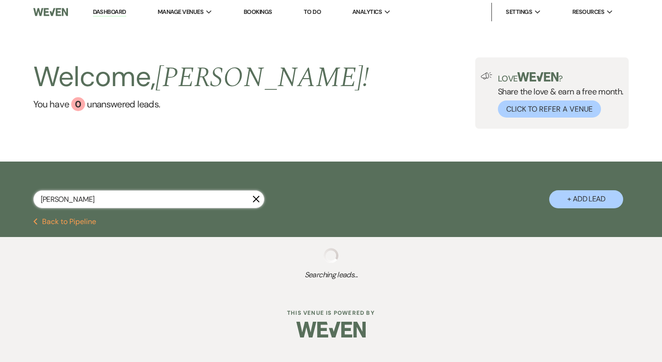
select select "5"
select select "8"
select select "5"
select select "8"
select select "5"
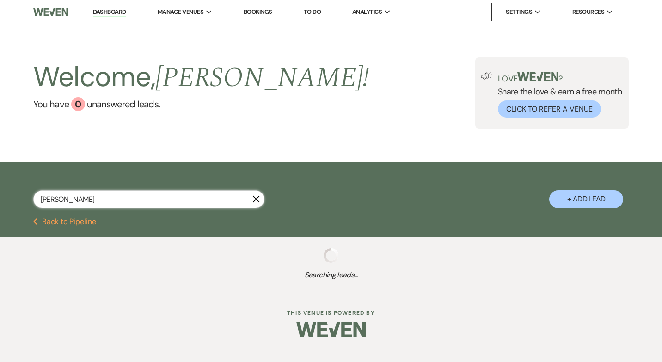
select select "8"
select select "6"
select select "8"
select select "6"
select select "8"
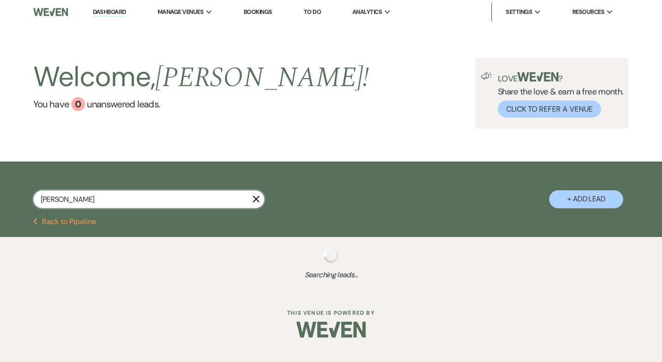
select select "4"
select select "8"
select select "5"
select select "8"
select select "5"
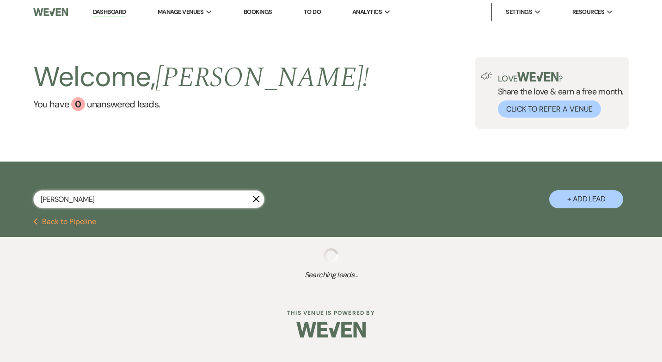
select select "8"
select select "5"
select select "8"
select select "5"
select select "8"
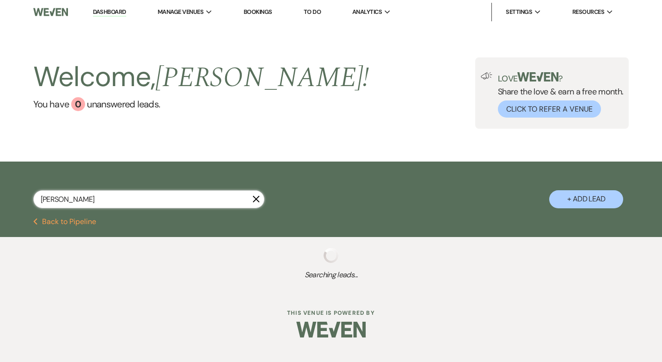
select select "5"
select select "8"
select select "5"
select select "8"
select select "5"
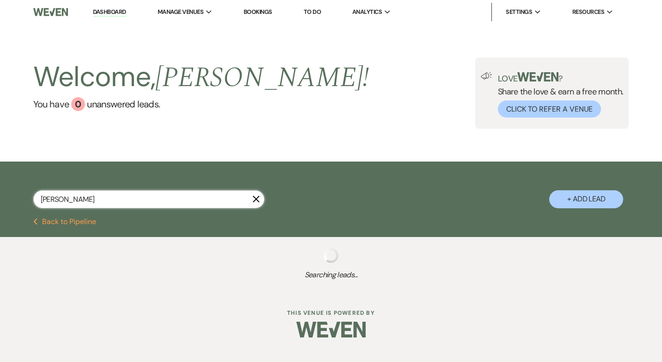
select select "8"
select select "5"
select select "8"
select select "5"
select select "8"
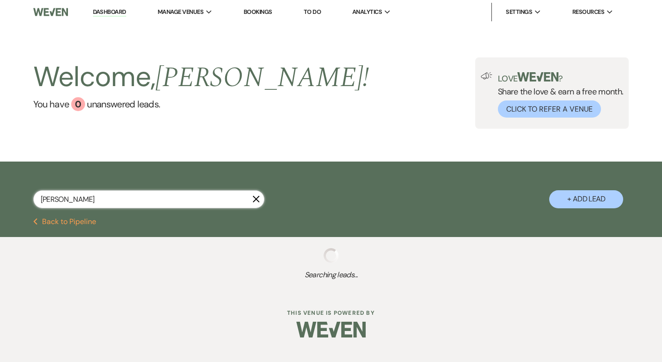
select select "5"
select select "8"
select select "7"
select select "8"
select select "5"
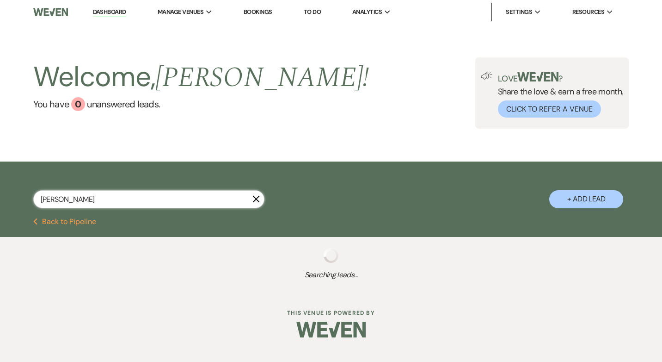
select select "8"
select select "5"
select select "8"
select select "5"
select select "8"
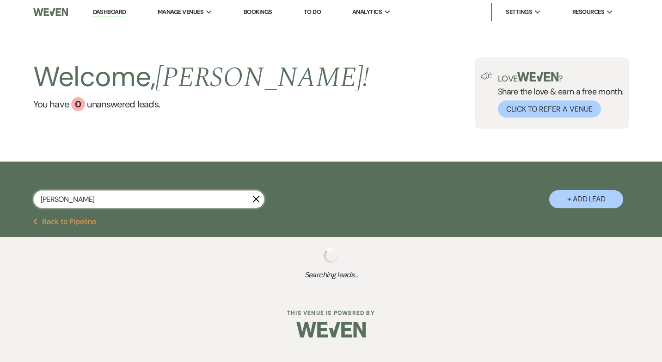
select select "6"
select select "8"
select select "5"
select select "8"
select select "5"
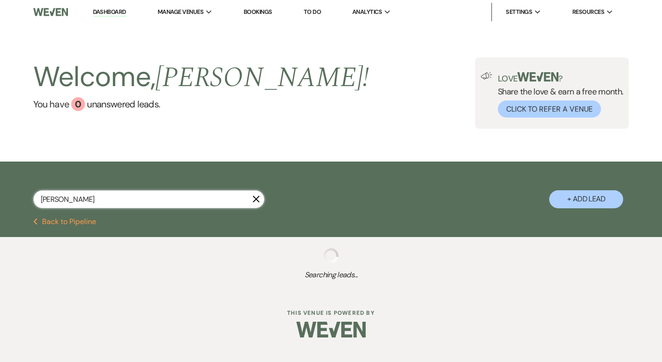
select select "8"
select select "5"
select select "8"
select select "5"
select select "8"
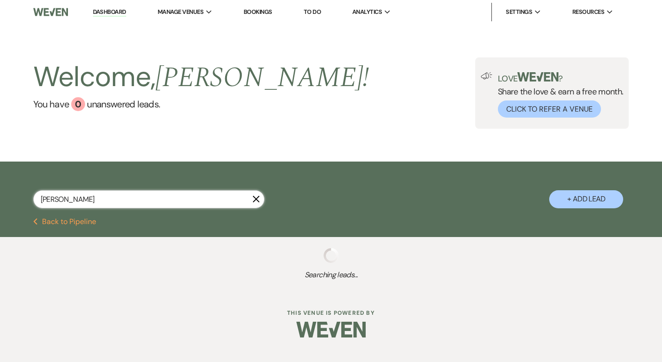
select select "5"
select select "8"
select select "5"
select select "8"
select select "5"
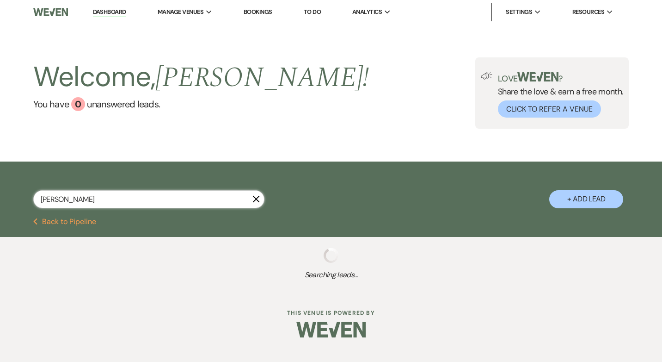
select select "8"
select select "4"
select select "8"
select select "6"
select select "8"
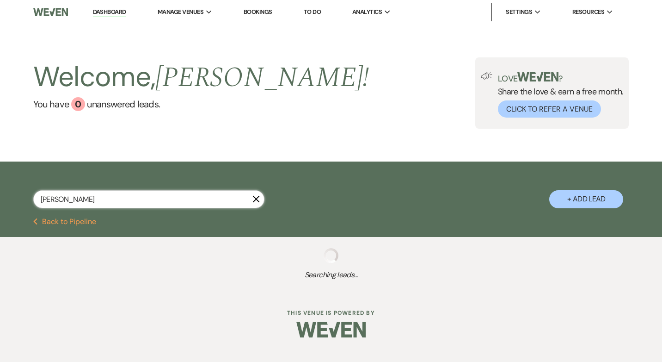
select select "5"
select select "8"
select select "6"
select select "8"
select select "11"
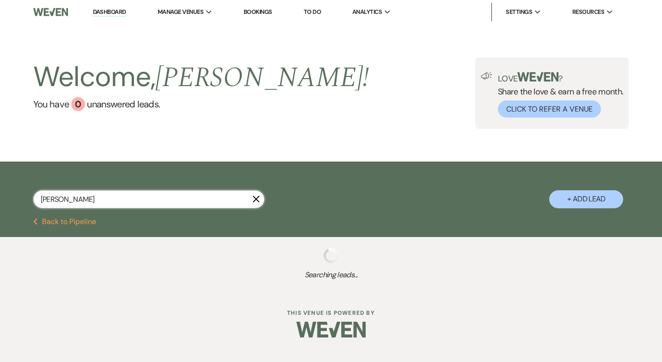
select select "8"
select select "11"
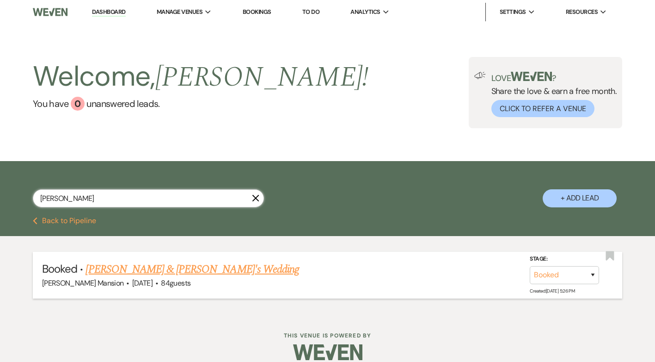
type input "sarro"
click at [148, 270] on link "Hannah & Derek's Wedding" at bounding box center [193, 269] width 214 height 17
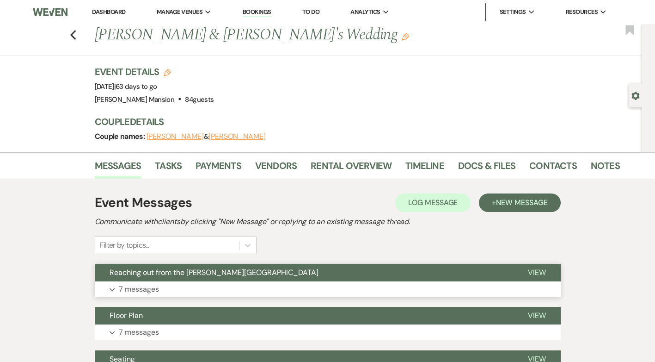
click at [148, 288] on p "7 messages" at bounding box center [139, 289] width 40 height 12
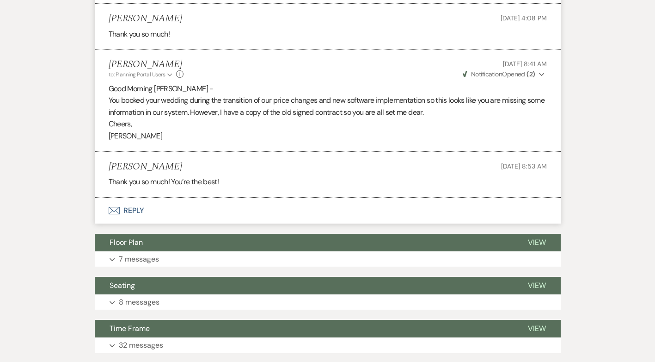
scroll to position [766, 0]
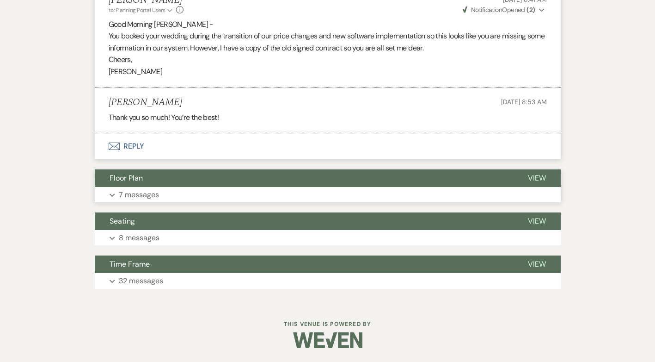
click at [142, 196] on p "7 messages" at bounding box center [139, 195] width 40 height 12
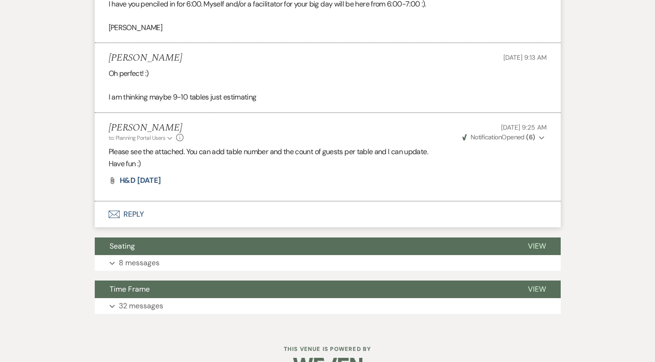
scroll to position [1332, 0]
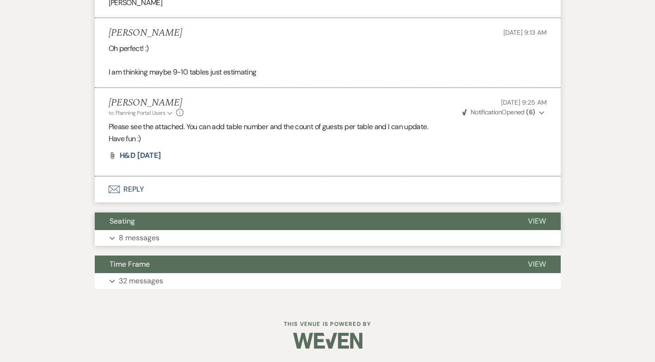
click at [124, 230] on button "Expand 8 messages" at bounding box center [328, 238] width 466 height 16
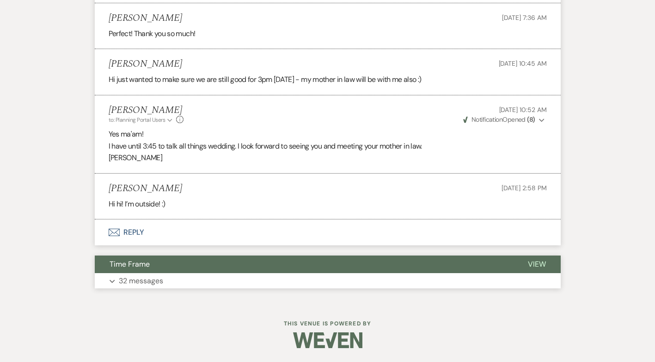
scroll to position [2025, 0]
click at [138, 279] on p "32 messages" at bounding box center [141, 281] width 44 height 12
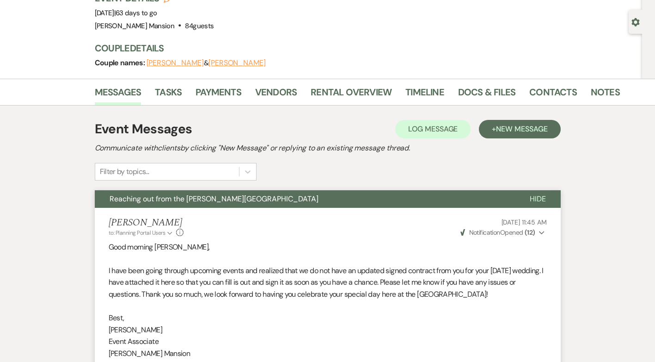
scroll to position [0, 0]
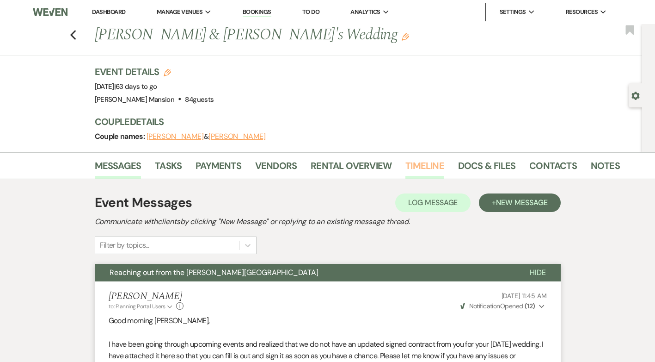
click at [424, 170] on link "Timeline" at bounding box center [424, 168] width 39 height 20
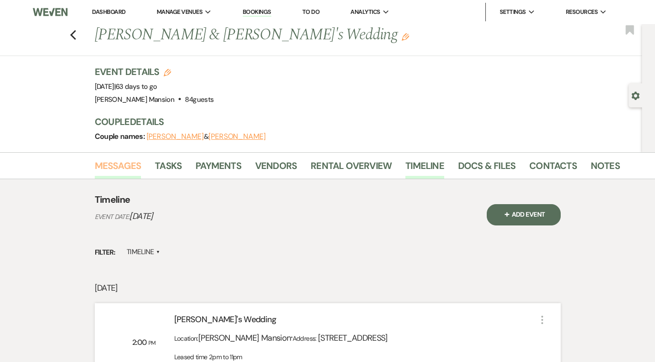
click at [109, 164] on link "Messages" at bounding box center [118, 168] width 47 height 20
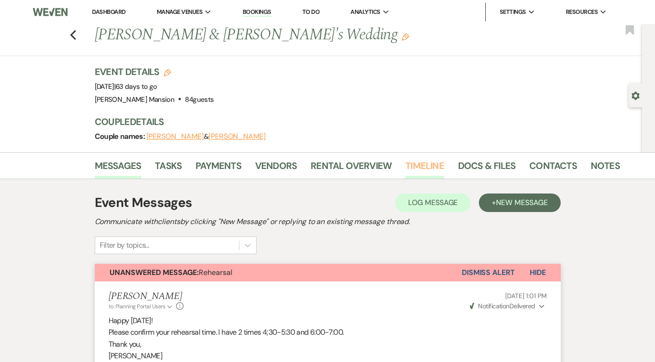
click at [424, 167] on link "Timeline" at bounding box center [424, 168] width 39 height 20
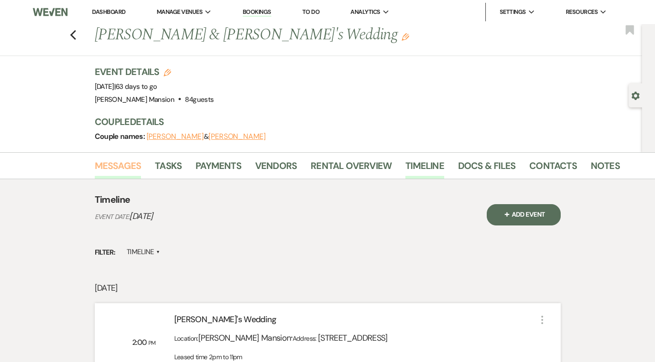
click at [112, 167] on link "Messages" at bounding box center [118, 168] width 47 height 20
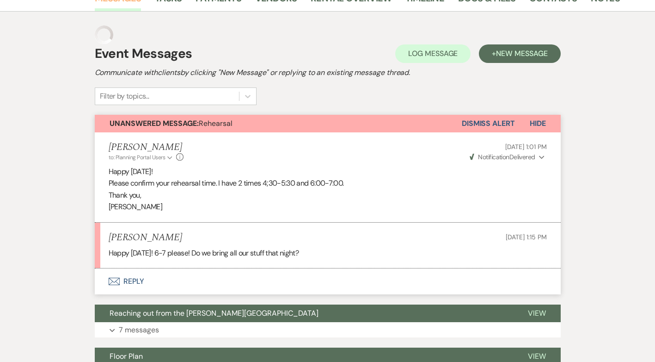
scroll to position [166, 0]
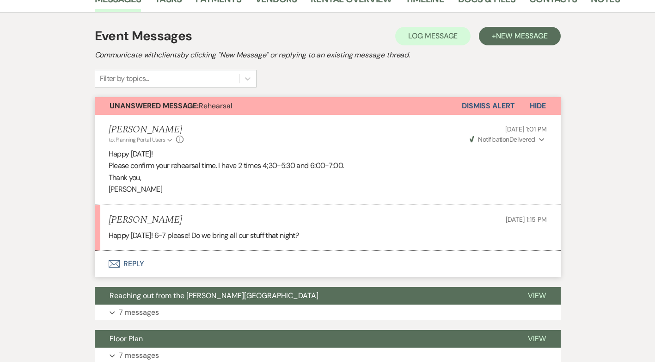
click at [130, 264] on button "Envelope Reply" at bounding box center [328, 264] width 466 height 26
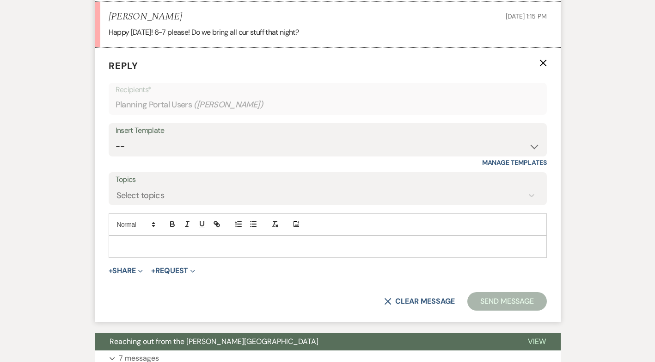
scroll to position [374, 0]
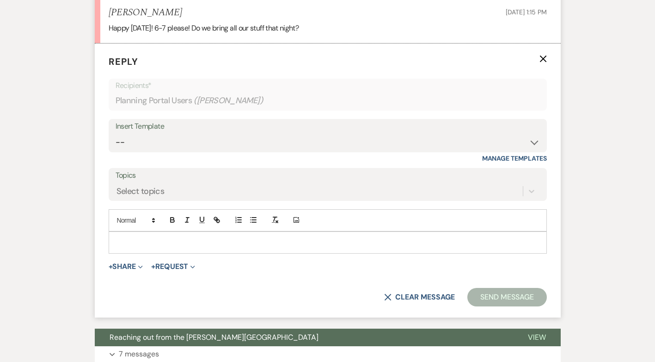
click at [138, 246] on p at bounding box center [328, 242] width 424 height 10
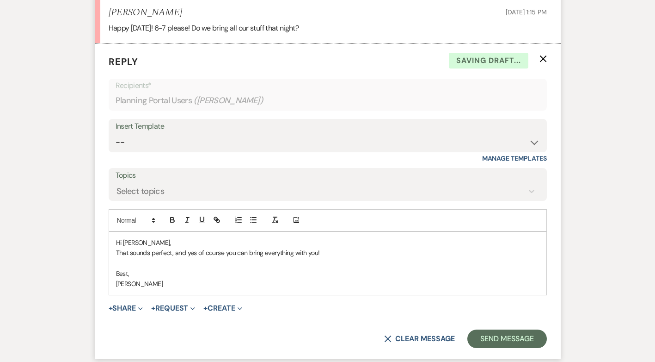
click at [145, 246] on p "Hi Hannah," at bounding box center [328, 242] width 424 height 10
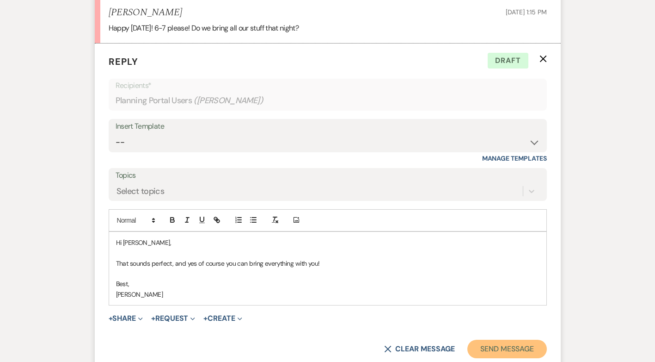
click at [492, 348] on button "Send Message" at bounding box center [506, 348] width 79 height 18
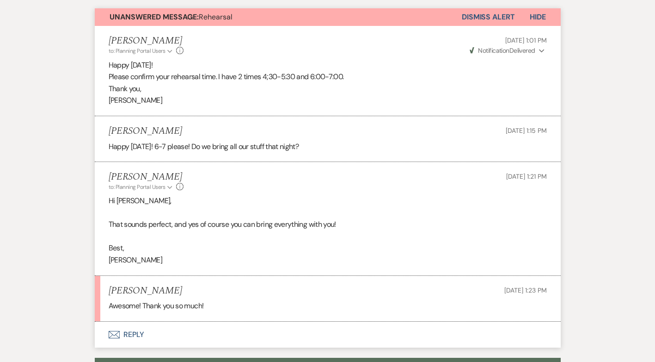
scroll to position [92, 0]
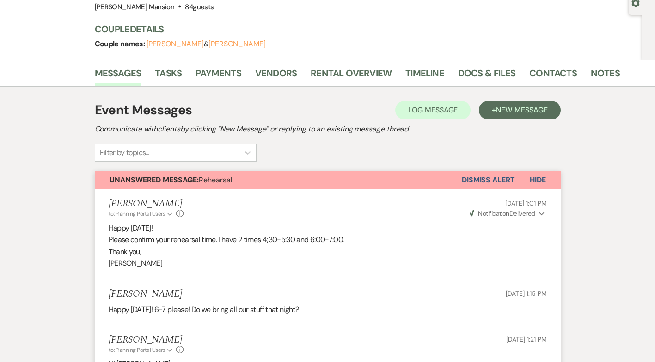
click at [484, 178] on button "Dismiss Alert" at bounding box center [488, 180] width 53 height 18
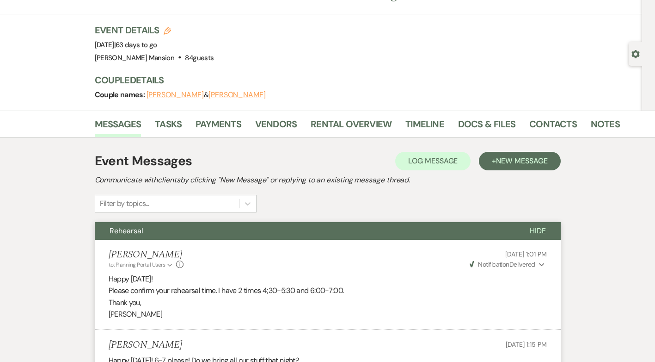
scroll to position [0, 0]
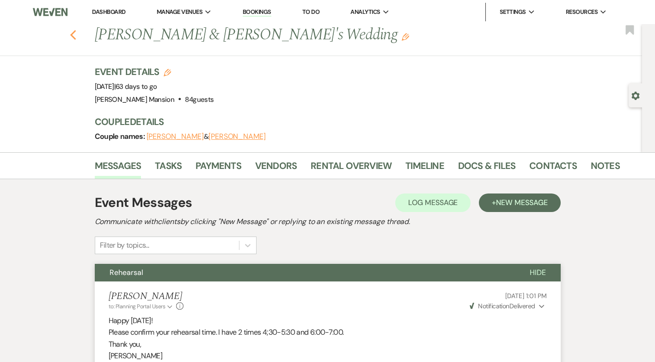
click at [76, 37] on use "button" at bounding box center [73, 35] width 6 height 10
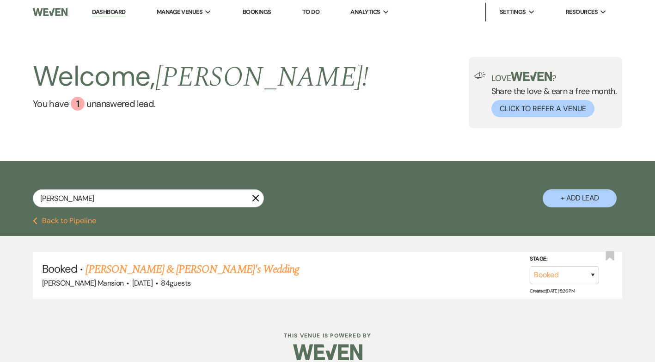
click at [255, 198] on use "button" at bounding box center [255, 197] width 7 height 7
select select "5"
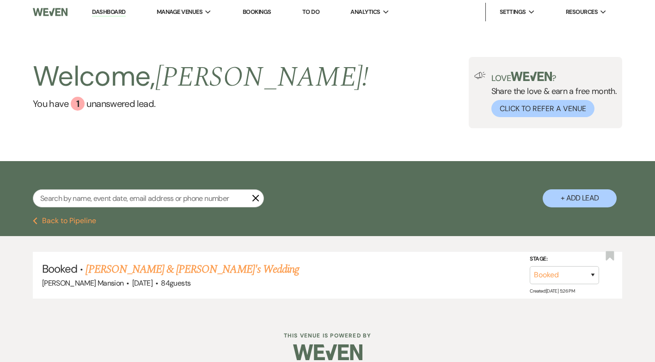
select select "5"
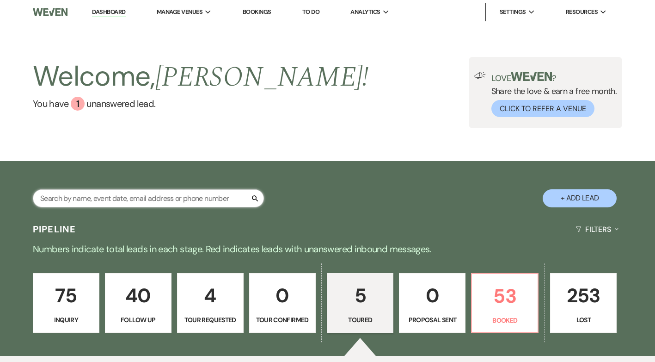
click at [206, 197] on input "text" at bounding box center [148, 198] width 231 height 18
type input "tina"
select select "8"
select select "4"
select select "9"
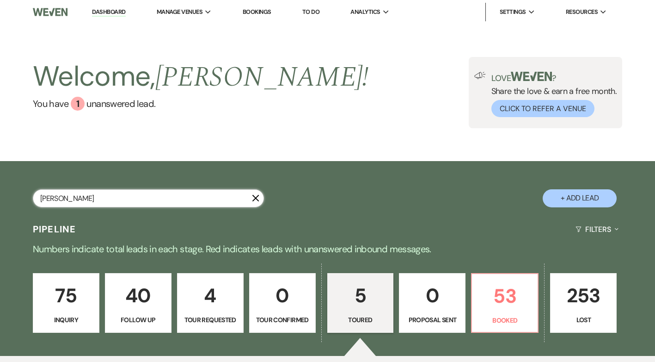
select select "8"
select select "6"
select select "8"
select select "5"
select select "8"
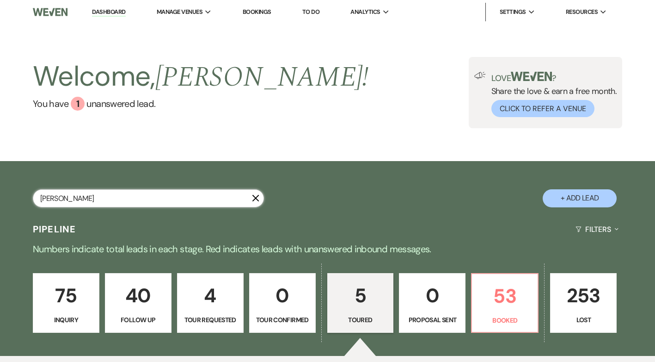
select select "4"
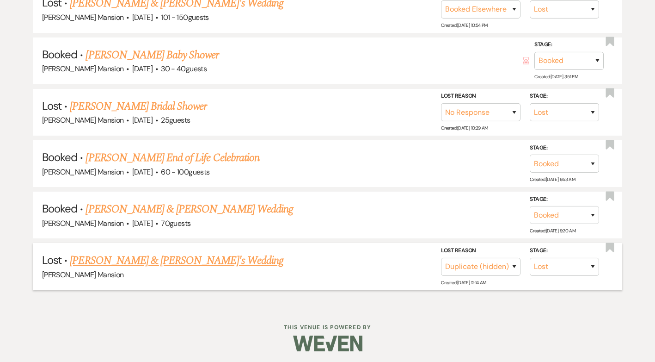
scroll to position [474, 0]
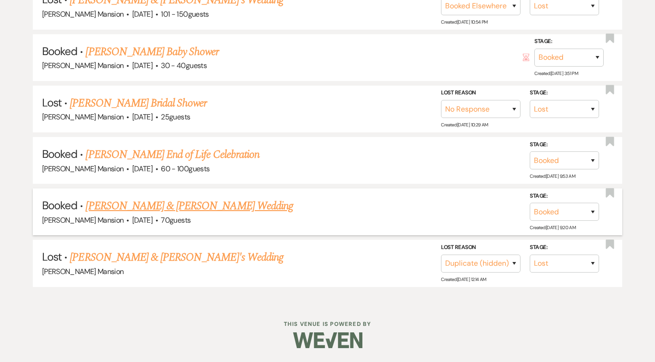
type input "tina"
click at [133, 209] on link "Tina Cummings & Lazarus's Wedding" at bounding box center [189, 205] width 207 height 17
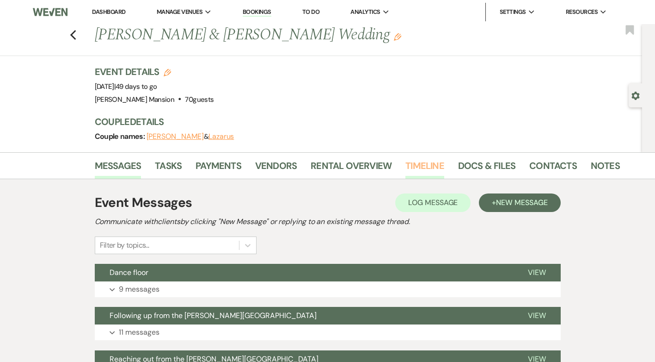
click at [418, 166] on link "Timeline" at bounding box center [424, 168] width 39 height 20
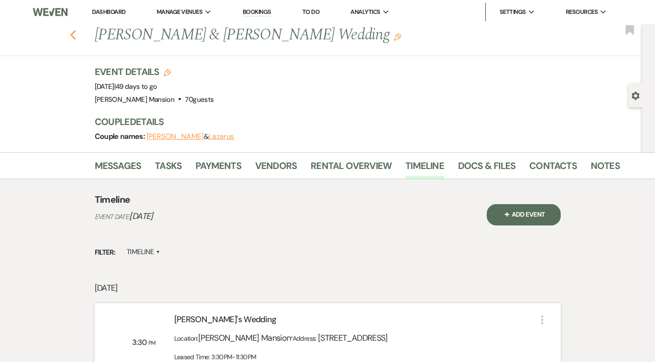
click at [77, 32] on icon "Previous" at bounding box center [73, 35] width 7 height 11
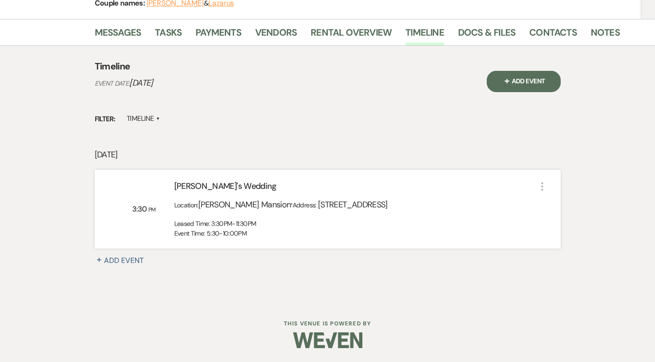
select select "8"
select select "4"
select select "9"
select select "8"
select select "6"
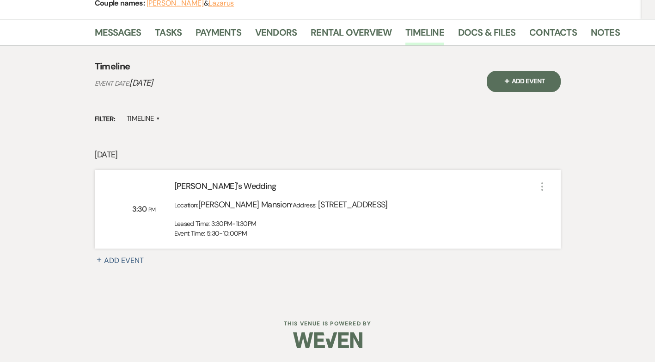
select select "8"
select select "5"
select select "8"
select select "4"
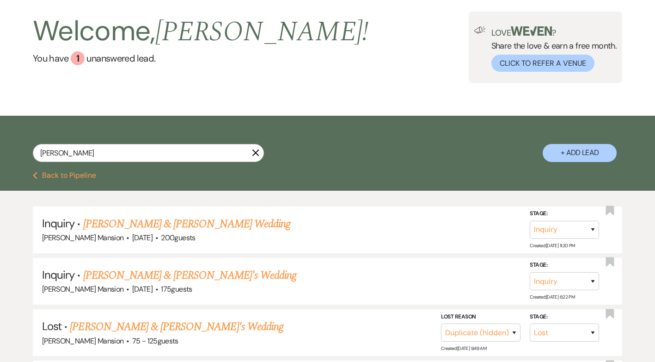
scroll to position [0, 0]
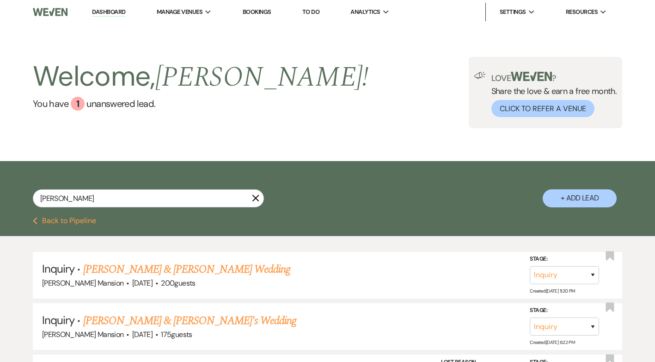
click at [253, 199] on icon "X" at bounding box center [255, 197] width 7 height 7
select select "5"
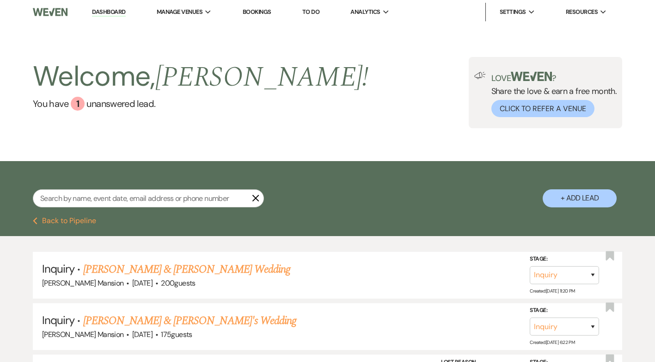
select select "5"
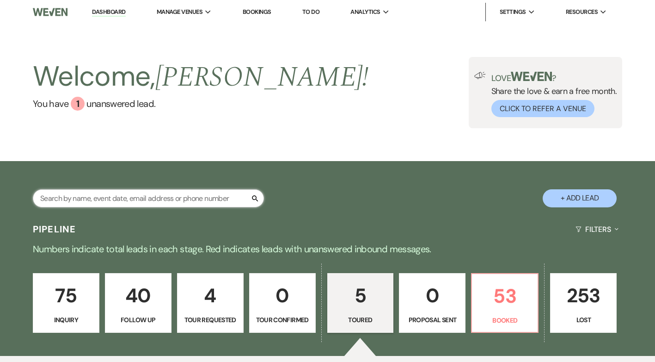
click at [147, 201] on input "text" at bounding box center [148, 198] width 231 height 18
type input "Anth"
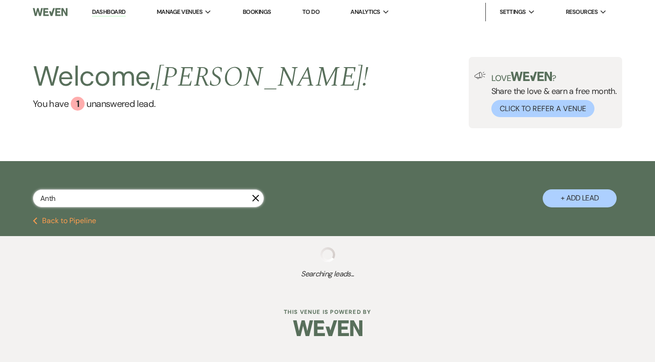
select select "8"
select select "5"
select select "8"
select select "5"
select select "8"
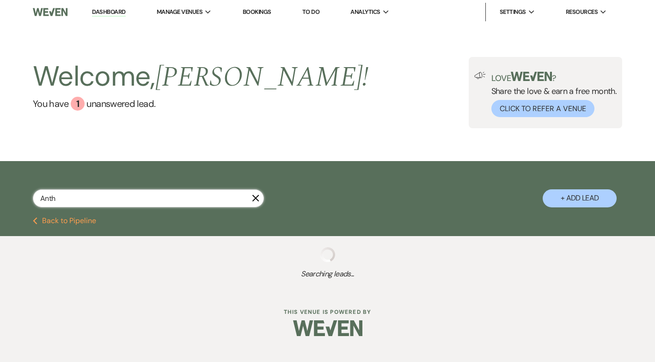
select select "5"
select select "8"
select select "4"
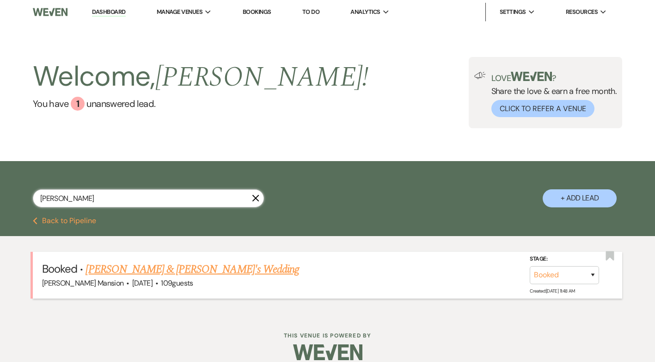
type input "Anthony"
click at [155, 268] on link "Anthony Piltzecker & Fiance's Wedding" at bounding box center [193, 269] width 214 height 17
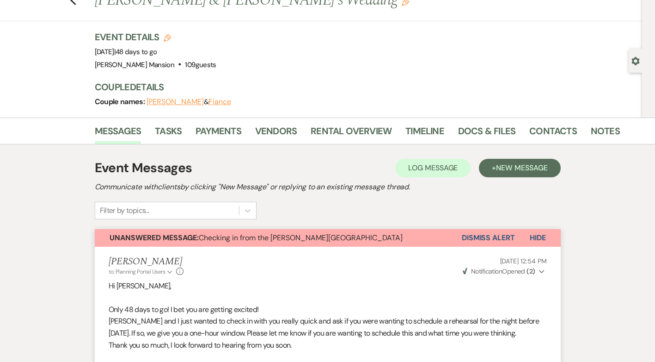
scroll to position [139, 0]
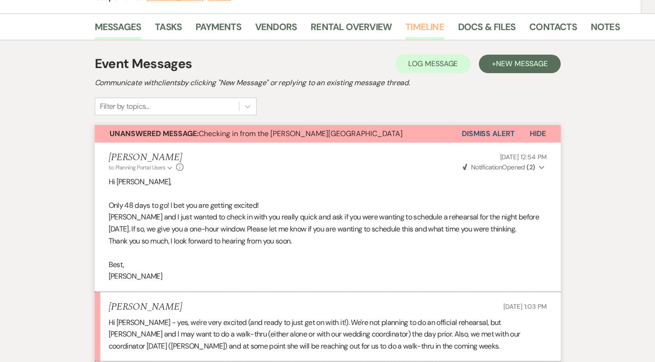
click at [422, 25] on link "Timeline" at bounding box center [424, 29] width 39 height 20
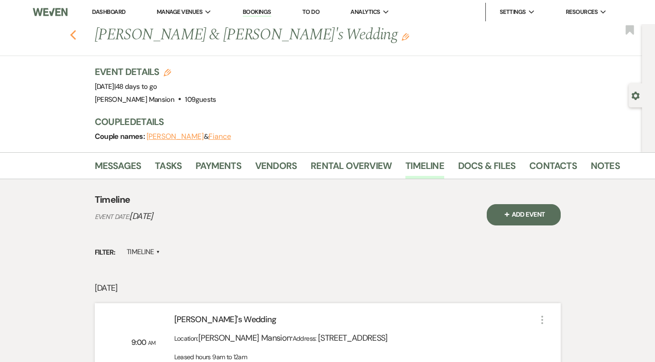
click at [77, 36] on icon "Previous" at bounding box center [73, 35] width 7 height 11
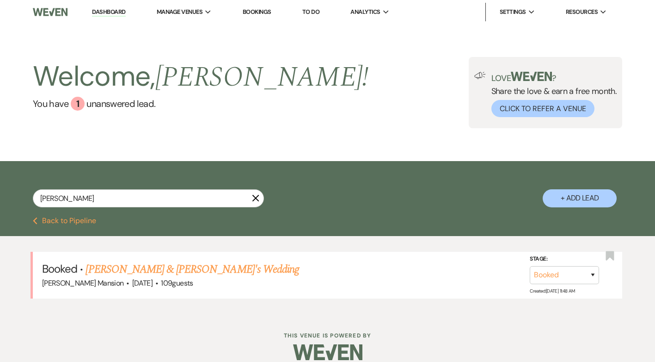
click at [257, 197] on use "button" at bounding box center [255, 197] width 7 height 7
select select "5"
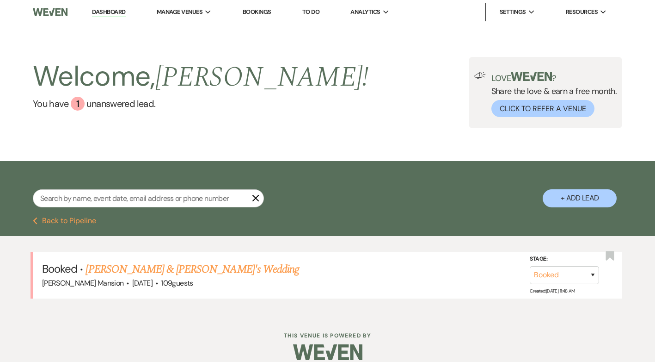
select select "5"
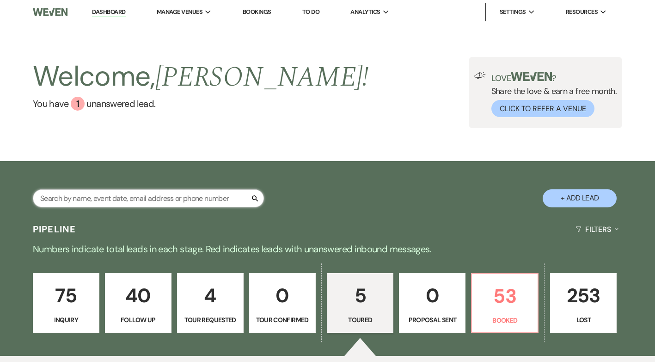
click at [174, 200] on input "text" at bounding box center [148, 198] width 231 height 18
type input "tina"
select select "8"
select select "4"
select select "9"
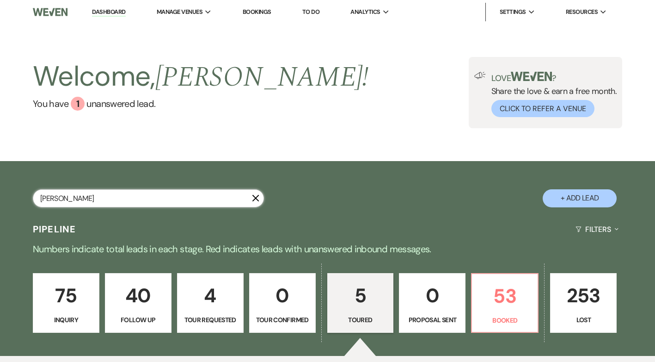
select select "8"
select select "6"
select select "8"
select select "5"
select select "8"
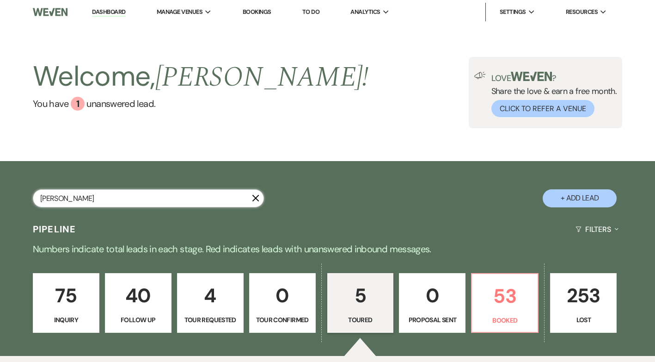
select select "4"
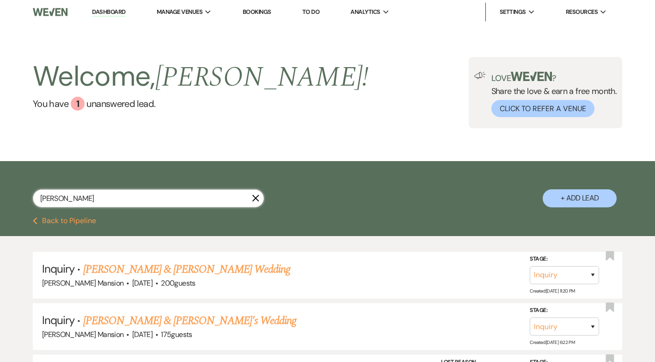
type input "tina"
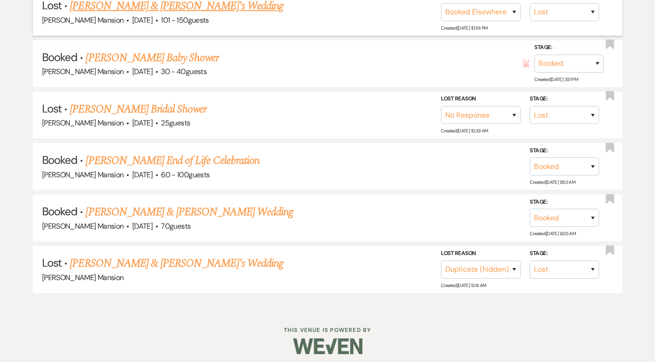
scroll to position [474, 0]
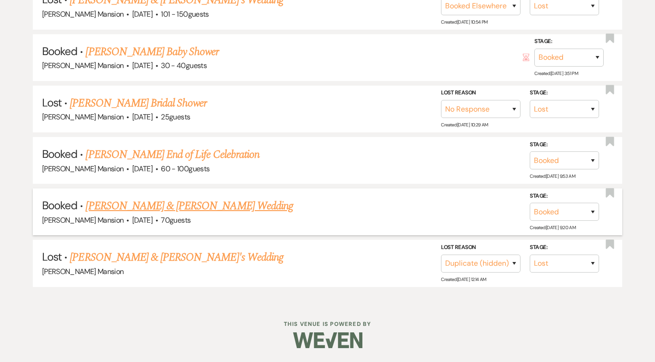
click at [186, 205] on link "Tina Cummings & Lazarus's Wedding" at bounding box center [189, 205] width 207 height 17
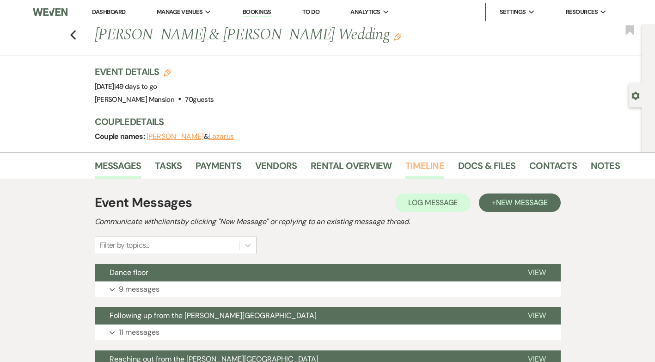
click at [424, 160] on link "Timeline" at bounding box center [424, 168] width 39 height 20
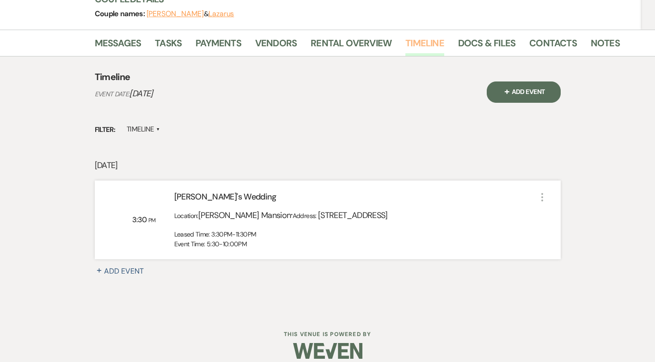
scroll to position [133, 0]
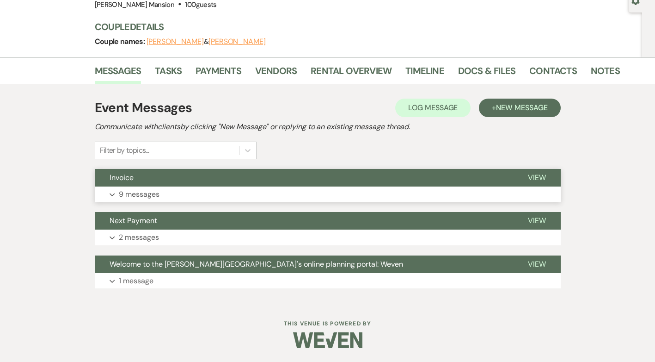
click at [122, 190] on p "9 messages" at bounding box center [139, 194] width 41 height 12
